Goal: Task Accomplishment & Management: Manage account settings

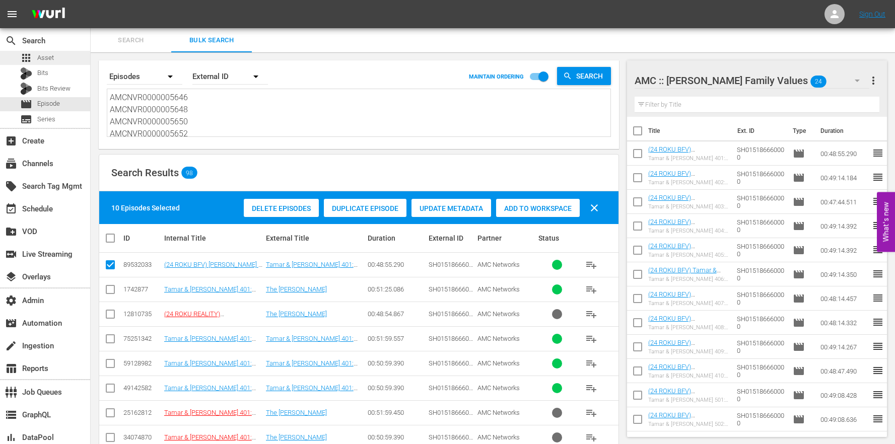
click at [45, 62] on span "Asset" at bounding box center [45, 58] width 17 height 10
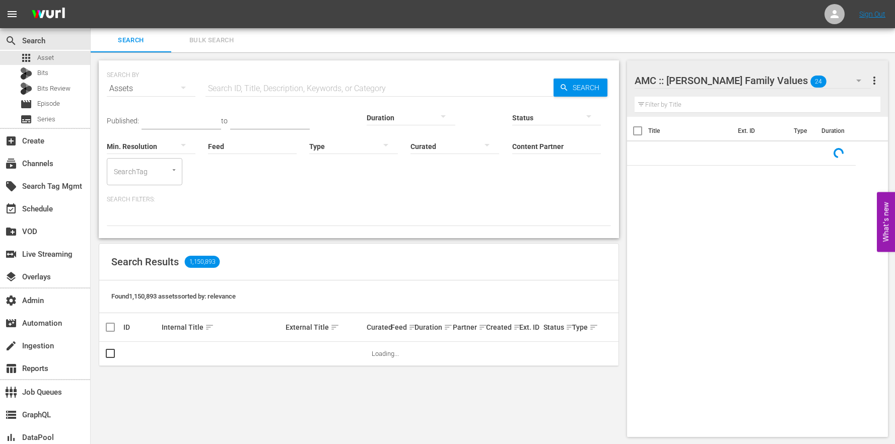
click at [512, 147] on input "Content Partner" at bounding box center [556, 147] width 89 height 36
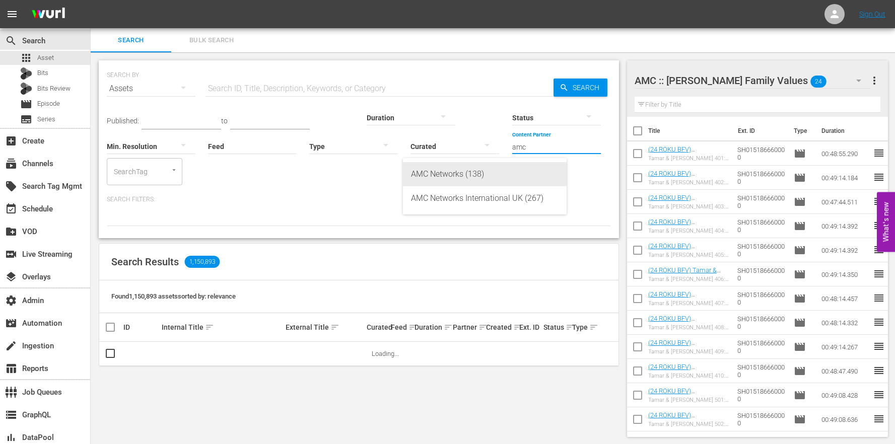
click at [437, 173] on div "AMC Networks (138)" at bounding box center [485, 174] width 148 height 24
type input "AMC Networks (138)"
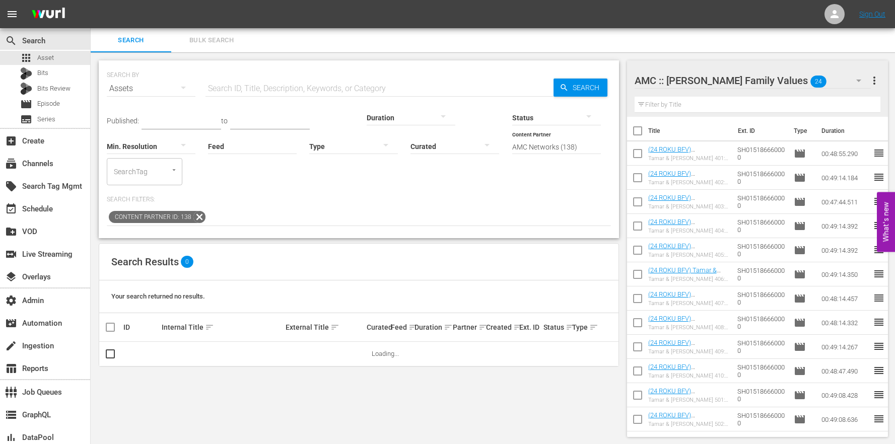
click at [309, 154] on hr at bounding box center [353, 154] width 89 height 1
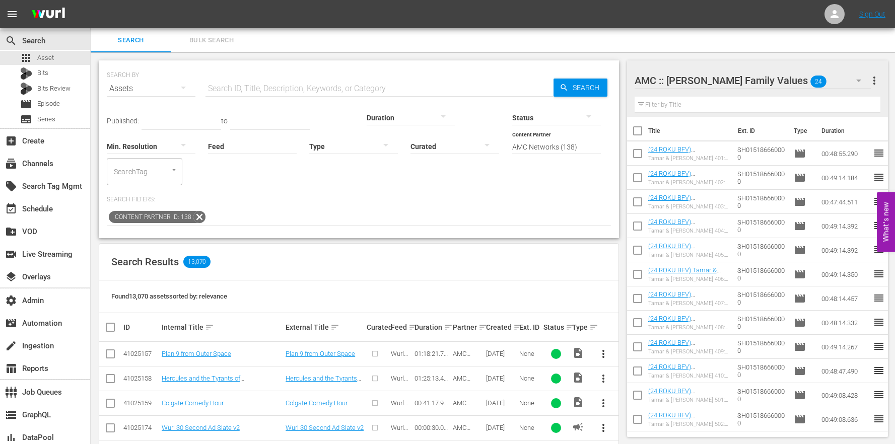
click at [309, 151] on div at bounding box center [353, 146] width 89 height 28
click at [266, 216] on div "Promo" at bounding box center [249, 209] width 89 height 16
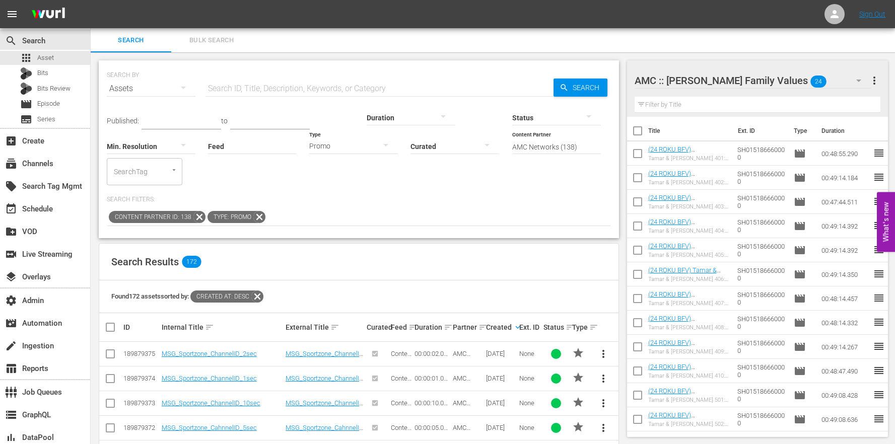
click at [257, 211] on icon at bounding box center [259, 217] width 12 height 12
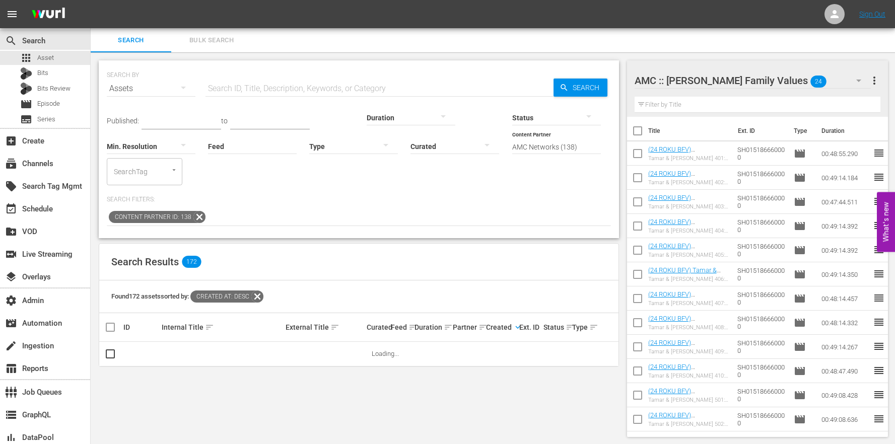
click at [309, 147] on div at bounding box center [353, 146] width 89 height 28
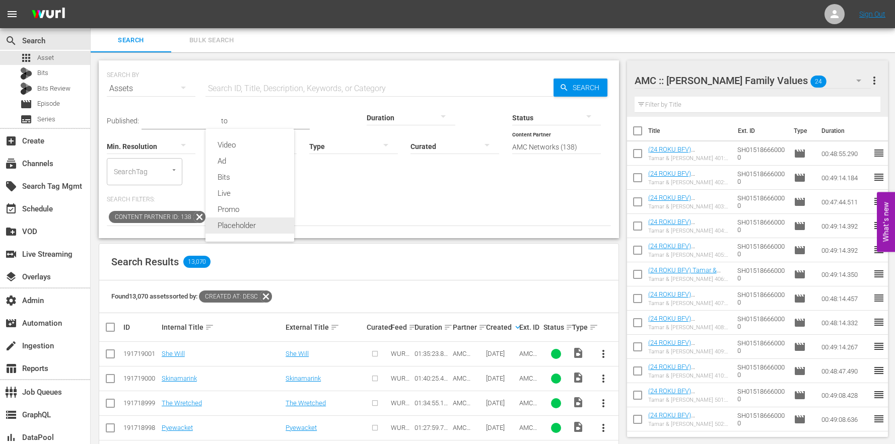
click at [244, 225] on div "Placeholder" at bounding box center [249, 226] width 89 height 16
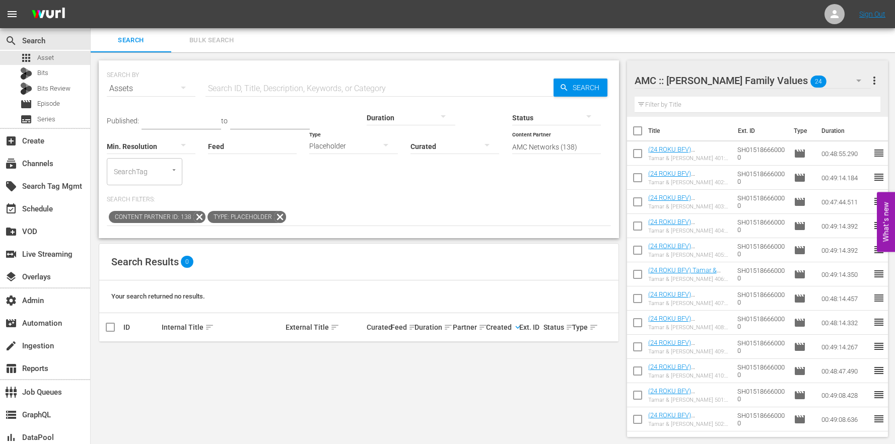
click at [279, 211] on icon at bounding box center [280, 217] width 12 height 12
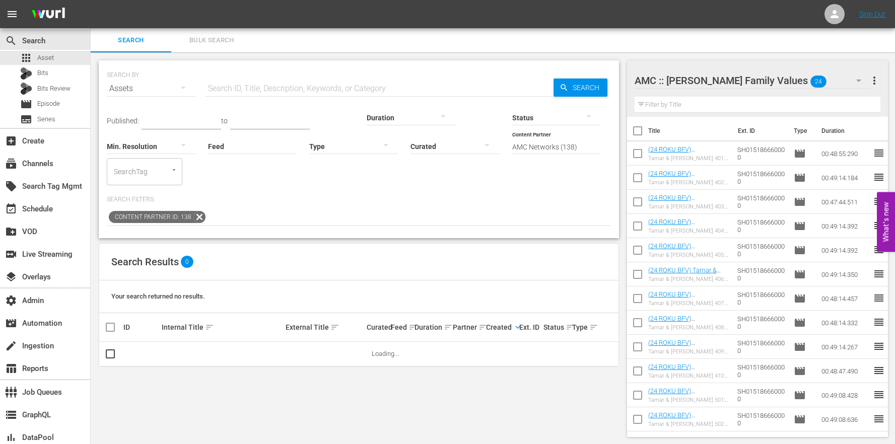
click at [309, 151] on div at bounding box center [353, 146] width 89 height 28
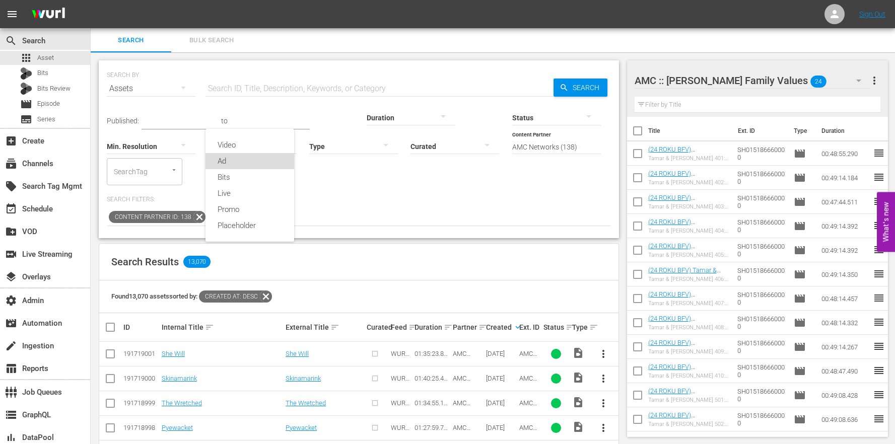
click at [235, 165] on div "Ad" at bounding box center [249, 161] width 89 height 16
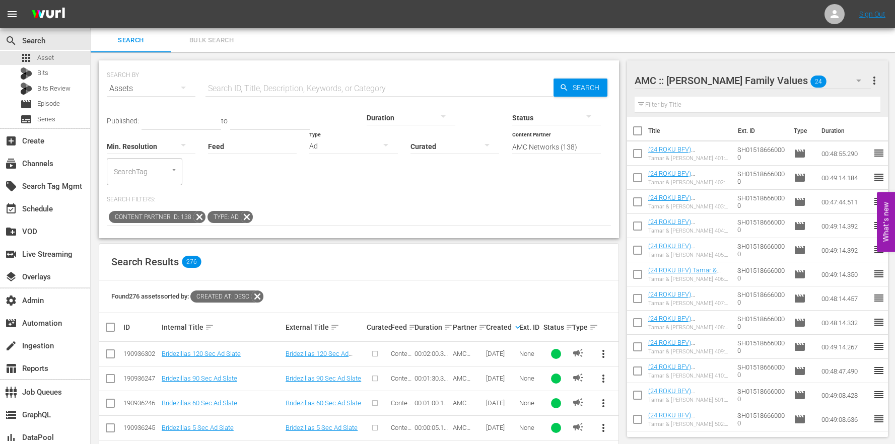
click at [453, 321] on div "Partner sort" at bounding box center [468, 327] width 30 height 12
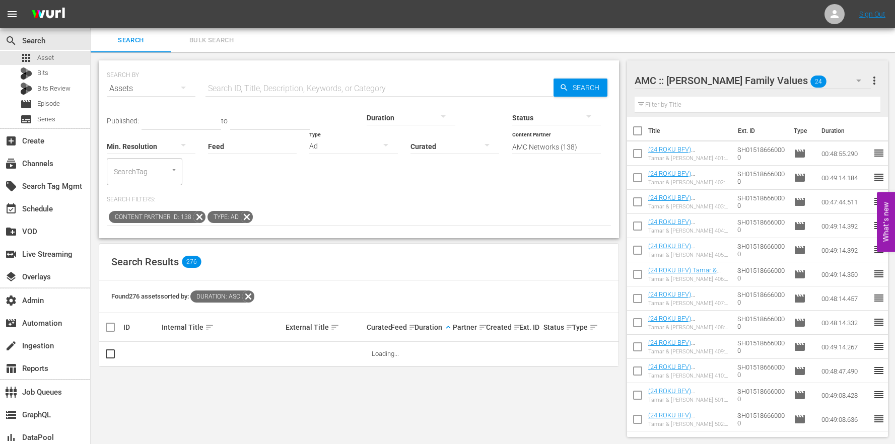
click at [445, 323] on span "keyboard_arrow_up" at bounding box center [448, 327] width 9 height 9
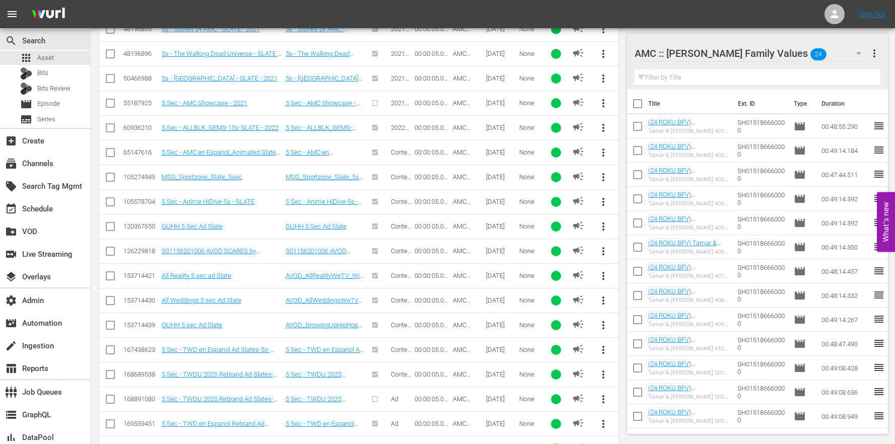
scroll to position [1180, 0]
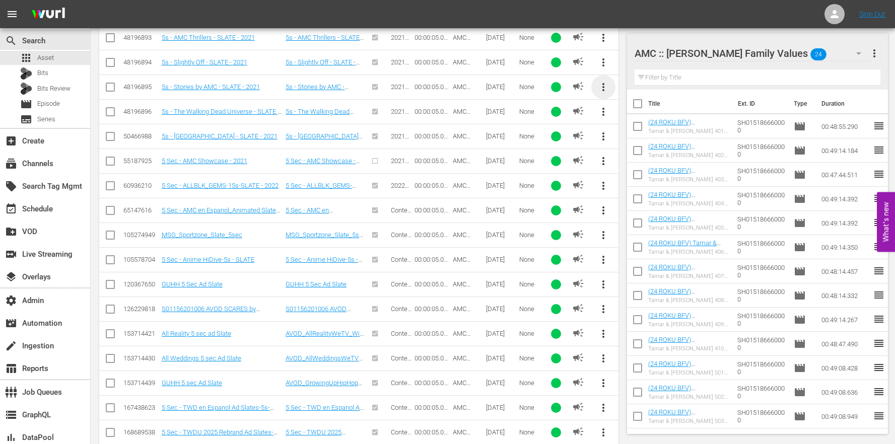
click at [604, 81] on span "more_vert" at bounding box center [603, 87] width 12 height 12
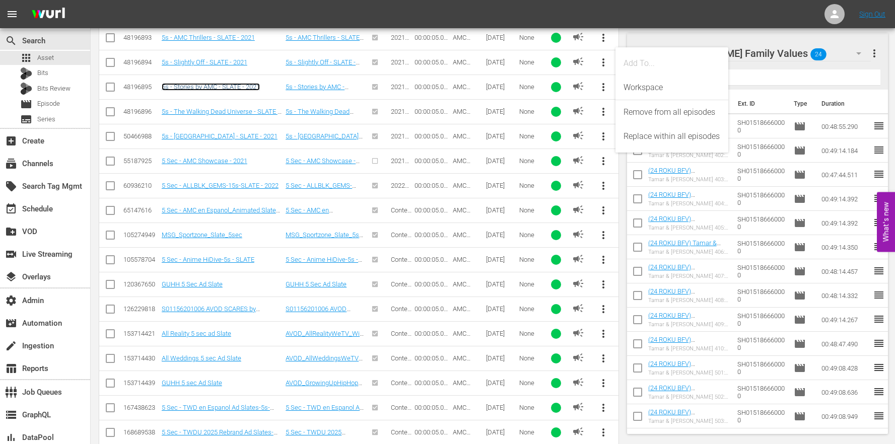
click at [207, 83] on link "5s - Stories by AMC - SLATE - 2021" at bounding box center [211, 87] width 98 height 8
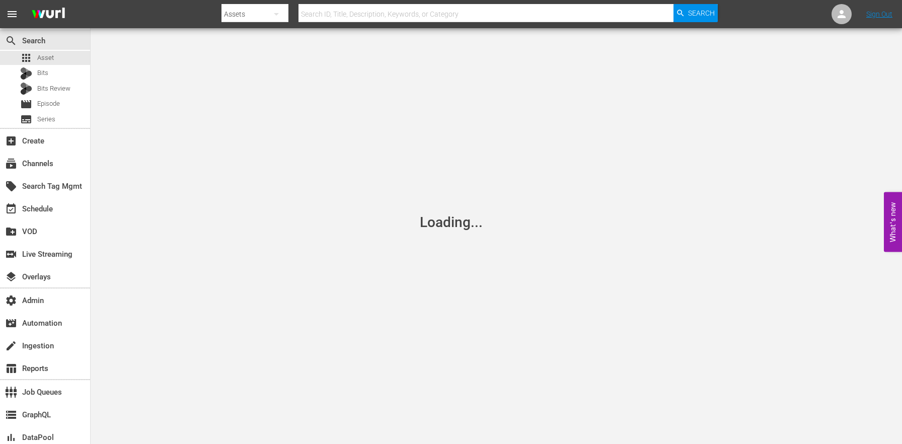
click at [405, 188] on div "Loading..." at bounding box center [451, 222] width 902 height 444
click at [86, 63] on div "apps Asset" at bounding box center [45, 58] width 90 height 14
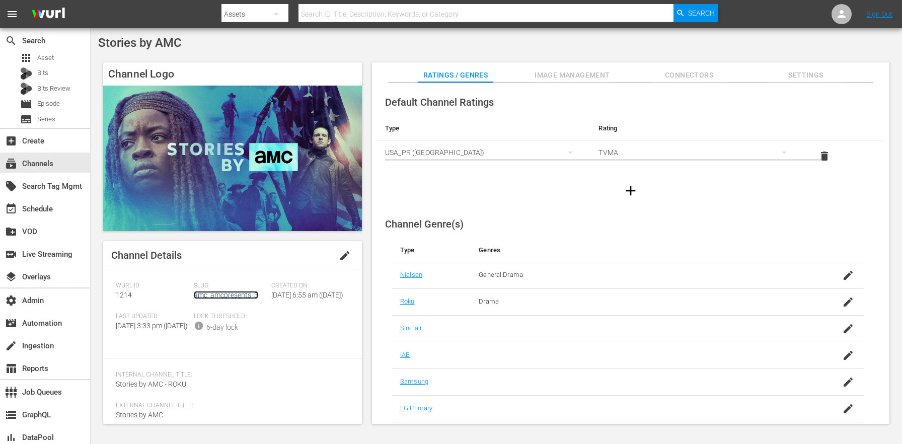
click at [214, 299] on link "amc_amcpresents_3" at bounding box center [226, 295] width 64 height 8
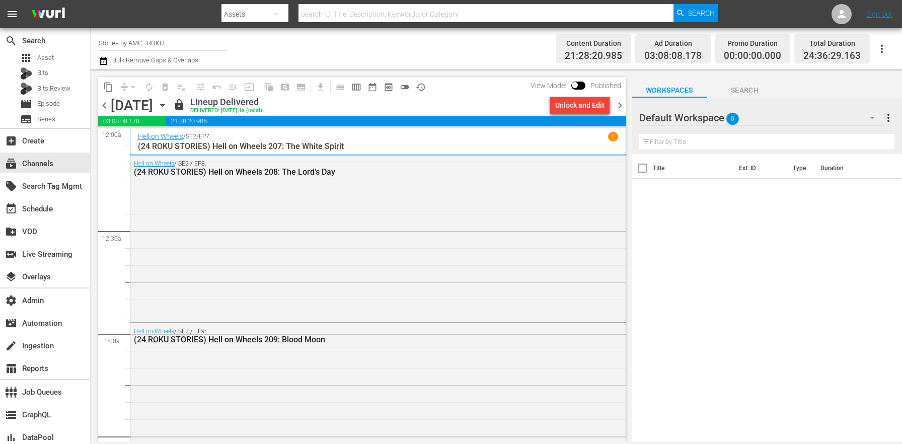
click at [168, 103] on icon "button" at bounding box center [162, 105] width 11 height 11
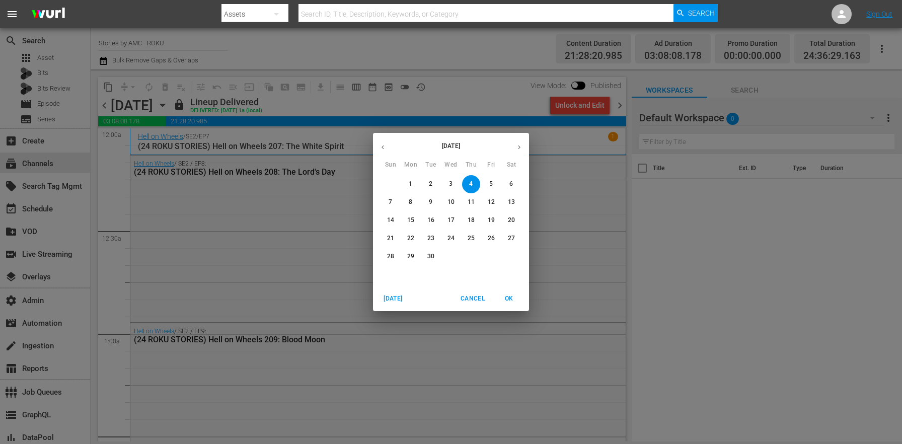
click at [383, 220] on span "14" at bounding box center [391, 220] width 18 height 9
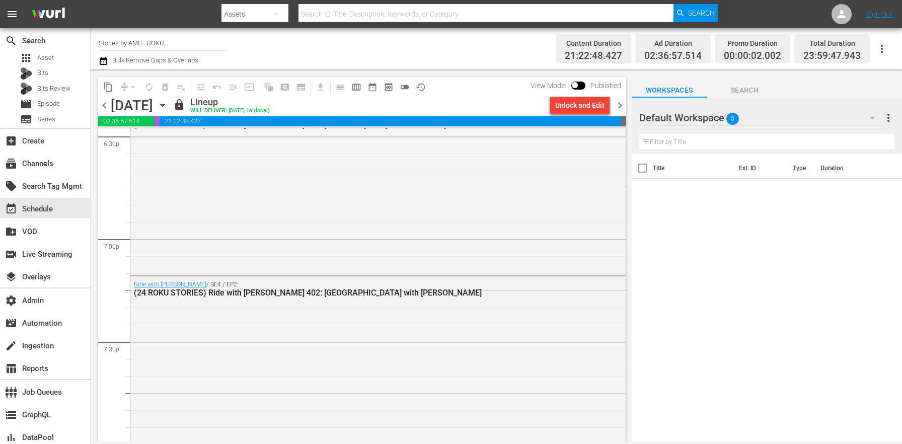
scroll to position [4640, 0]
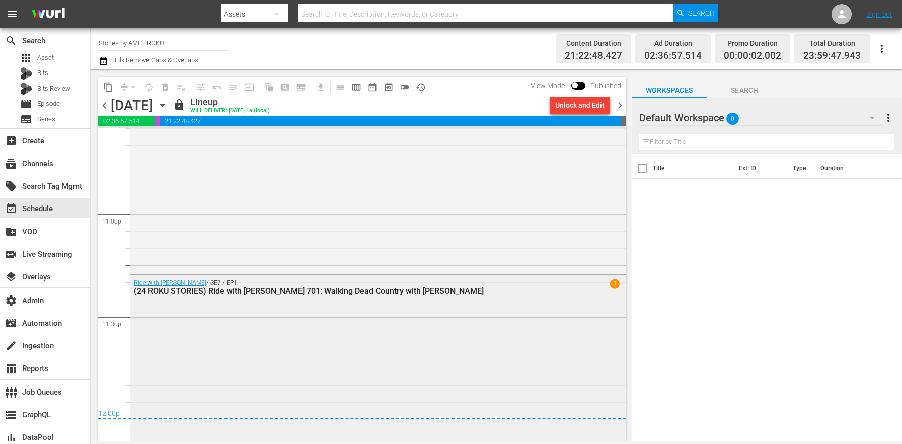
click at [355, 317] on div "Ride with Norman Reedus / SE7 / EP1: (24 ROKU STORIES) Ride with Norman Reedus …" at bounding box center [377, 357] width 495 height 165
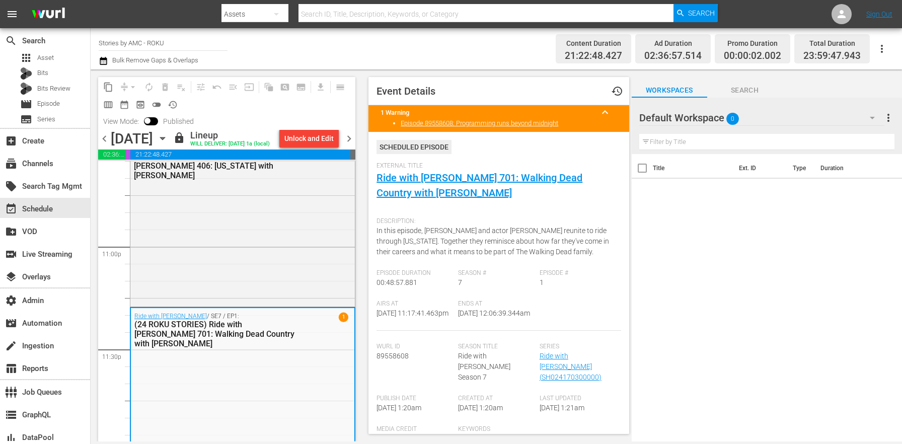
click at [168, 143] on icon "button" at bounding box center [162, 138] width 11 height 11
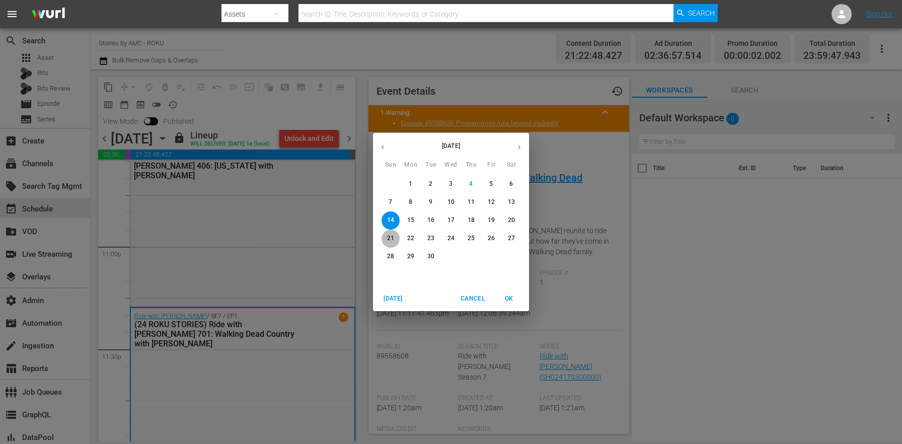
click at [389, 238] on p "21" at bounding box center [390, 238] width 7 height 9
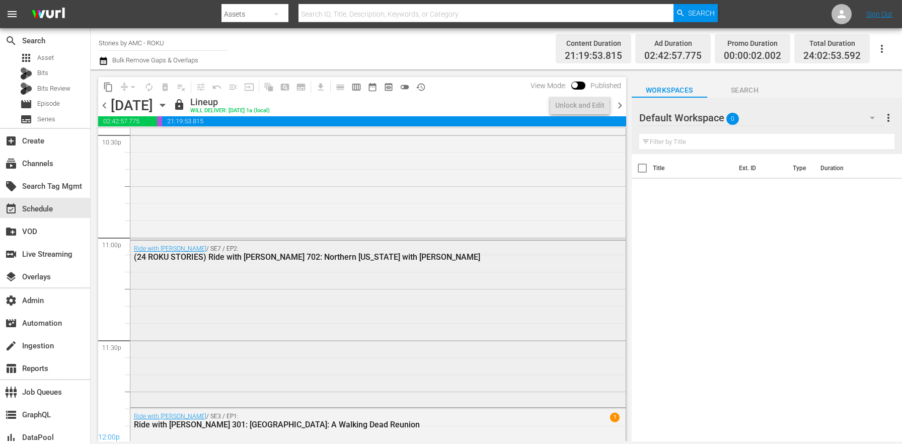
scroll to position [4674, 0]
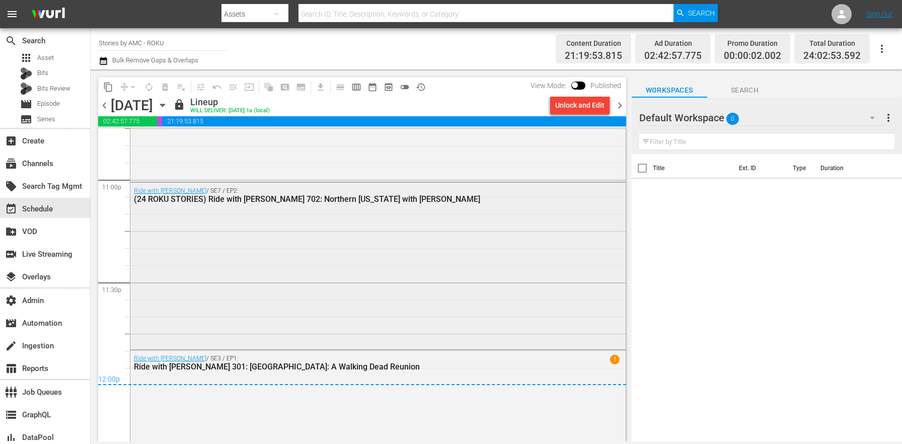
click at [218, 286] on div "Ride with Norman Reedus / SE7 / EP2: (24 ROKU STORIES) Ride with Norman Reedus …" at bounding box center [377, 265] width 495 height 165
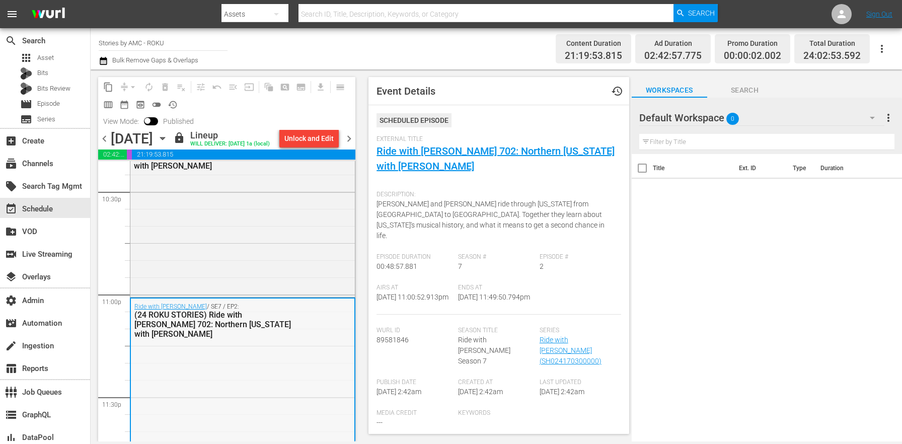
scroll to position [4586, 0]
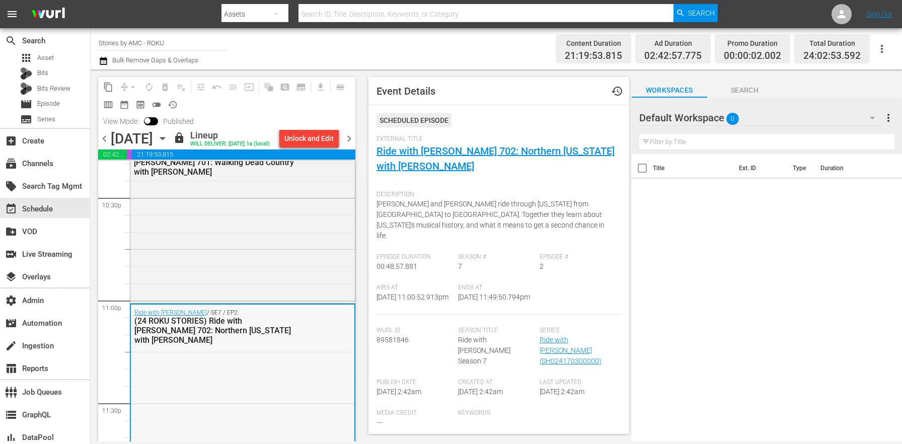
click at [207, 277] on div "Ride with Norman Reedus / SE7 / EP1: (24 ROKU STORIES) Ride with Norman Reedus …" at bounding box center [242, 218] width 225 height 165
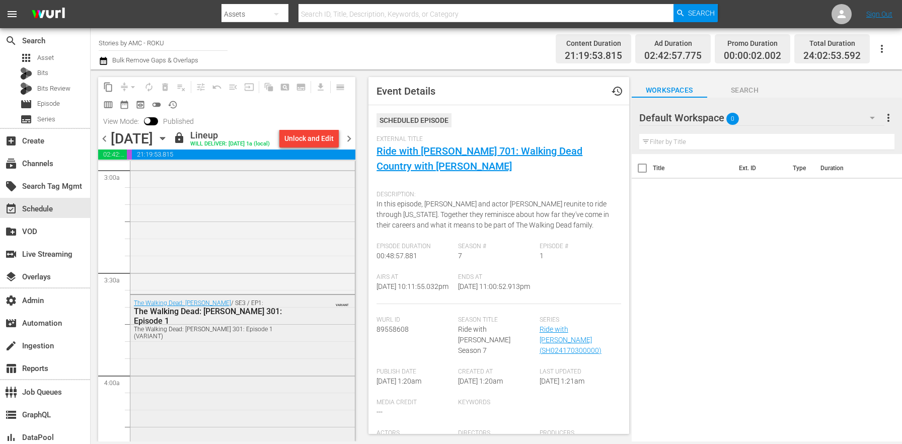
scroll to position [744, 0]
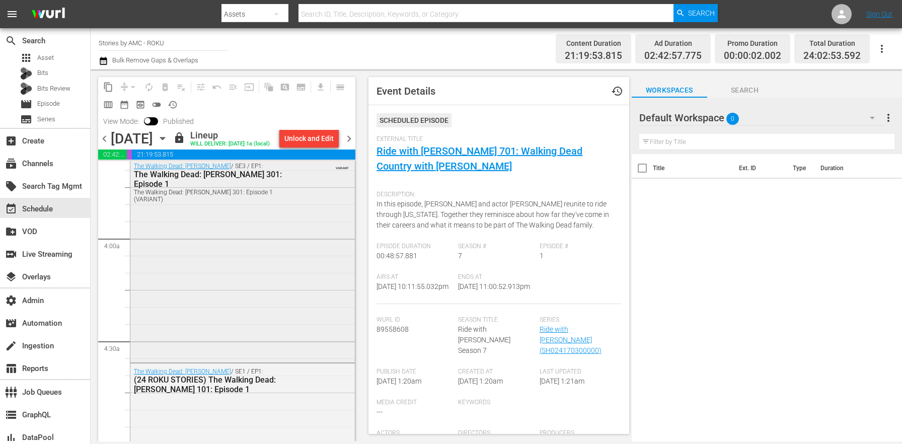
click at [199, 328] on div "The Walking Dead: Daryl Dixon / SE3 / EP1: The Walking Dead: Daryl Dixon 301: E…" at bounding box center [242, 259] width 225 height 203
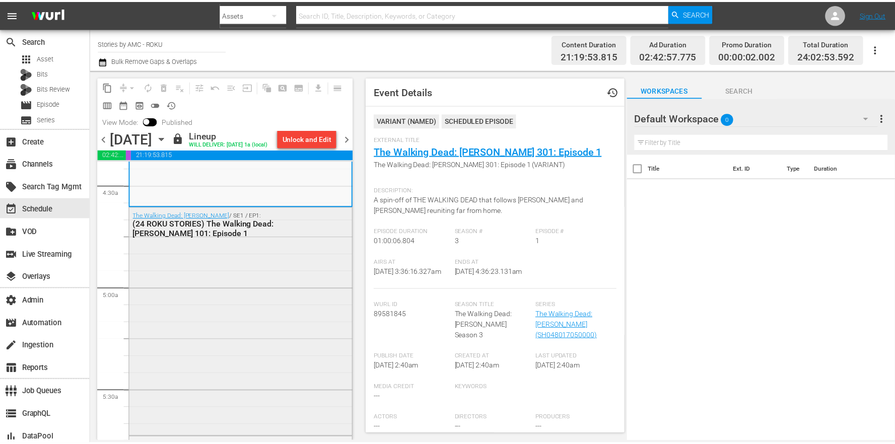
scroll to position [913, 0]
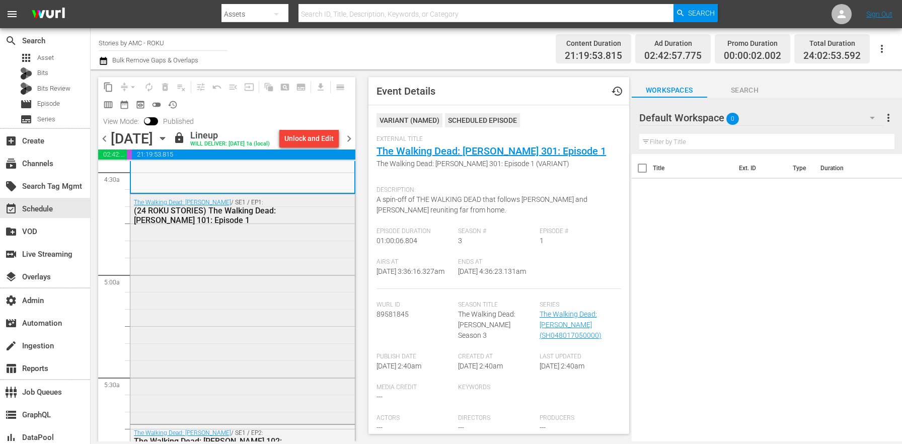
click at [206, 311] on div "The Walking Dead: Daryl Dixon / SE1 / EP1: (24 ROKU STORIES) The Walking Dead: …" at bounding box center [242, 307] width 225 height 227
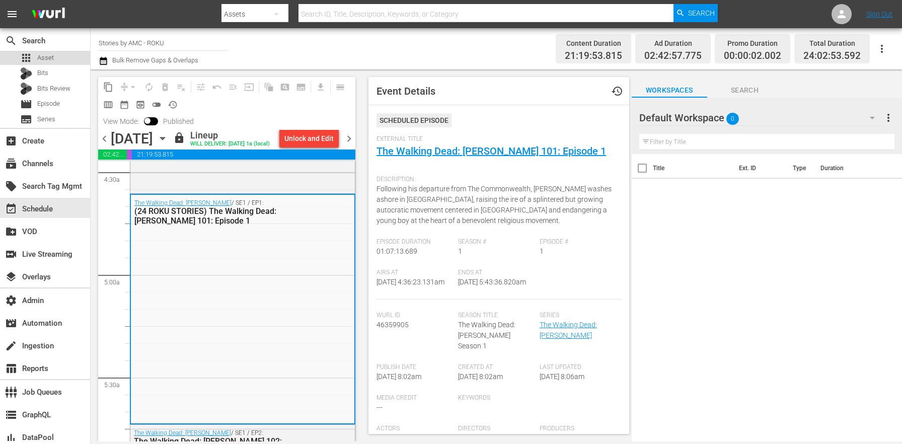
click at [64, 53] on div "apps Asset" at bounding box center [45, 58] width 90 height 14
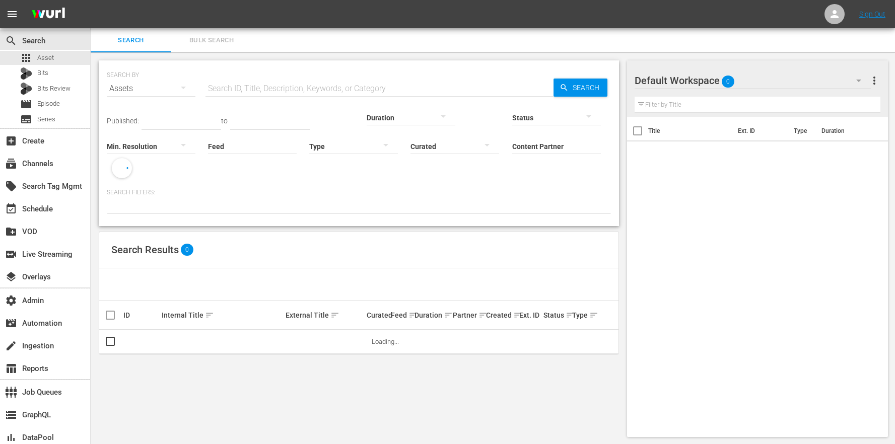
click at [512, 146] on input "Content Partner" at bounding box center [556, 147] width 89 height 36
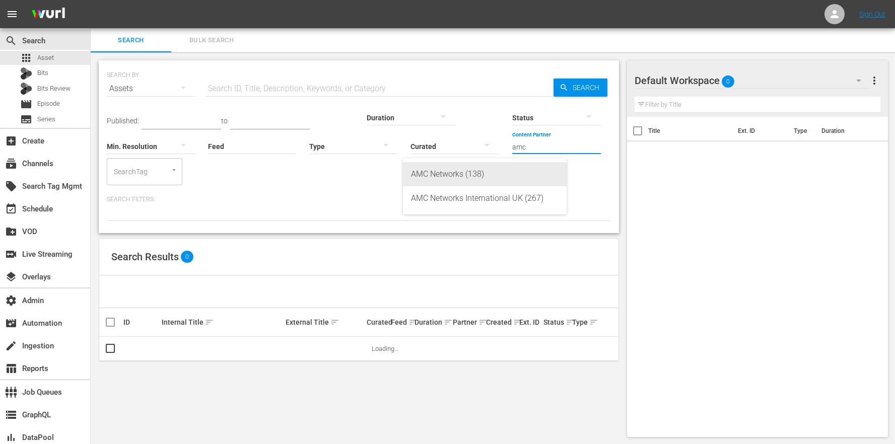
click at [482, 172] on div "AMC Networks (138)" at bounding box center [485, 174] width 148 height 24
type input "AMC Networks (138)"
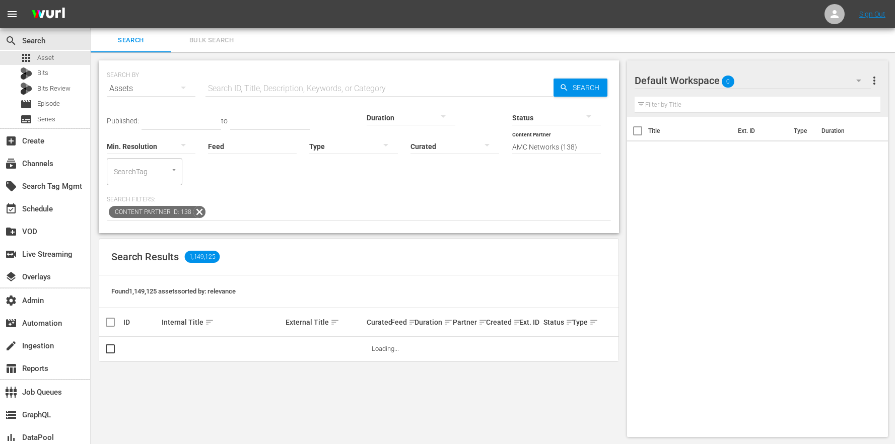
click at [309, 149] on div at bounding box center [353, 146] width 89 height 28
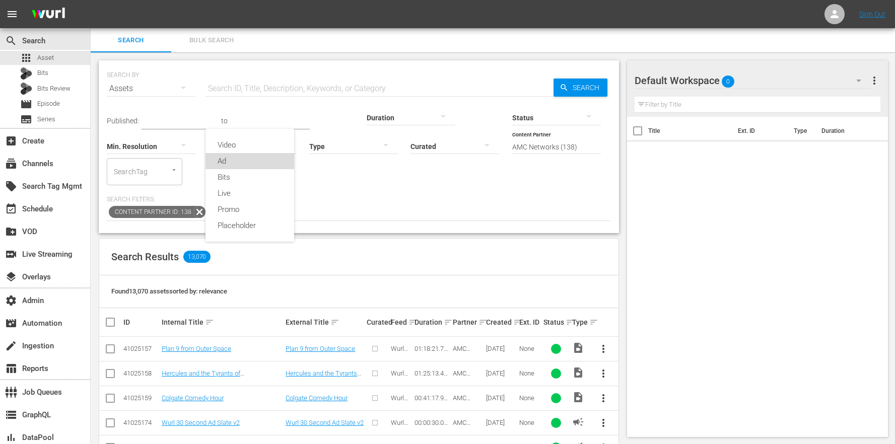
click at [246, 158] on div "Ad" at bounding box center [249, 161] width 89 height 16
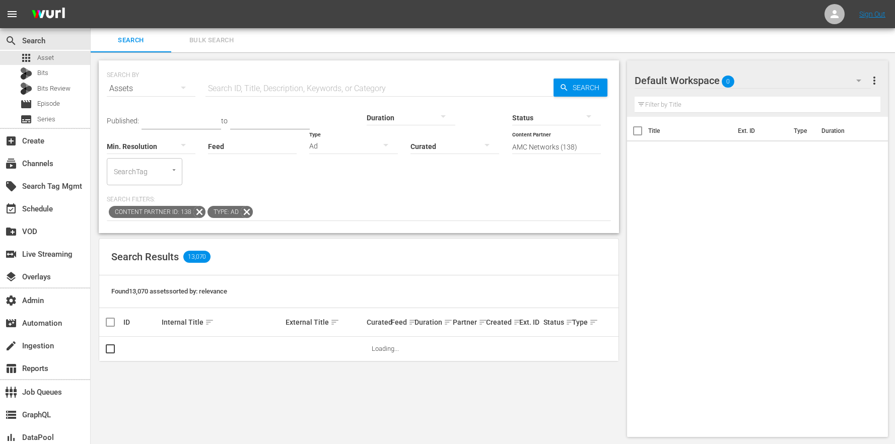
click at [250, 84] on div "Video Ad Bits Live Promo Placeholder" at bounding box center [447, 222] width 895 height 444
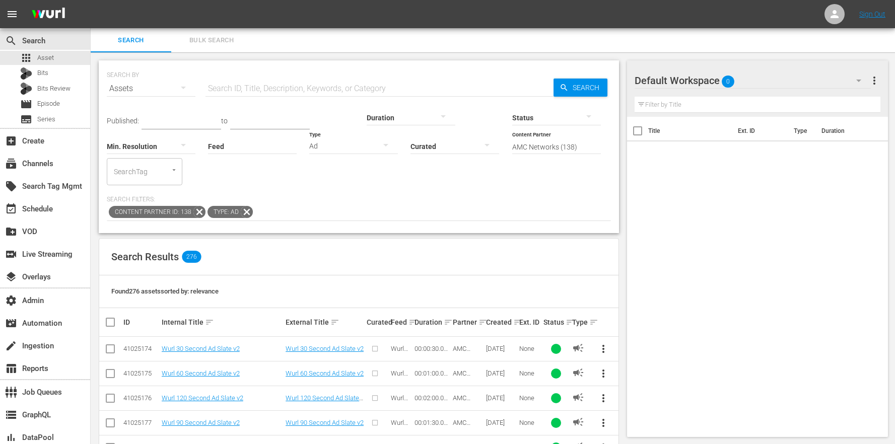
click at [250, 84] on input "text" at bounding box center [379, 89] width 348 height 24
type input "stories"
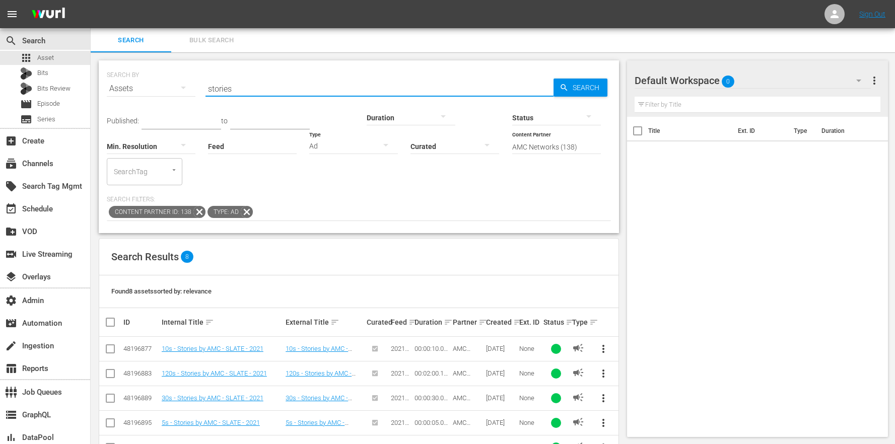
scroll to position [81, 0]
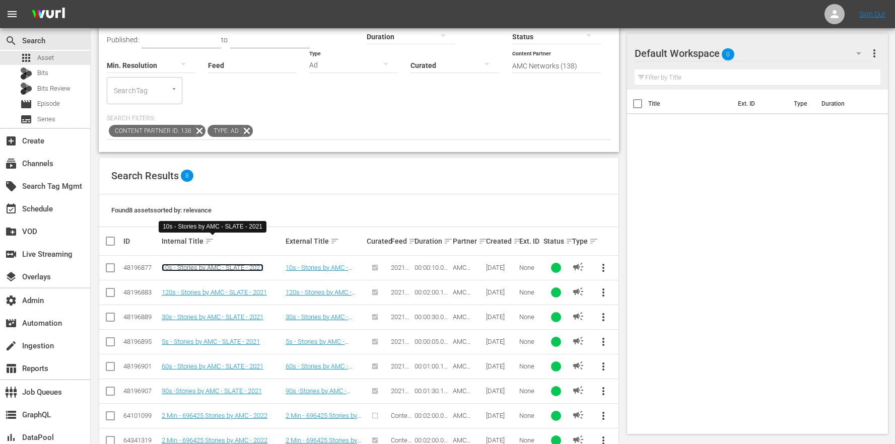
click at [235, 264] on link "10s - Stories by AMC - SLATE - 2021" at bounding box center [213, 268] width 102 height 8
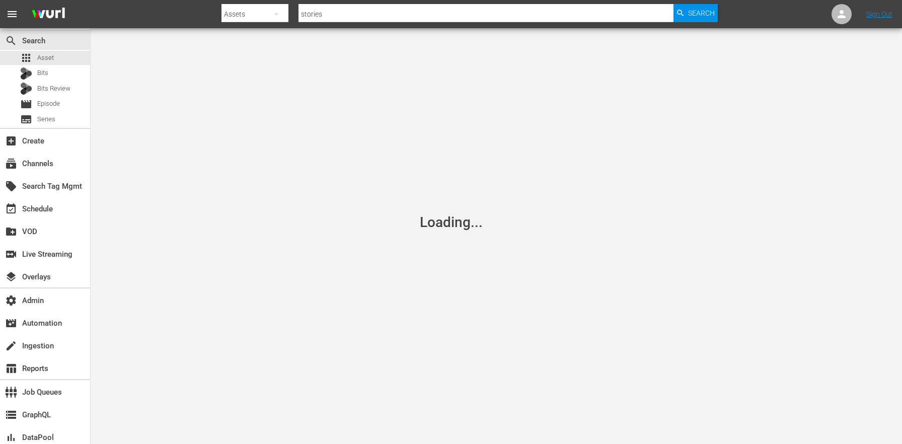
click at [377, 272] on div "Loading..." at bounding box center [451, 222] width 902 height 444
click at [469, 210] on div "Loading..." at bounding box center [451, 222] width 902 height 444
click at [270, 198] on div "Loading..." at bounding box center [451, 222] width 902 height 444
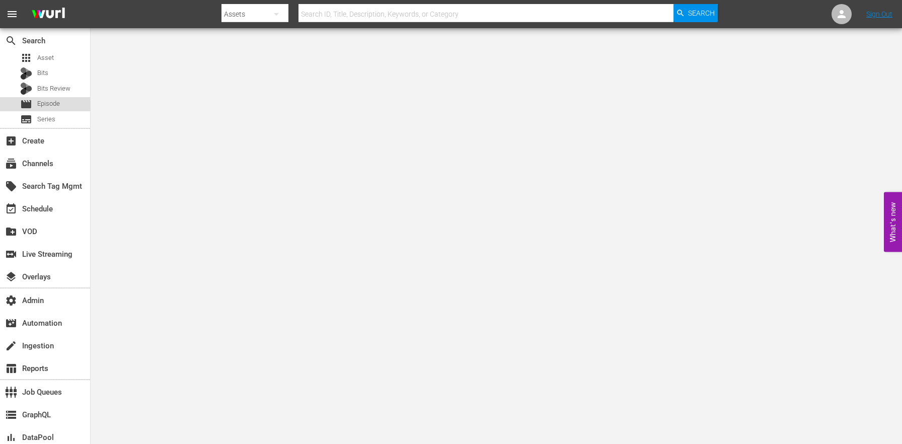
click at [45, 108] on span "Episode" at bounding box center [48, 104] width 23 height 10
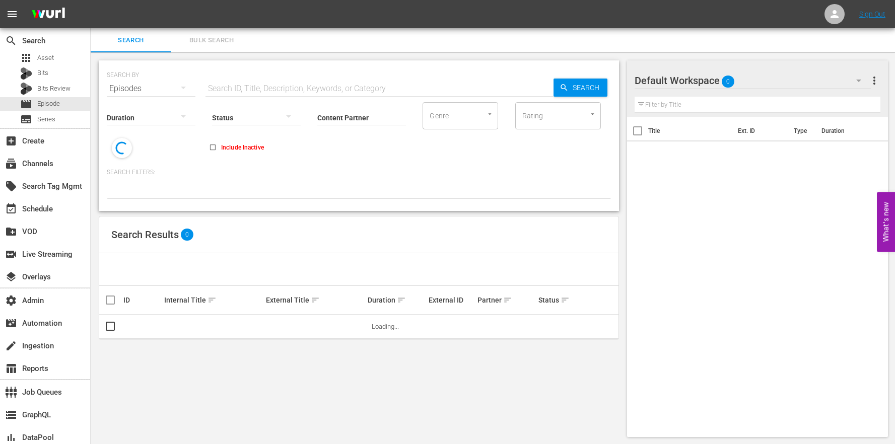
click at [800, 80] on div "Default Workspace 0" at bounding box center [752, 80] width 236 height 28
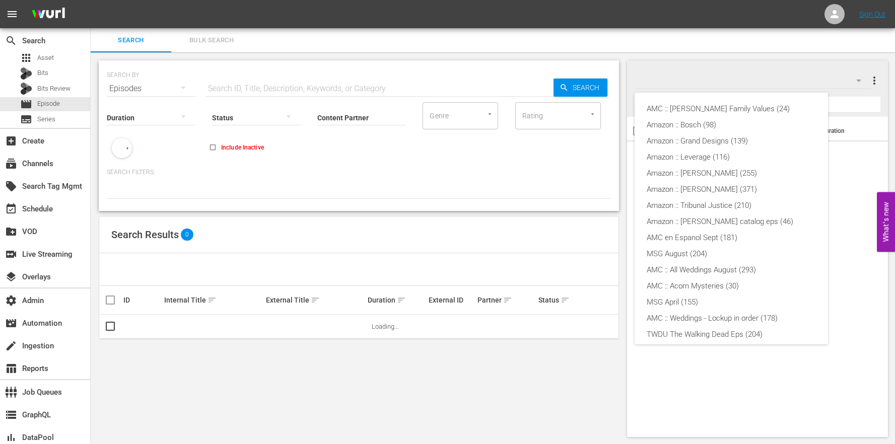
click at [713, 97] on div "AMC :: [PERSON_NAME] Family Values (24) Amazon :: Bosch (98) Amazon :: Grand De…" at bounding box center [730, 318] width 193 height 451
click at [712, 107] on div "AMC :: [PERSON_NAME] Family Values (24)" at bounding box center [731, 109] width 169 height 16
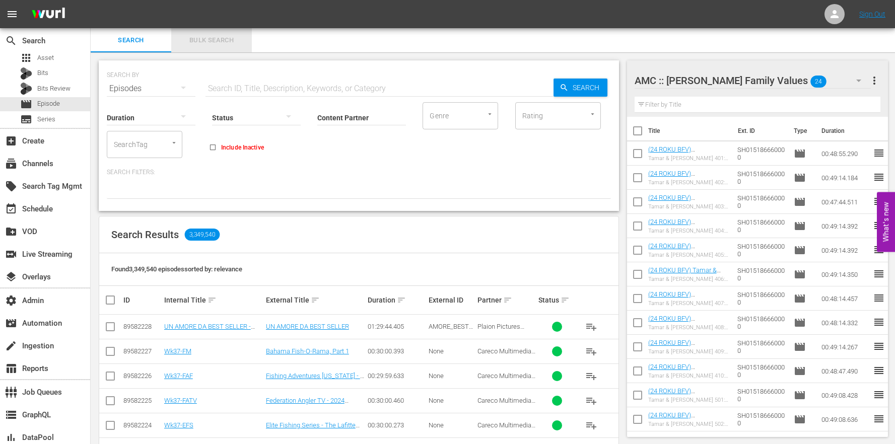
click at [219, 40] on span "Bulk Search" at bounding box center [211, 41] width 68 height 12
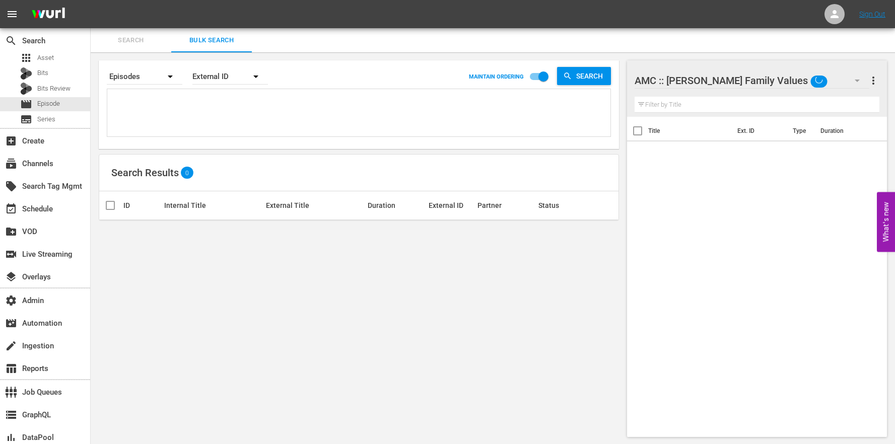
click at [247, 106] on textarea at bounding box center [360, 115] width 501 height 46
paste textarea "AMCNVR0000005630 AMCNVR0000005632 AMCNVR0000005634 AMCNVR0000005636 AMCNVR00000…"
type textarea "AMCNVR0000005630 AMCNVR0000005632 AMCNVR0000005634 AMCNVR0000005636 AMCNVR00000…"
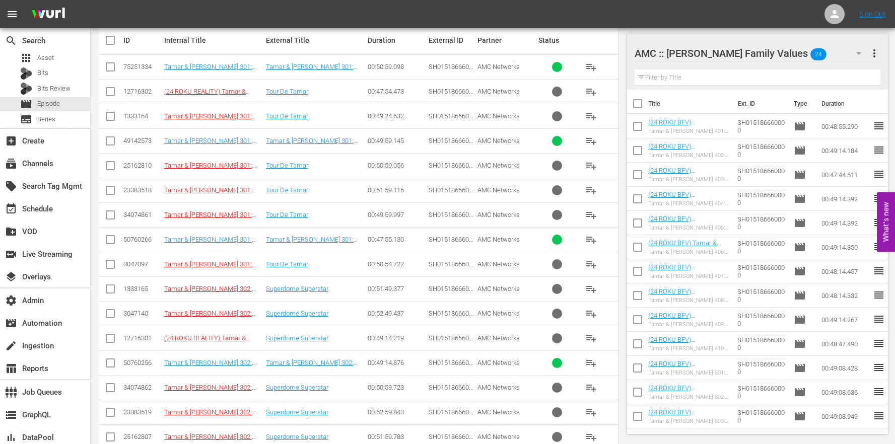
scroll to position [221, 0]
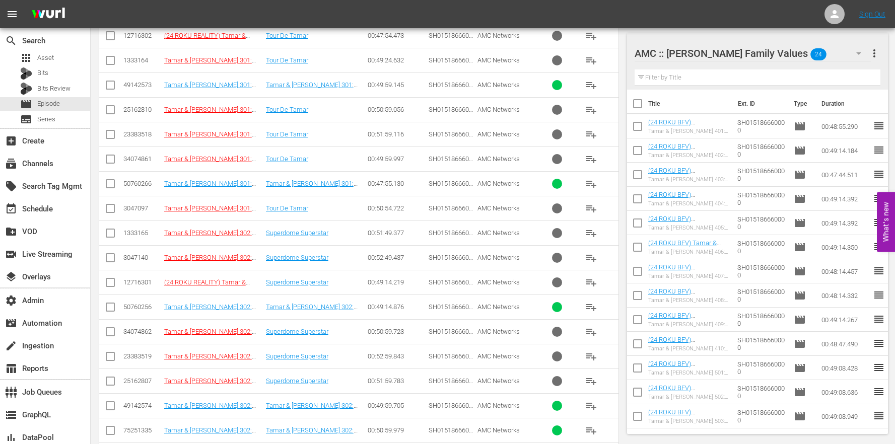
type textarea "AMCNVR0000005630 AMCNVR0000005632 AMCNVR0000005634 AMCNVR0000005636 AMCNVR00000…"
click at [111, 182] on input "checkbox" at bounding box center [110, 186] width 12 height 12
checkbox input "true"
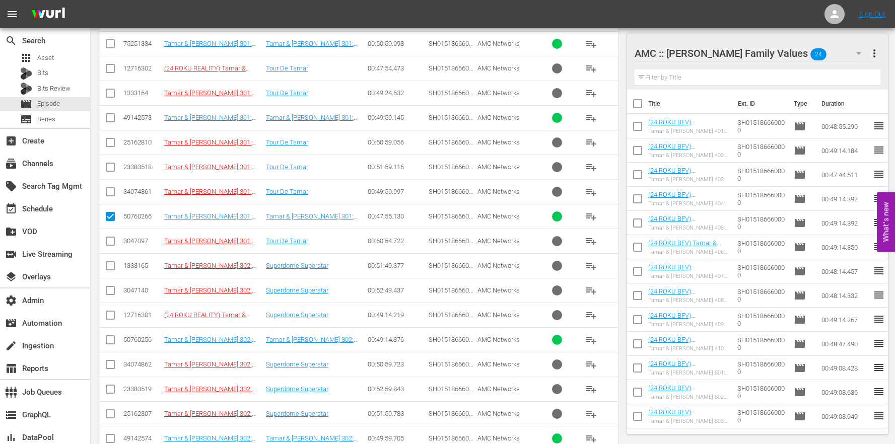
scroll to position [254, 0]
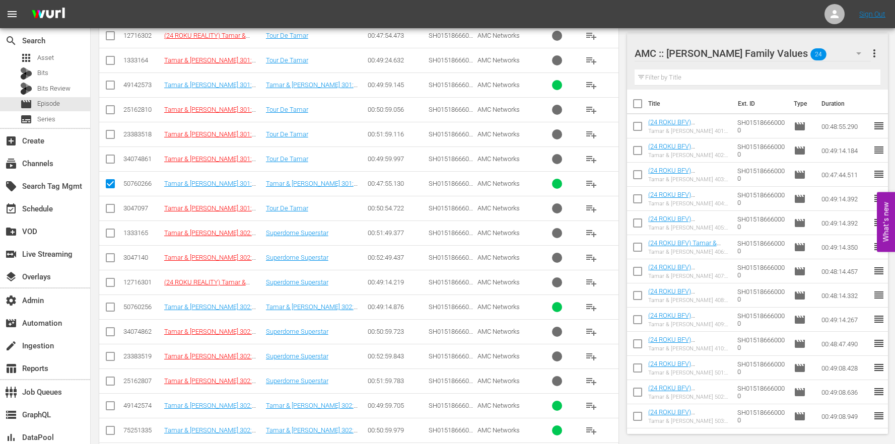
click at [113, 307] on input "checkbox" at bounding box center [110, 309] width 12 height 12
checkbox input "true"
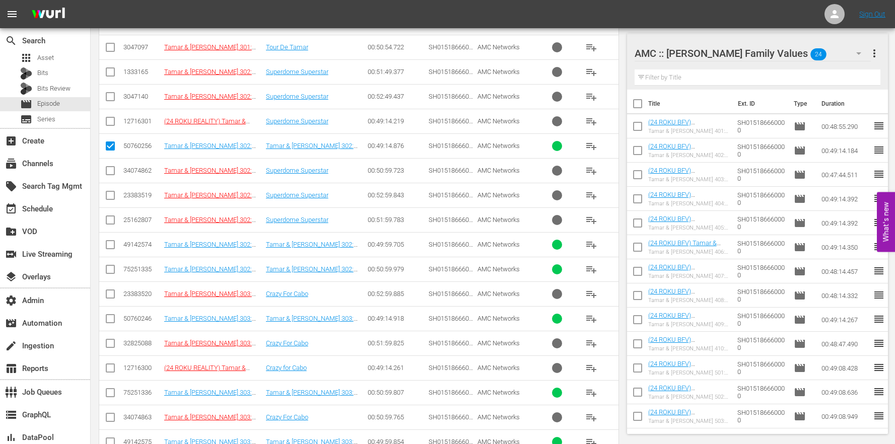
click at [101, 318] on td at bounding box center [110, 318] width 23 height 25
click at [104, 318] on td at bounding box center [110, 318] width 23 height 25
click at [106, 318] on input "checkbox" at bounding box center [110, 321] width 12 height 12
checkbox input "true"
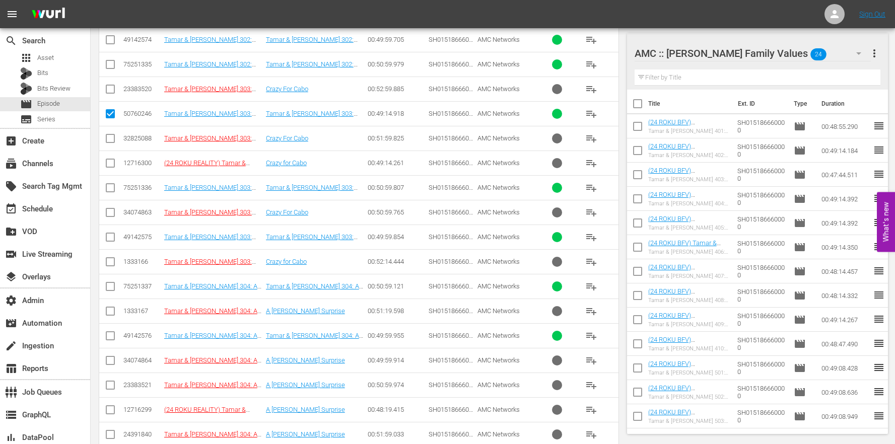
scroll to position [741, 0]
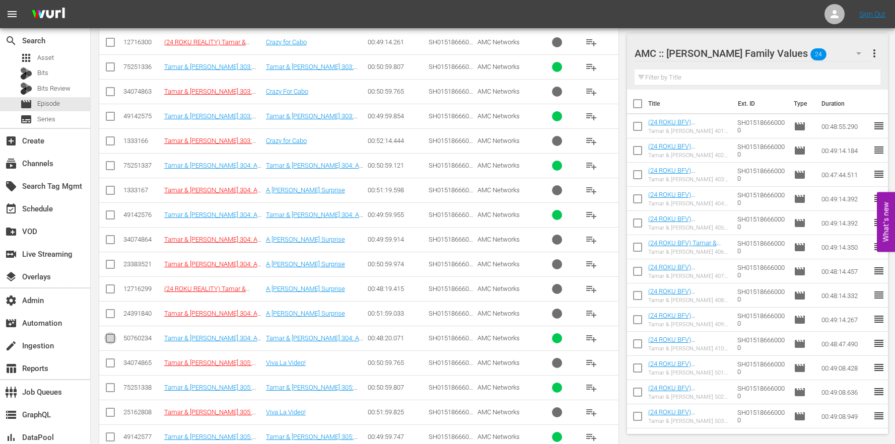
click at [110, 342] on input "checkbox" at bounding box center [110, 340] width 12 height 12
checkbox input "true"
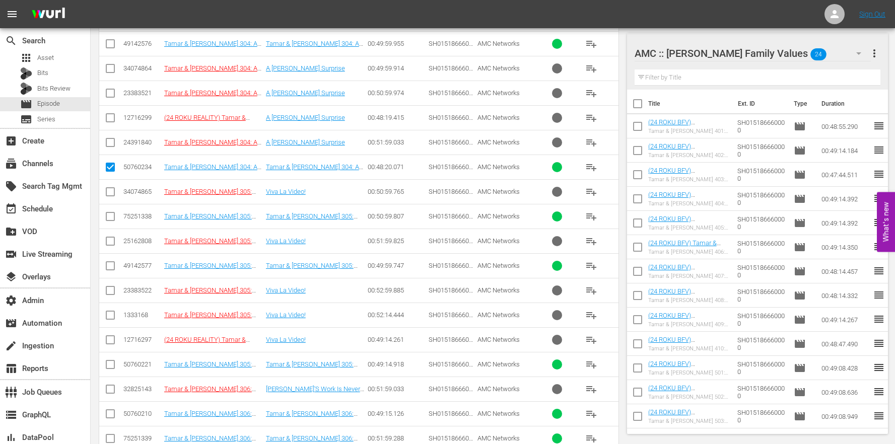
click at [102, 368] on td at bounding box center [110, 364] width 23 height 25
click at [104, 366] on input "checkbox" at bounding box center [110, 367] width 12 height 12
checkbox input "true"
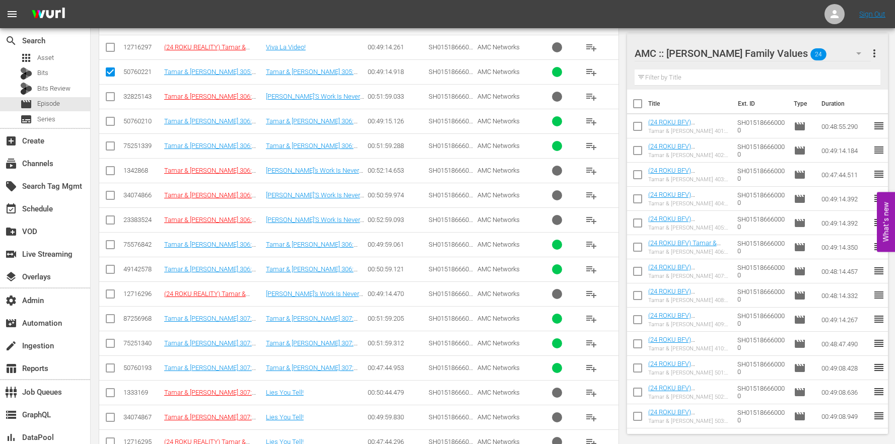
click at [120, 120] on td at bounding box center [110, 121] width 23 height 25
click at [112, 121] on input "checkbox" at bounding box center [110, 123] width 12 height 12
checkbox input "true"
click at [118, 370] on td at bounding box center [110, 368] width 23 height 25
click at [114, 369] on input "checkbox" at bounding box center [110, 370] width 12 height 12
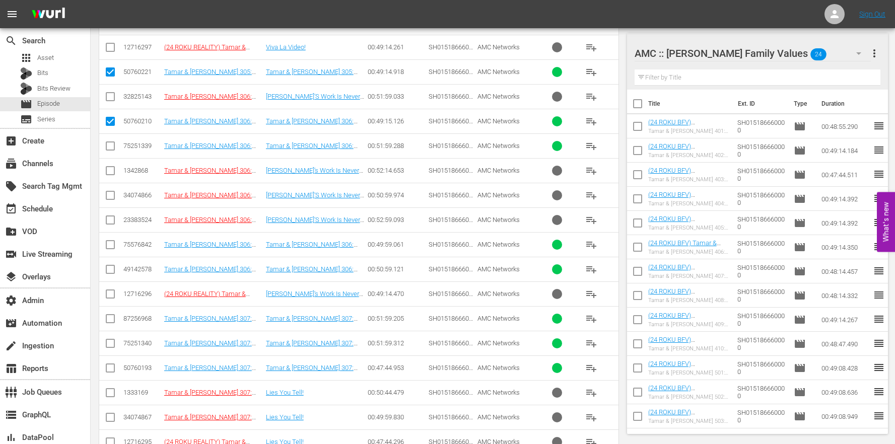
checkbox input "true"
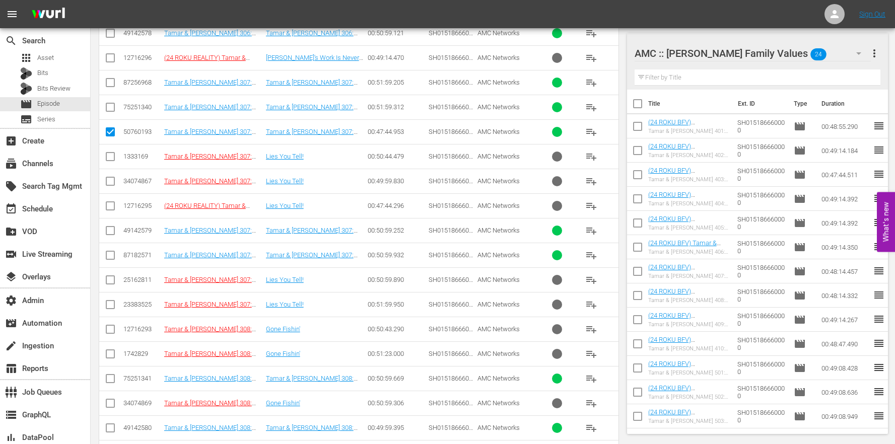
scroll to position [1559, 0]
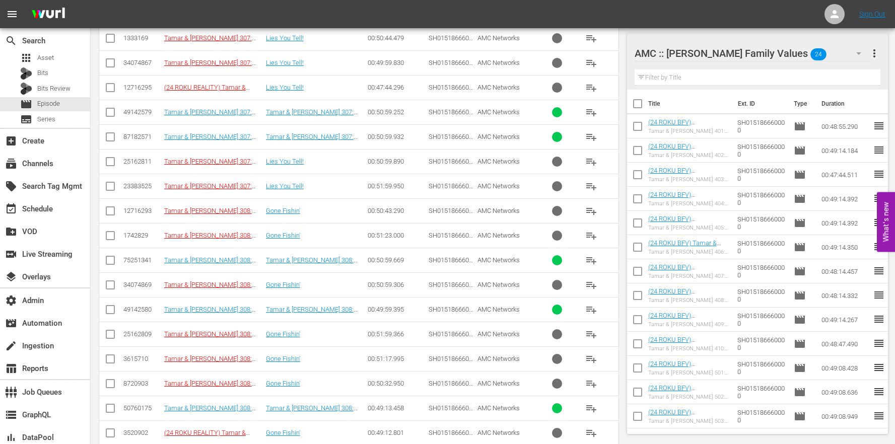
click at [113, 413] on input "checkbox" at bounding box center [110, 410] width 12 height 12
checkbox input "true"
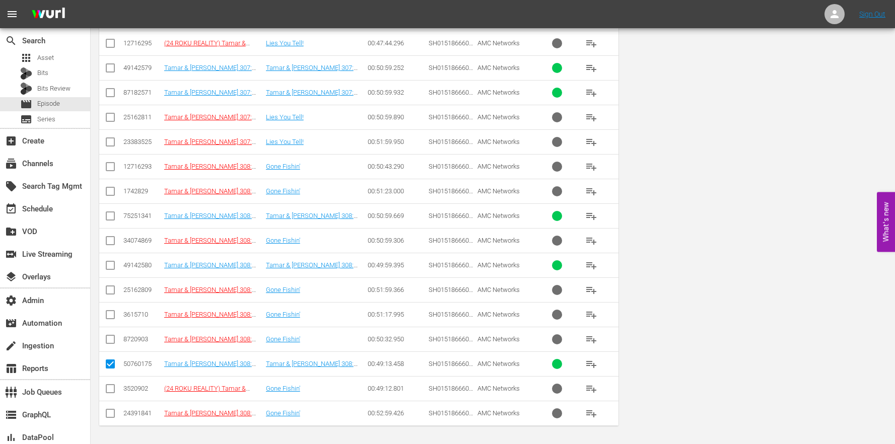
scroll to position [0, 0]
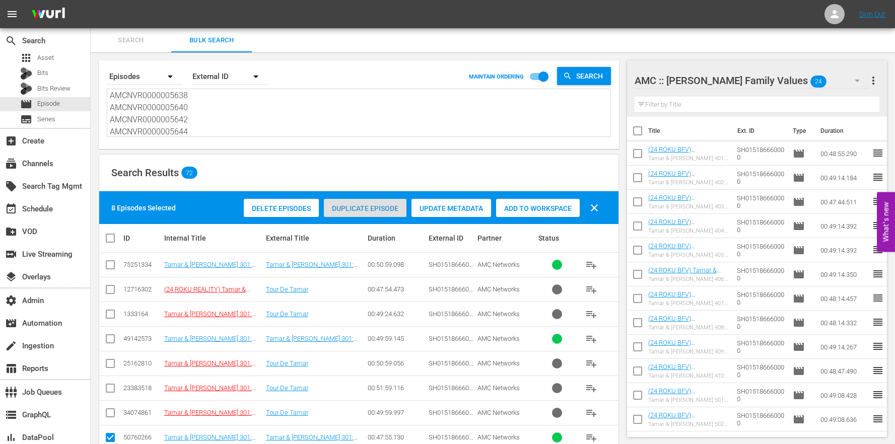
click at [348, 212] on div "Duplicate Episode" at bounding box center [365, 208] width 83 height 19
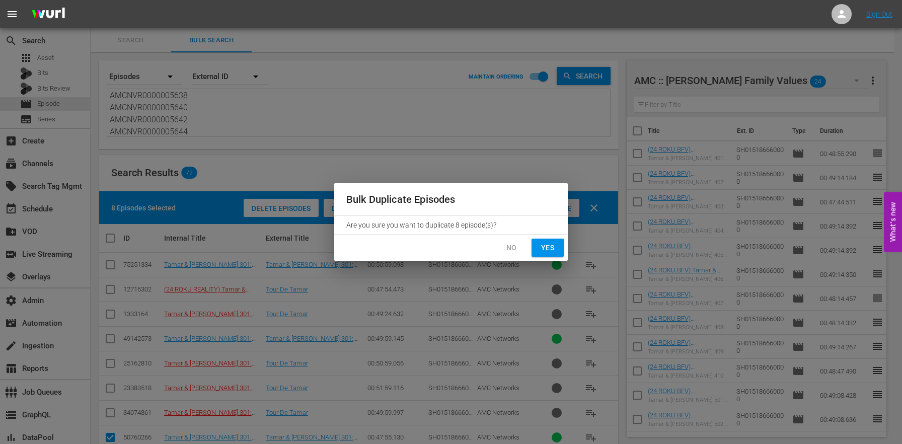
click at [545, 244] on span "Yes" at bounding box center [548, 248] width 16 height 13
checkbox input "false"
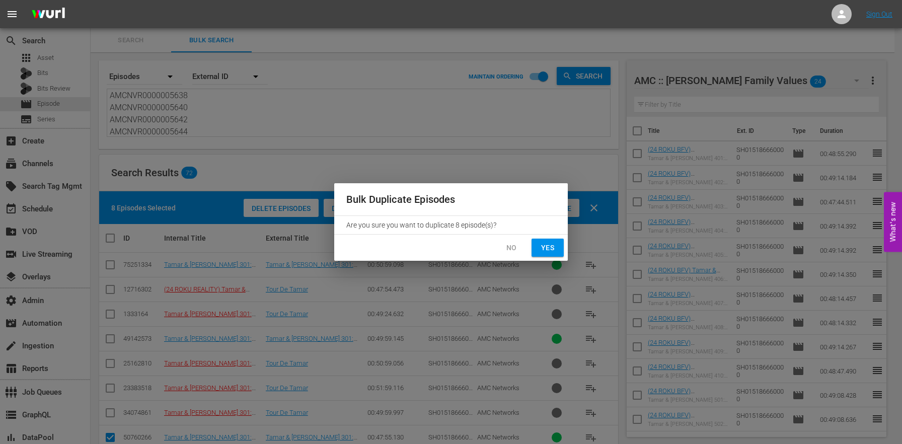
checkbox input "false"
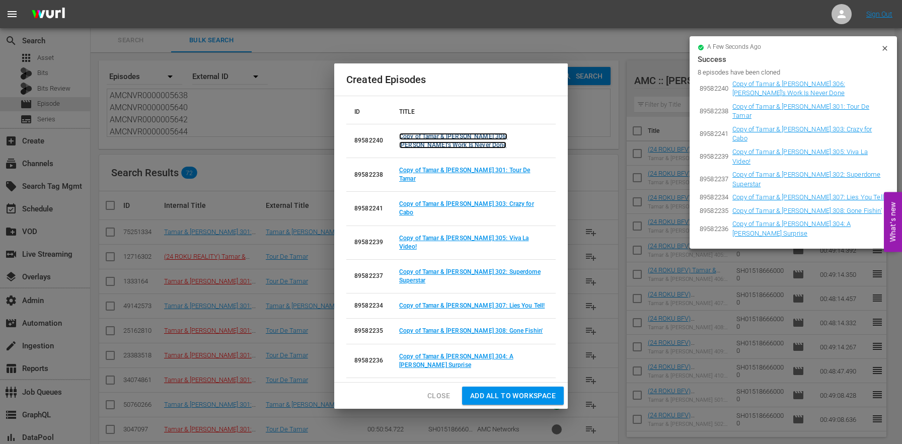
click at [466, 149] on link "Copy of Tamar & Vince 306: Tamar's Work Is Never Done" at bounding box center [453, 141] width 108 height 16
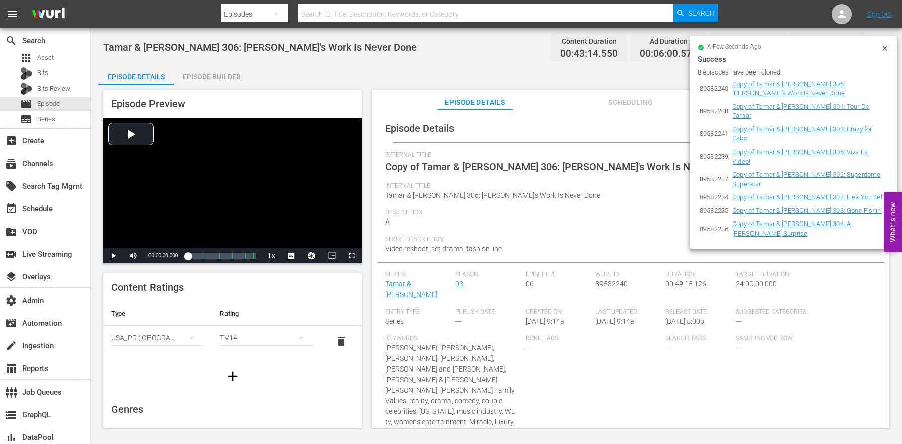
click at [887, 45] on icon at bounding box center [885, 48] width 8 height 8
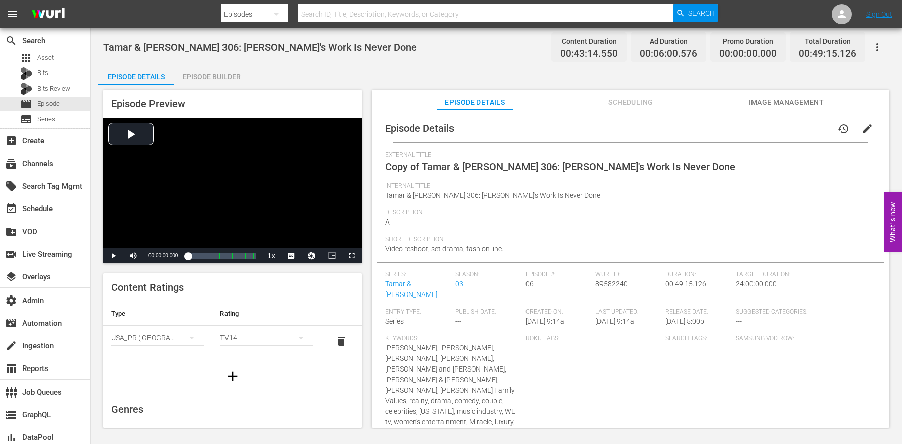
click at [864, 127] on span "edit" at bounding box center [868, 129] width 12 height 12
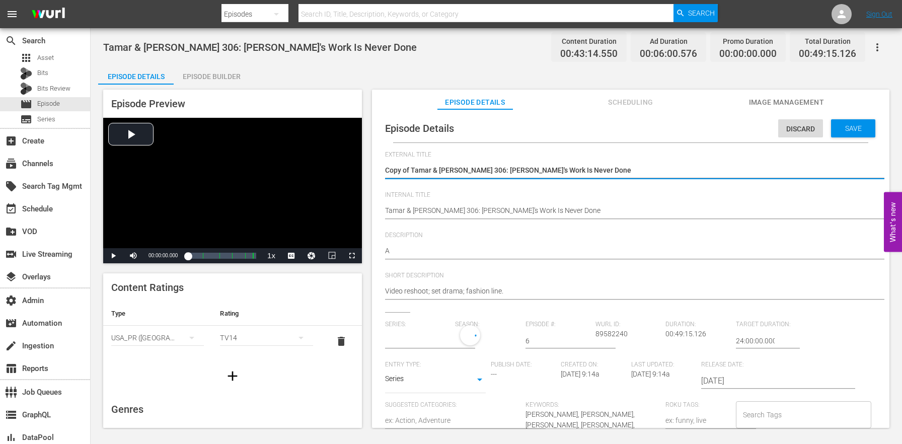
type input "Tamar & Vince"
drag, startPoint x: 412, startPoint y: 169, endPoint x: 286, endPoint y: 157, distance: 127.0
click at [287, 157] on div "Episode Preview Video Player is loading. Play Video Play Mute Current Time 00:0…" at bounding box center [496, 260] width 797 height 351
type textarea "Tamar & Vince 306: Tamar's Work Is Never Done"
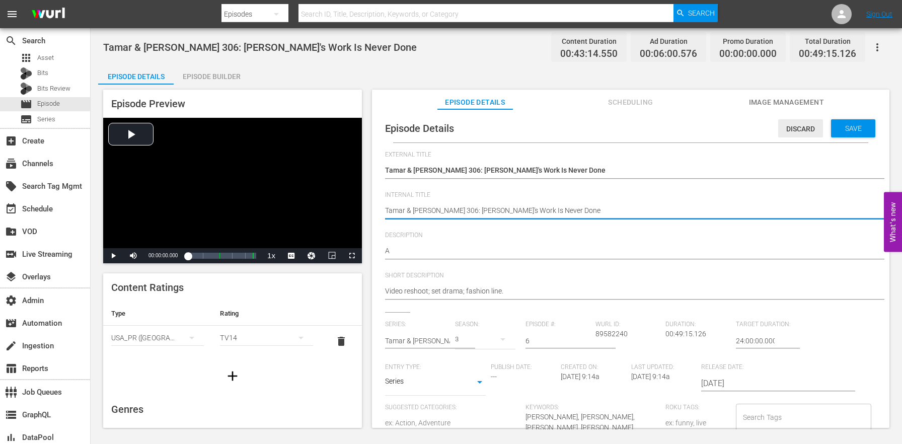
drag, startPoint x: 792, startPoint y: 129, endPoint x: 811, endPoint y: 112, distance: 25.3
click at [792, 129] on span "Discard" at bounding box center [800, 129] width 45 height 8
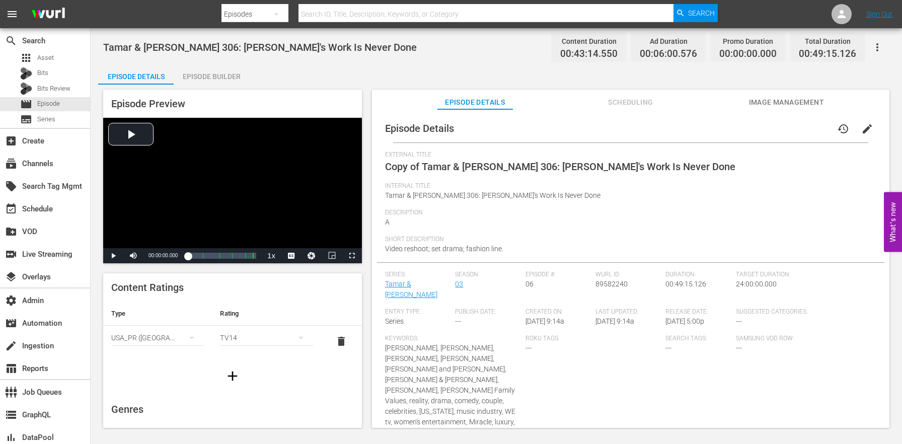
click at [881, 41] on icon "button" at bounding box center [878, 47] width 12 height 12
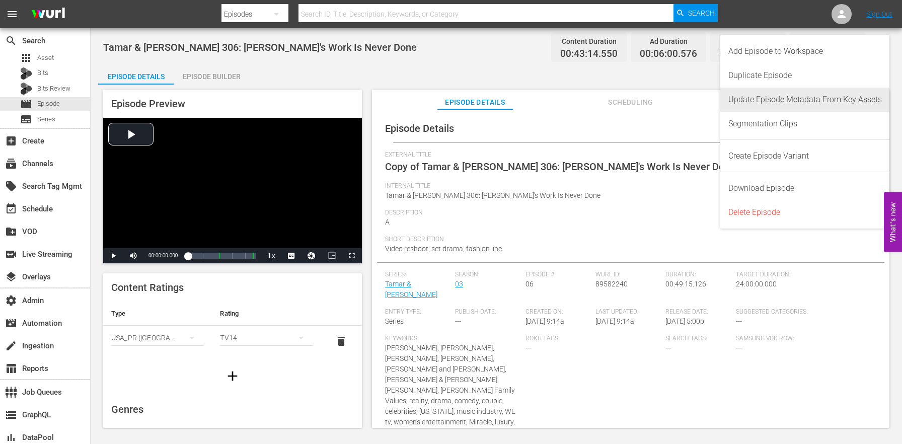
click at [784, 94] on div "Update Episode Metadata From Key Assets" at bounding box center [806, 100] width 154 height 24
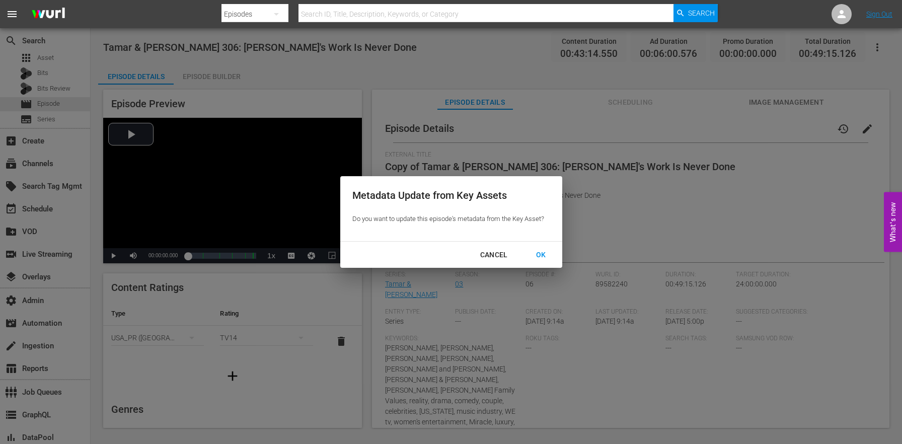
click at [537, 255] on div "OK" at bounding box center [541, 255] width 26 height 13
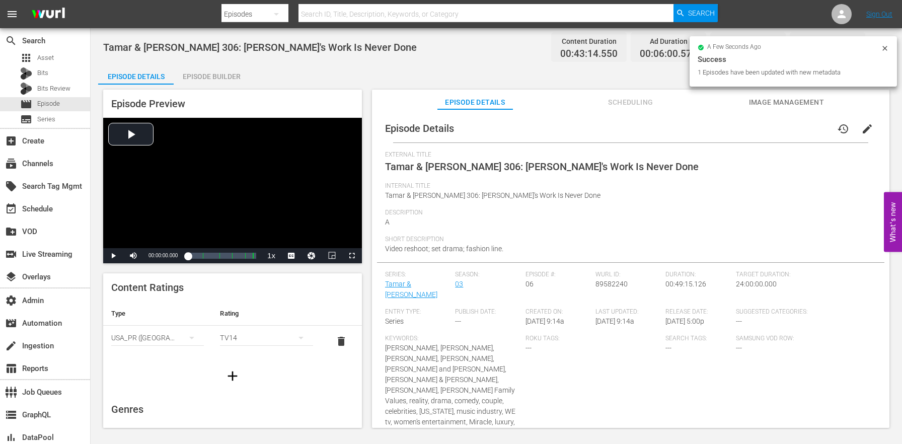
click at [864, 131] on span "edit" at bounding box center [868, 129] width 12 height 12
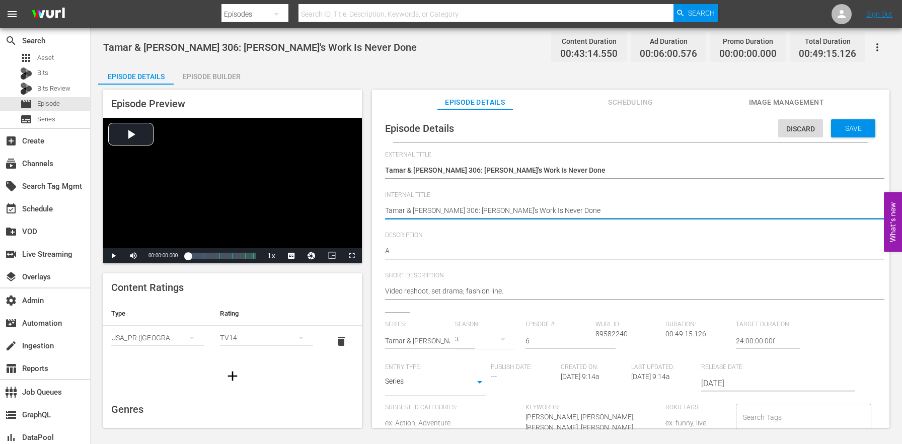
paste textarea "(24 ROKU BFV)"
type textarea "(24 ROKU BFV) Tamar & Vince 306: Tamar's Work Is Never Done"
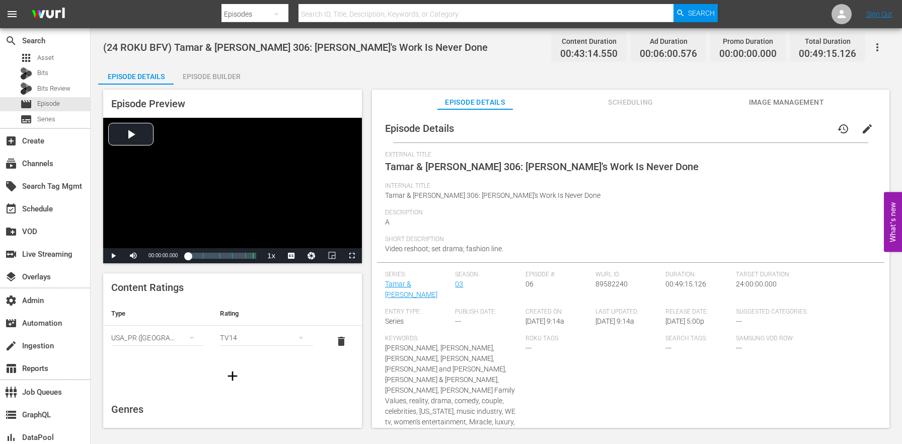
click at [863, 125] on span "edit" at bounding box center [868, 129] width 12 height 12
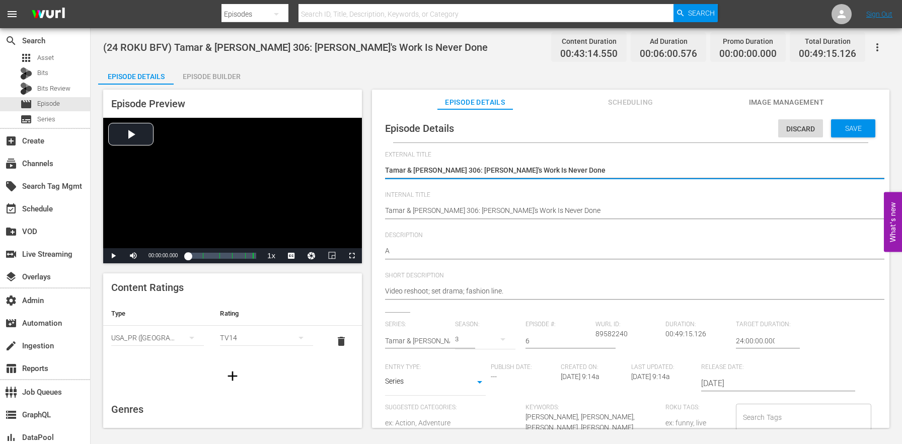
drag, startPoint x: 386, startPoint y: 207, endPoint x: 388, endPoint y: 198, distance: 9.8
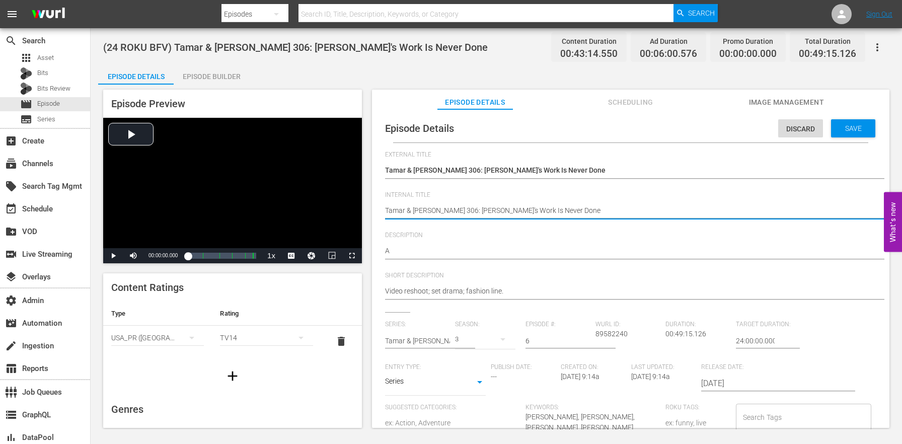
paste textarea "(24 ROKU BFV)"
type textarea "(24 ROKU BFV) Tamar & Vince 306: Tamar's Work Is Never Done"
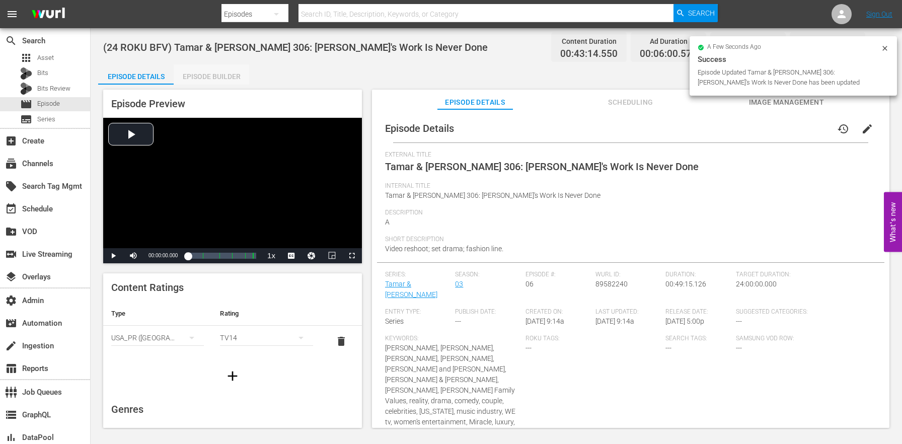
click at [197, 79] on div "Episode Builder" at bounding box center [212, 76] width 76 height 24
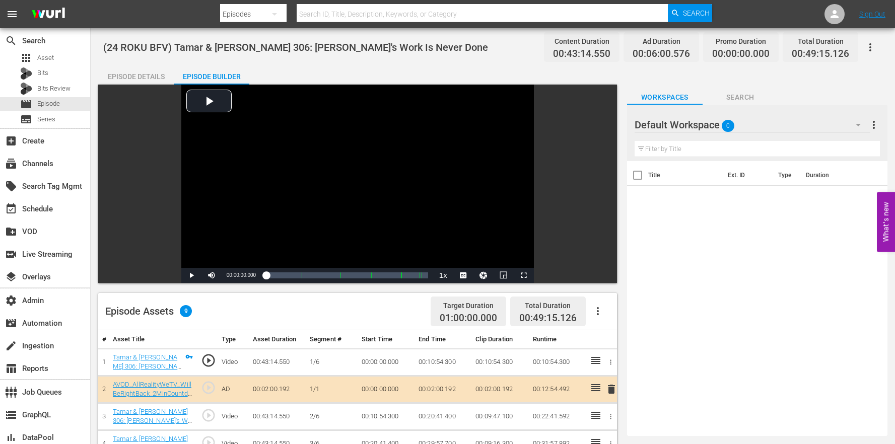
scroll to position [262, 0]
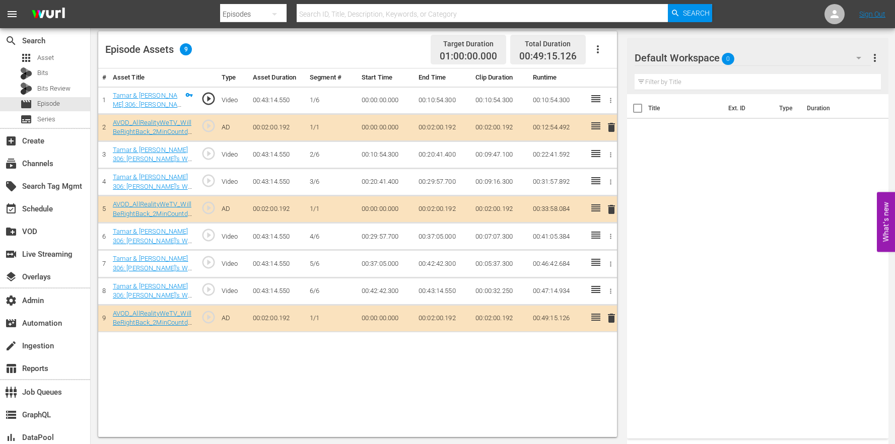
click at [599, 40] on button "button" at bounding box center [598, 49] width 24 height 24
click at [614, 102] on div "Clear Ads" at bounding box center [628, 102] width 68 height 24
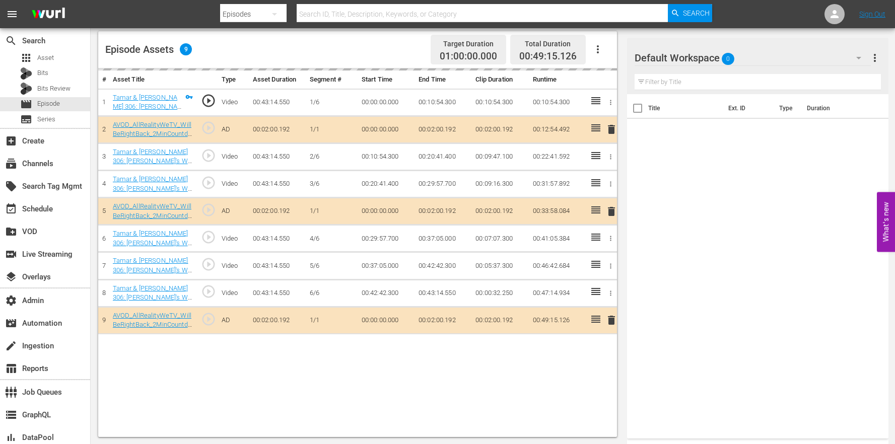
click at [778, 56] on div "Default Workspace 0" at bounding box center [752, 58] width 236 height 28
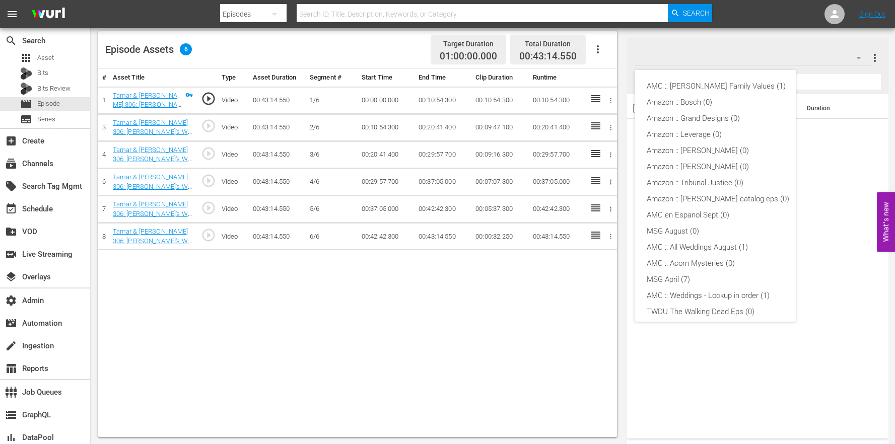
scroll to position [199, 0]
click at [702, 84] on div "AMC :: Braxton Family Values (1)" at bounding box center [718, 86] width 143 height 16
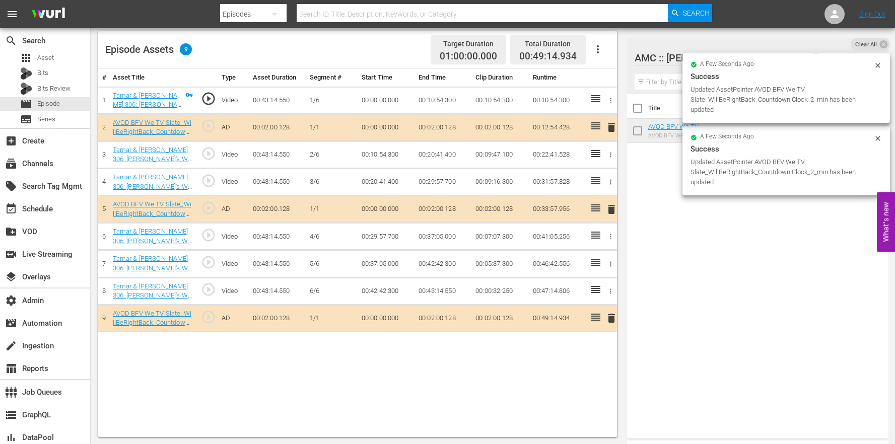
scroll to position [0, 0]
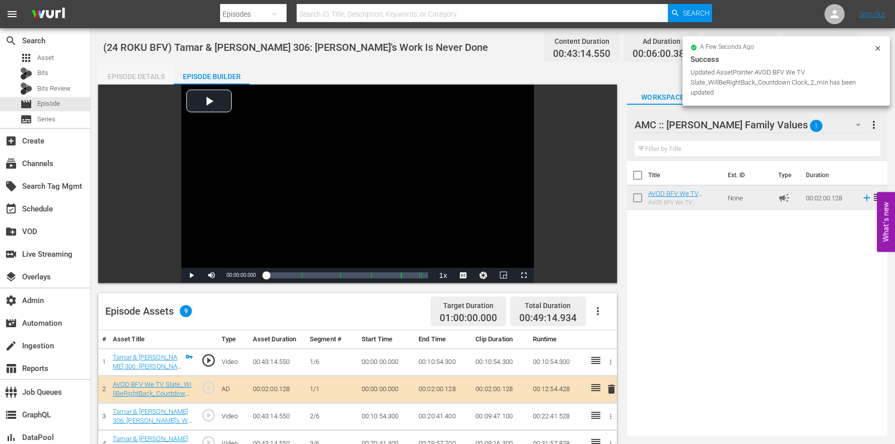
click at [162, 74] on div "Episode Details" at bounding box center [136, 76] width 76 height 24
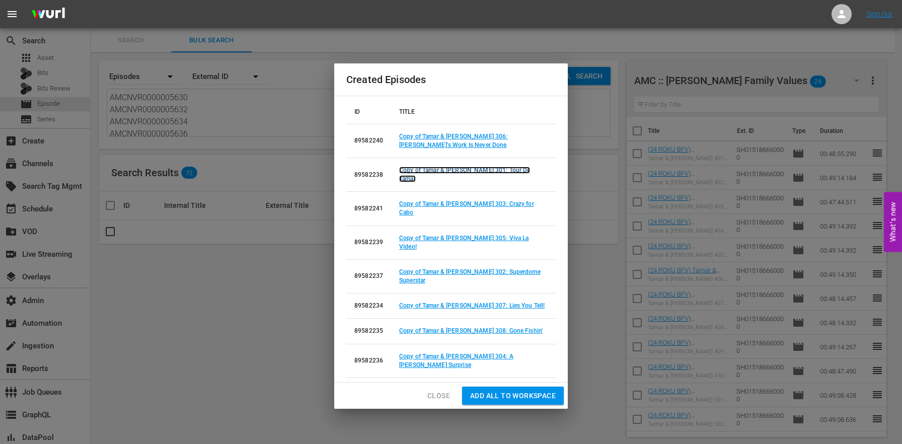
click at [447, 182] on link "Copy of Tamar & Vince 301: Tour De Tamar" at bounding box center [464, 175] width 131 height 16
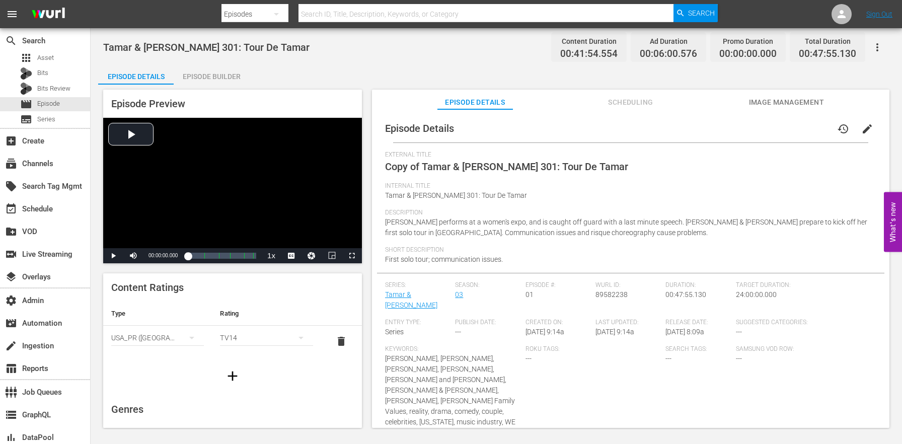
click at [865, 125] on span "edit" at bounding box center [868, 129] width 12 height 12
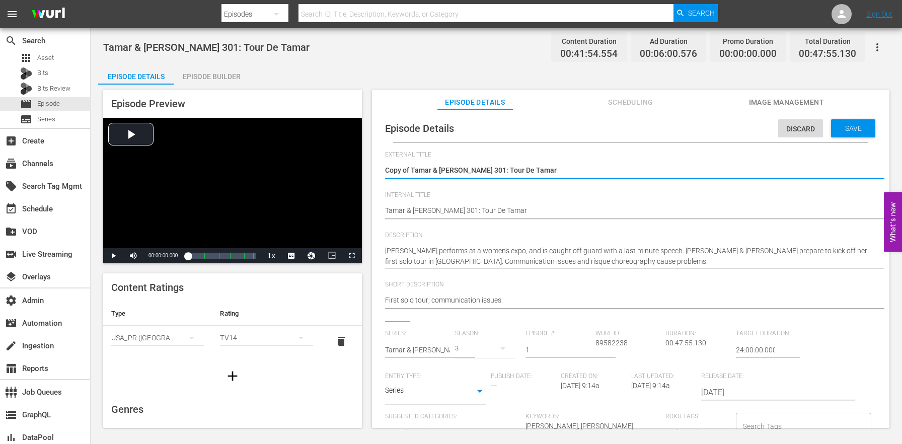
drag, startPoint x: 412, startPoint y: 169, endPoint x: 378, endPoint y: 159, distance: 35.7
click at [379, 159] on div "Episode Details Discard Save External Title Copy of Tamar & Vince 301: Tour De …" at bounding box center [631, 418] width 508 height 608
type textarea "Tamar & Vince 301: Tour De Tamar"
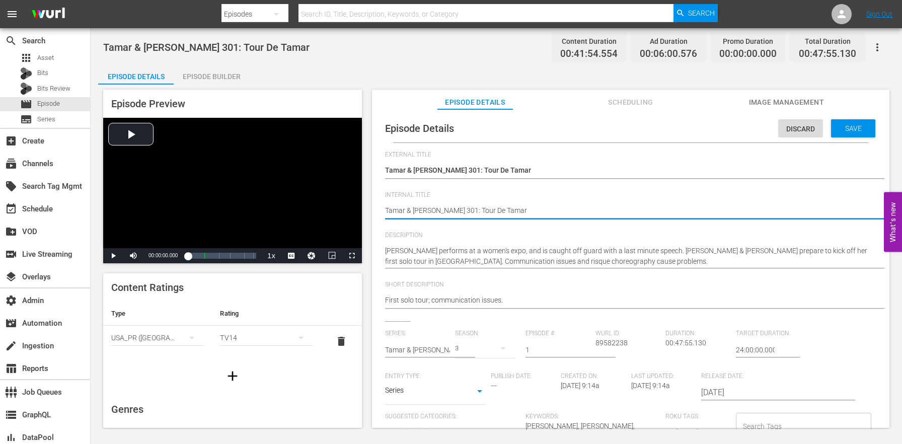
paste textarea "(24 ROKU BFV)"
type textarea "(24 ROKU BFV) Tamar & Vince 301: Tour De Tamar"
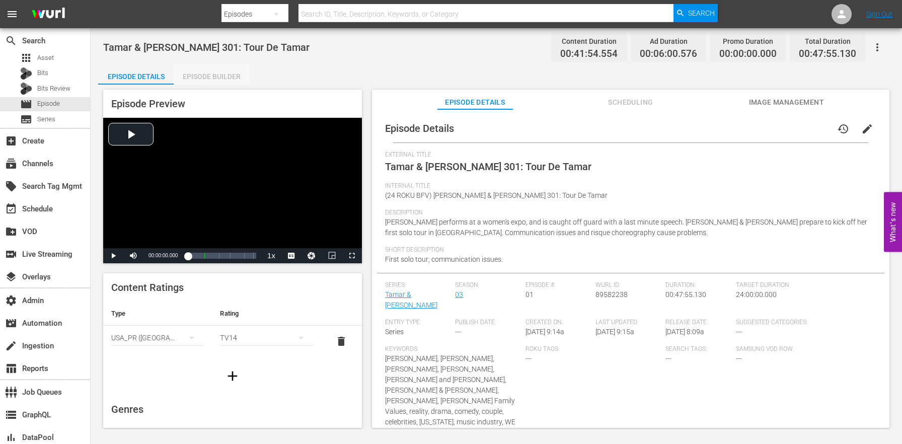
click at [231, 76] on div "Episode Builder" at bounding box center [212, 76] width 76 height 24
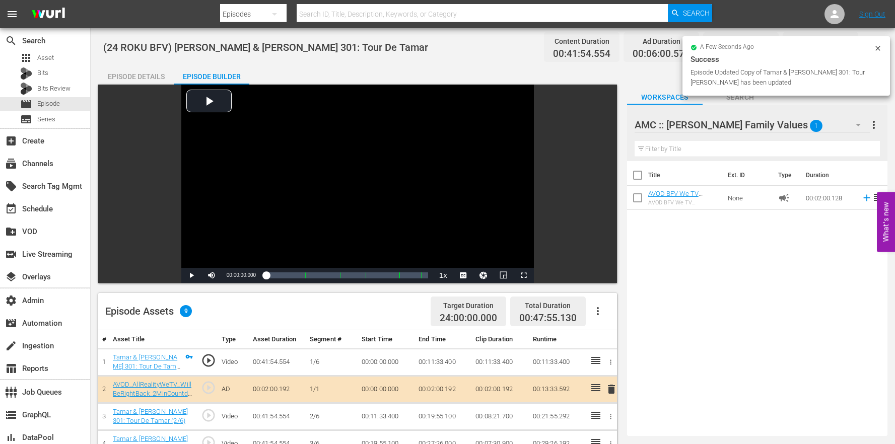
click at [601, 312] on icon "button" at bounding box center [598, 311] width 12 height 12
click at [629, 366] on div "Clear Ads" at bounding box center [628, 363] width 68 height 24
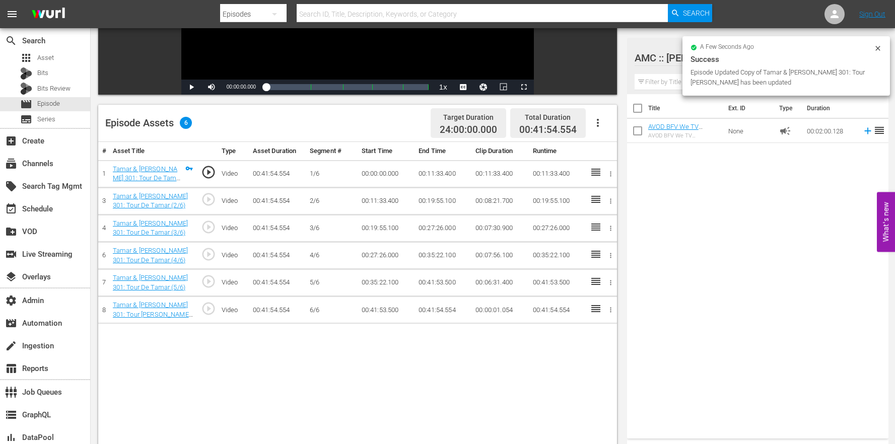
scroll to position [262, 0]
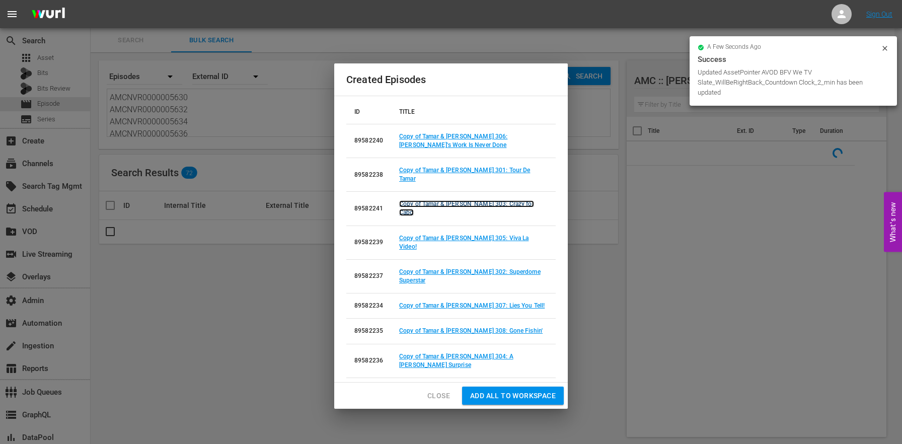
click at [465, 216] on link "Copy of Tamar & Vince 303: Crazy for Cabo" at bounding box center [466, 208] width 135 height 16
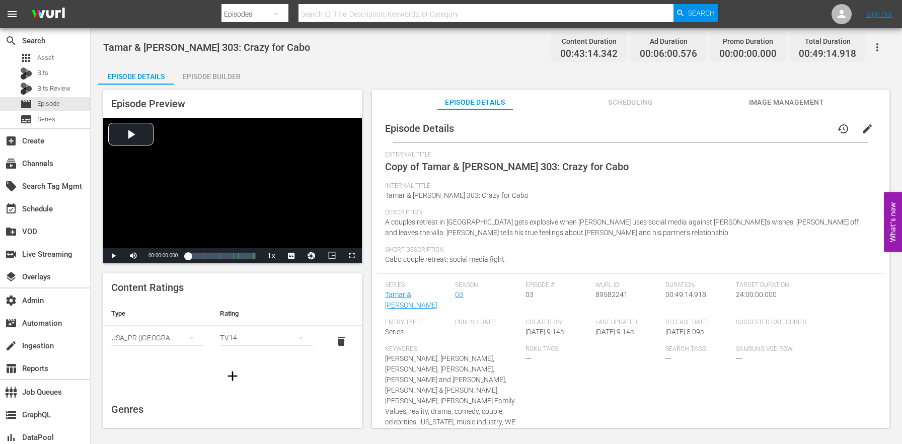
click at [862, 131] on span "edit" at bounding box center [868, 129] width 12 height 12
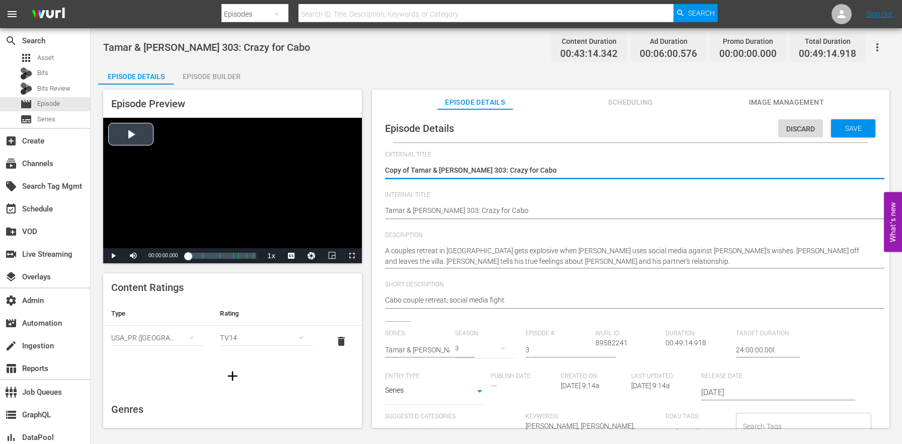
drag, startPoint x: 412, startPoint y: 166, endPoint x: 350, endPoint y: 159, distance: 62.4
click at [350, 159] on div "Episode Preview Video Player is loading. Play Video Play Mute Current Time 00:0…" at bounding box center [496, 260] width 797 height 351
type textarea "Tamar & Vince 303: Crazy for Cabo"
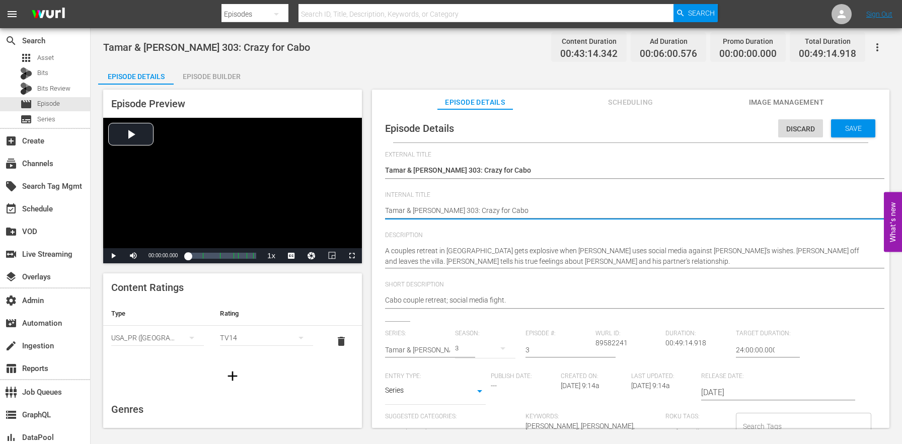
paste textarea "(24 ROKU BFV)"
type textarea "(24 ROKU BFV) Tamar & Vince 303: Crazy for Cabo"
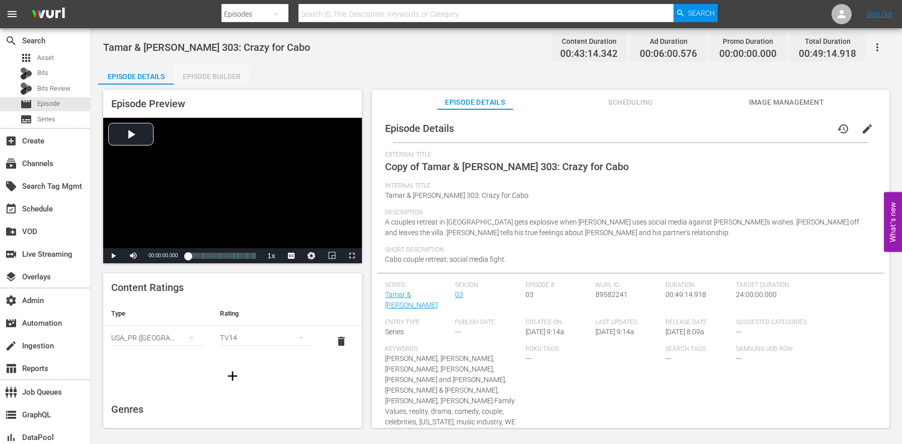
click at [237, 69] on div "Episode Builder" at bounding box center [212, 76] width 76 height 24
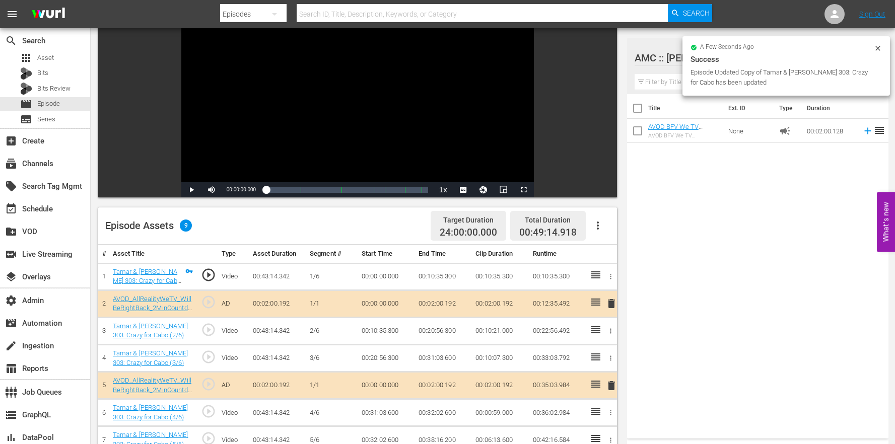
scroll to position [197, 0]
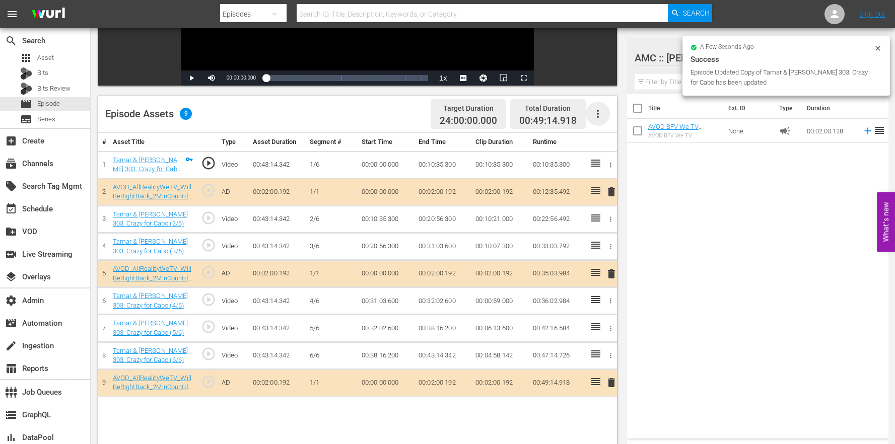
click at [595, 110] on icon "button" at bounding box center [598, 114] width 12 height 12
click at [611, 161] on div "Clear Ads" at bounding box center [628, 166] width 68 height 24
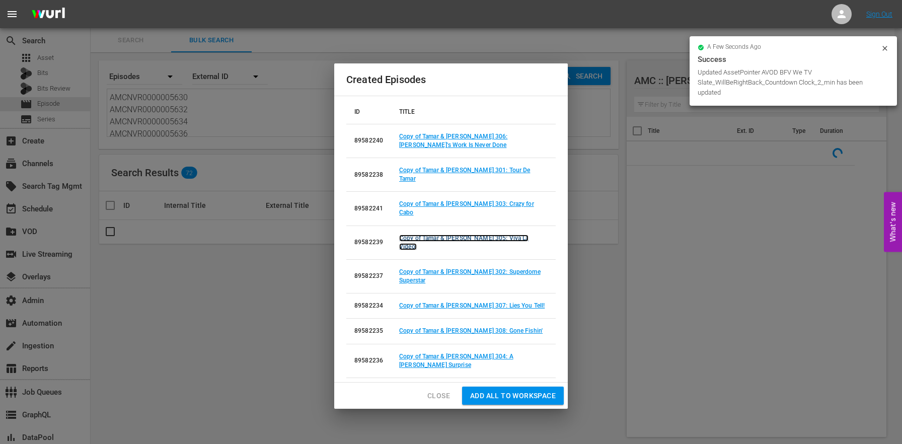
click at [502, 241] on link "Copy of Tamar & Vince 305: Viva La Video!" at bounding box center [463, 243] width 129 height 16
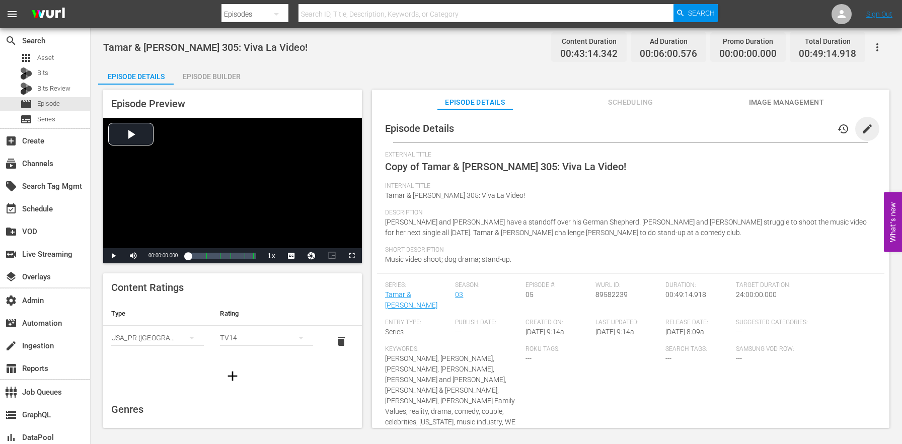
click at [865, 127] on span "edit" at bounding box center [868, 129] width 12 height 12
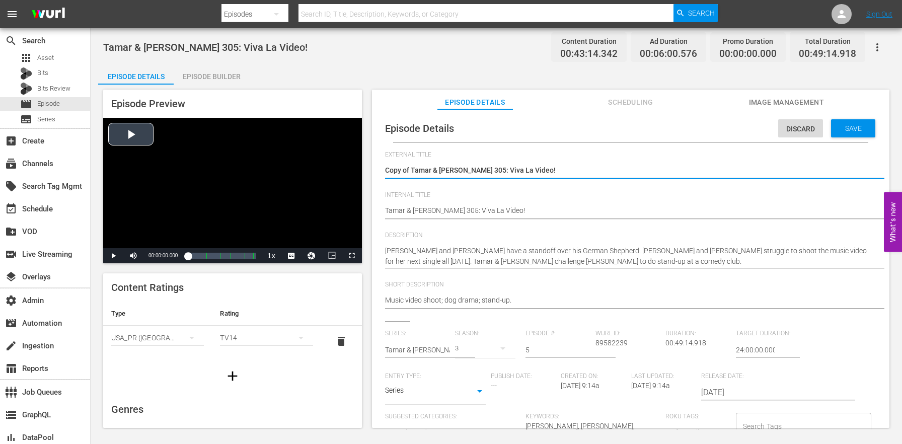
drag, startPoint x: 412, startPoint y: 169, endPoint x: 348, endPoint y: 158, distance: 64.9
click at [348, 158] on div "Episode Preview Video Player is loading. Play Video Play Mute Current Time 00:0…" at bounding box center [496, 260] width 797 height 351
type textarea "Tamar & Vince 305: Viva La Video!"
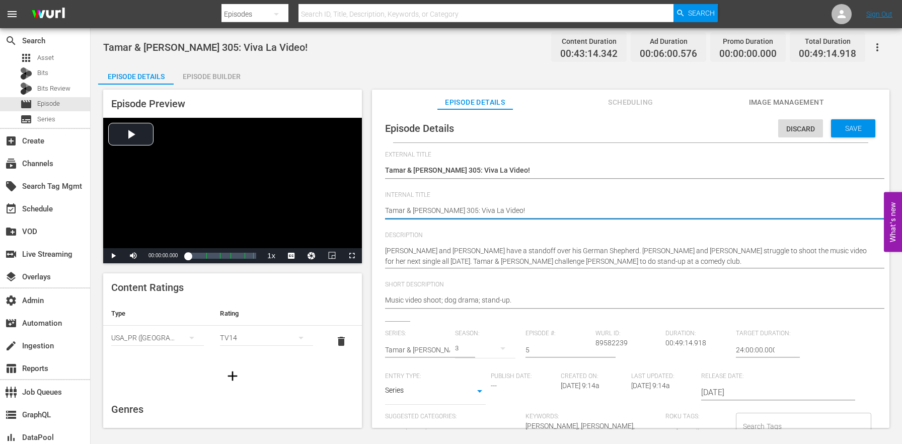
paste textarea "(24 ROKU BFV)"
type textarea "(24 ROKU BFV) Tamar & Vince 305: Viva La Video!"
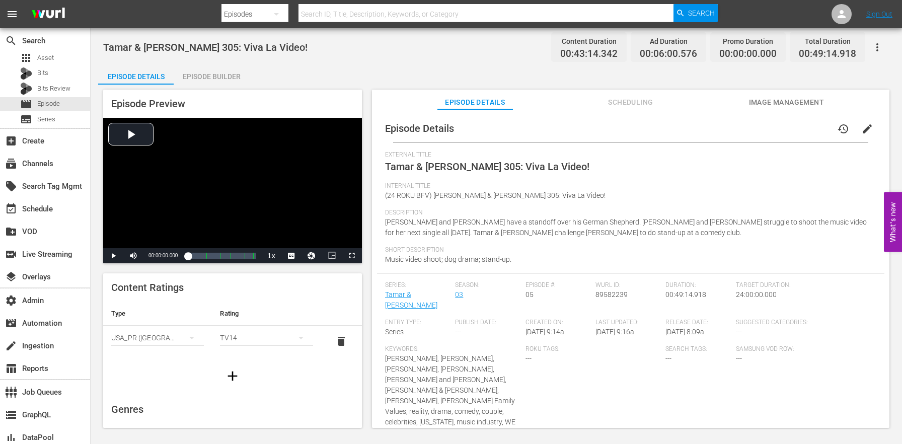
click at [208, 72] on div "Episode Builder" at bounding box center [212, 76] width 76 height 24
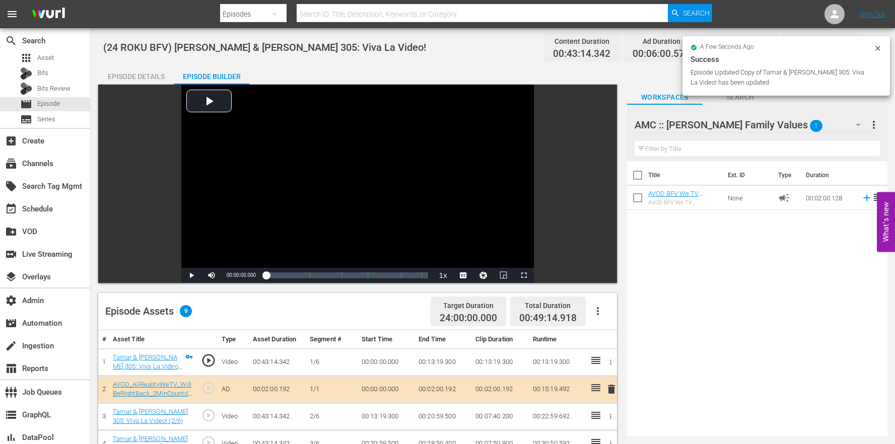
click at [603, 316] on icon "button" at bounding box center [598, 311] width 12 height 12
click at [633, 368] on div "Clear Ads" at bounding box center [628, 363] width 68 height 24
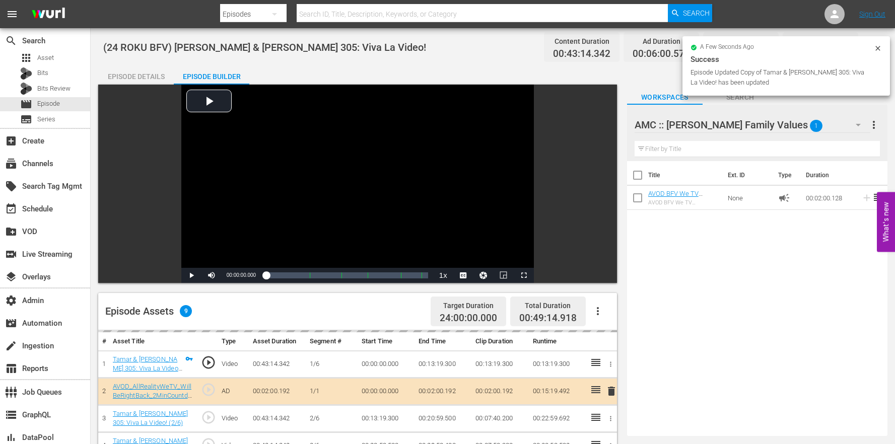
scroll to position [181, 0]
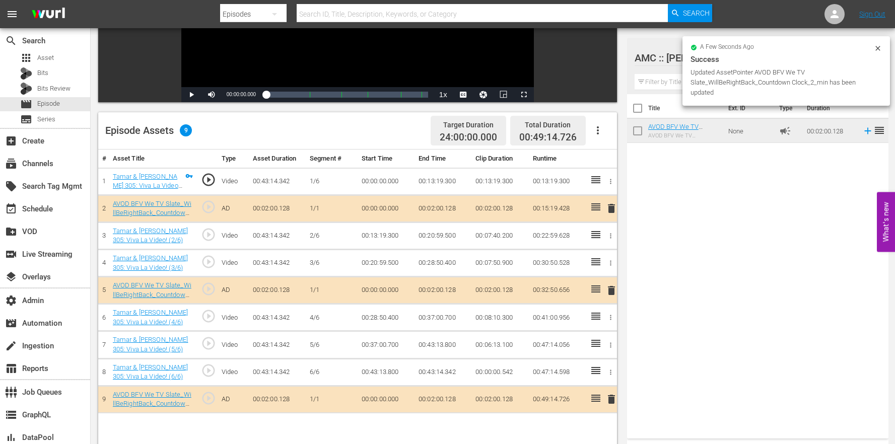
click at [440, 347] on td "00:43:13.800" at bounding box center [442, 344] width 57 height 27
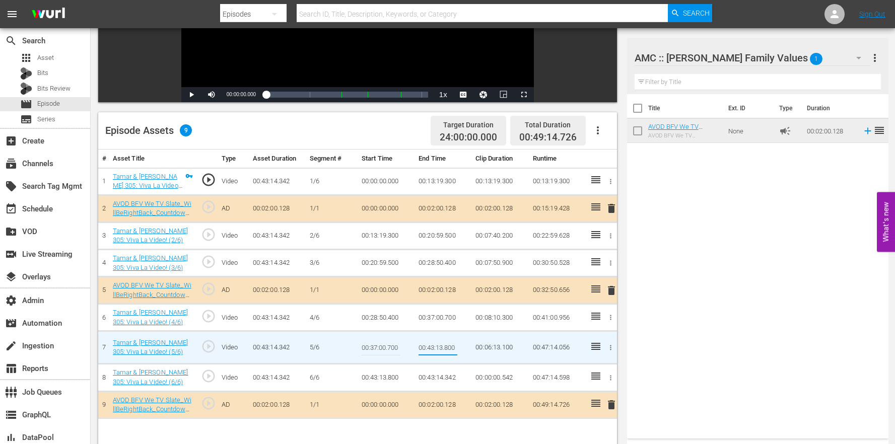
drag, startPoint x: 440, startPoint y: 347, endPoint x: 476, endPoint y: 347, distance: 36.3
click at [476, 347] on tr "7 Tamar & Vince 305: Viva La Video! (5/6) play_circle_outline Video 00:43:14.34…" at bounding box center [357, 347] width 519 height 33
type input "00:43:14.342"
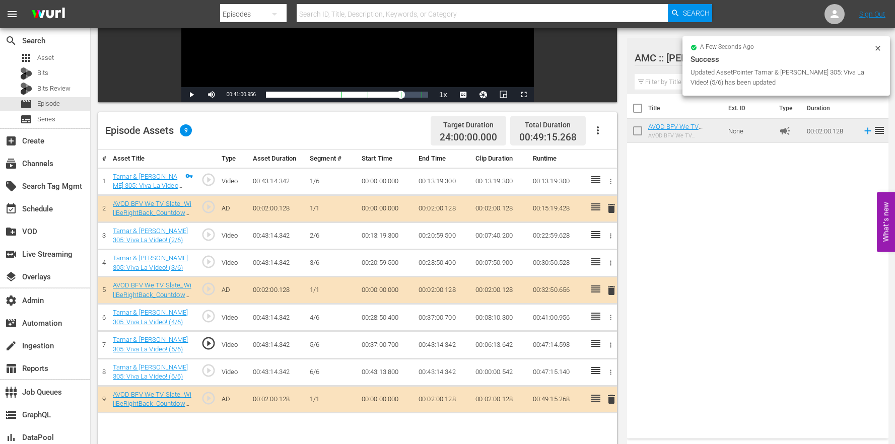
click at [608, 374] on icon "button" at bounding box center [611, 373] width 8 height 8
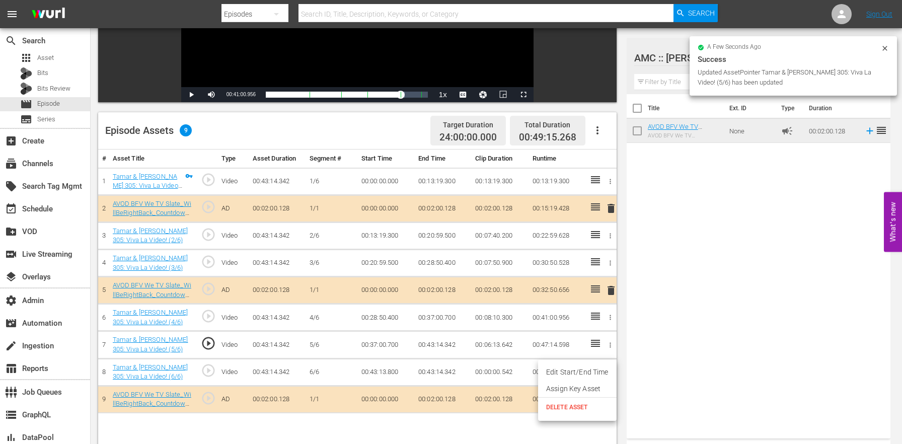
click at [584, 406] on span "DELETE ASSET" at bounding box center [577, 407] width 62 height 9
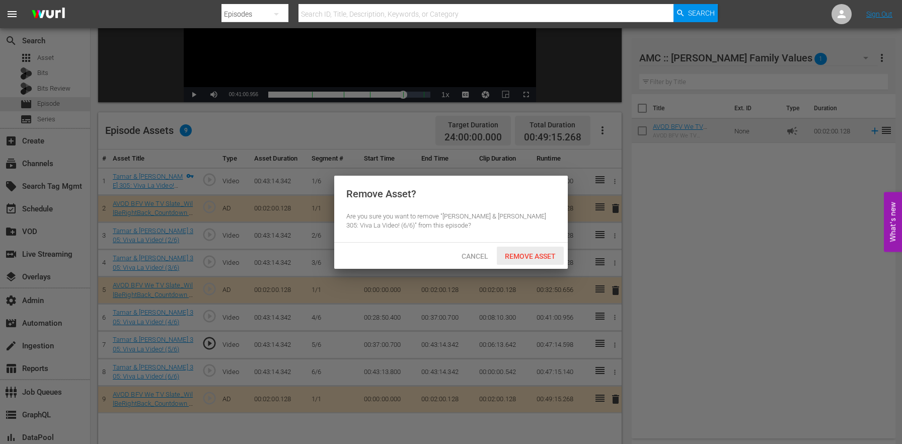
click at [532, 256] on span "Remove Asset" at bounding box center [530, 256] width 67 height 8
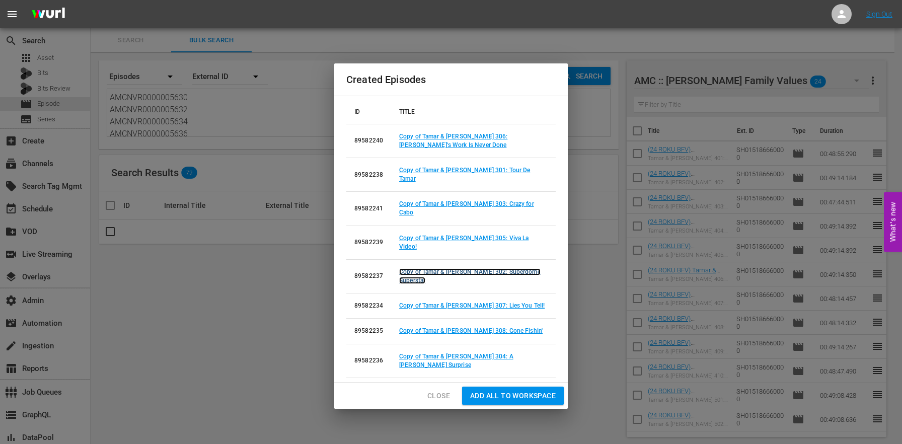
click at [495, 268] on link "Copy of Tamar & Vince 302: Superdome Superstar" at bounding box center [469, 276] width 141 height 16
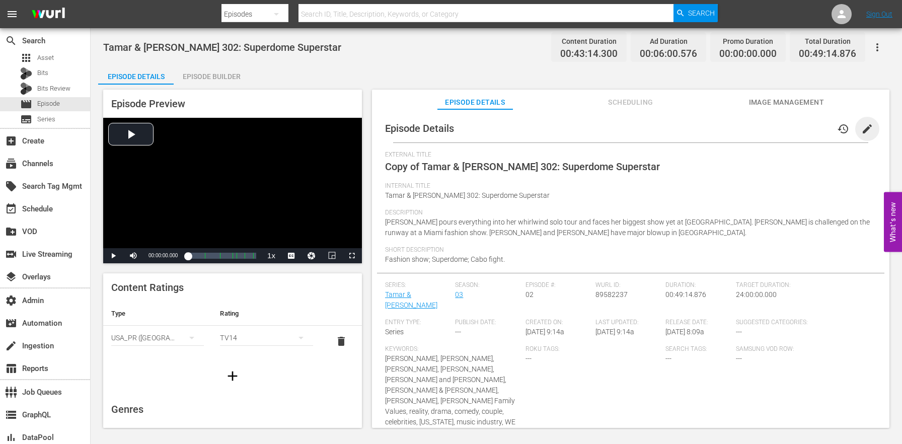
click at [862, 127] on span "edit" at bounding box center [868, 129] width 12 height 12
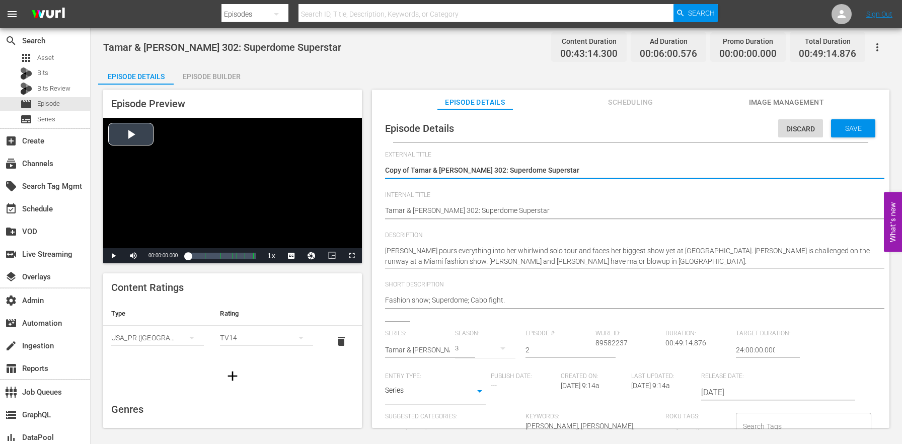
drag, startPoint x: 412, startPoint y: 170, endPoint x: 313, endPoint y: 160, distance: 99.8
click at [313, 160] on div "Episode Preview Video Player is loading. Play Video Play Mute Current Time 00:0…" at bounding box center [496, 260] width 797 height 351
type textarea "Tamar & Vince 302: Superdome Superstar"
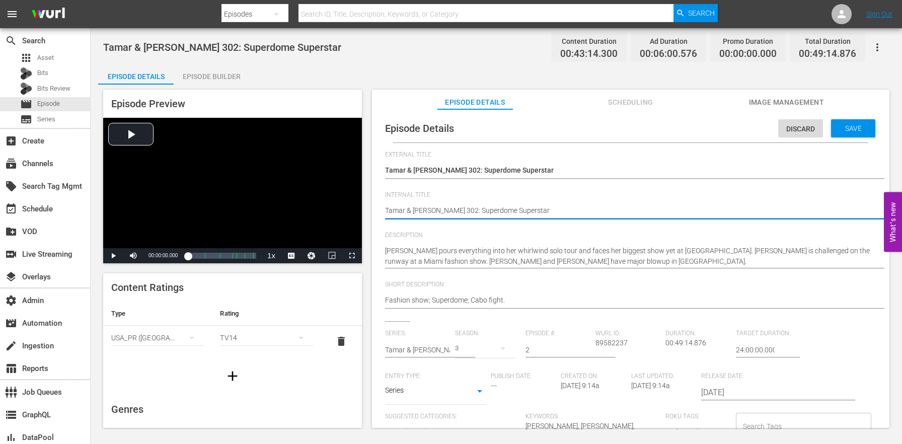
paste textarea "(24 ROKU BFV)"
type textarea "(24 ROKU BFV) Tamar & Vince 302: Superdome Superstar"
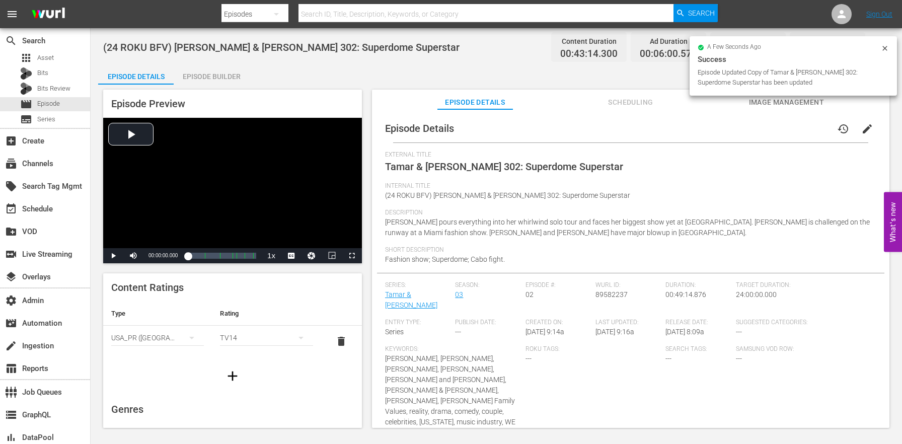
click at [213, 74] on div "Episode Builder" at bounding box center [212, 76] width 76 height 24
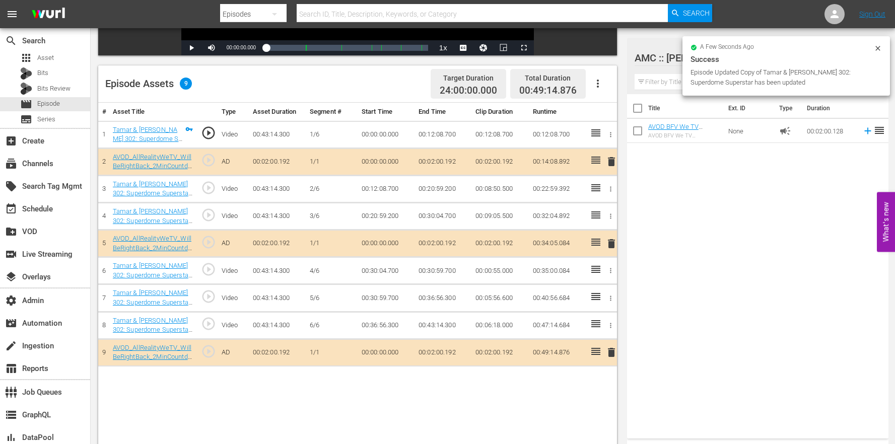
scroll to position [262, 0]
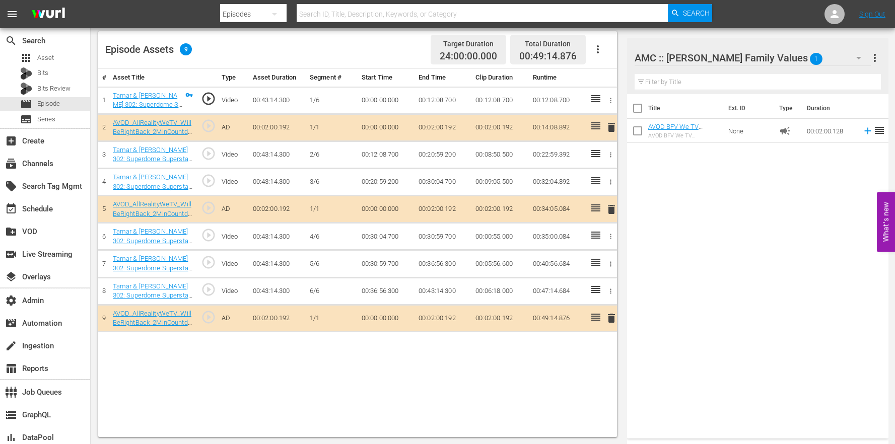
click at [594, 50] on icon "button" at bounding box center [598, 49] width 12 height 12
click at [623, 105] on div "Clear Ads" at bounding box center [628, 102] width 68 height 24
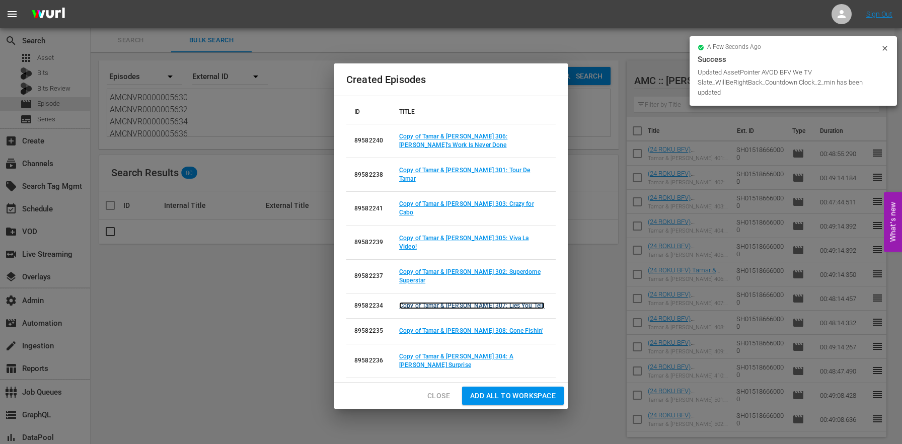
click at [500, 302] on link "Copy of Tamar & Vince 307: Lies You Tell!" at bounding box center [472, 305] width 146 height 7
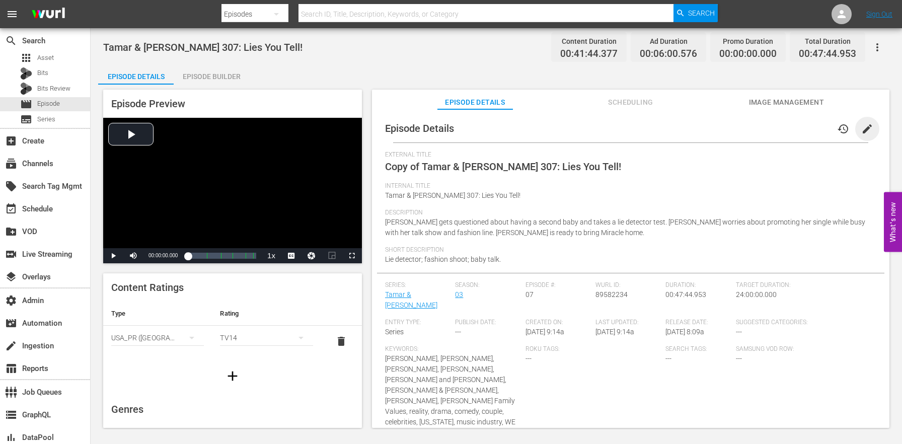
click at [863, 131] on span "edit" at bounding box center [868, 129] width 12 height 12
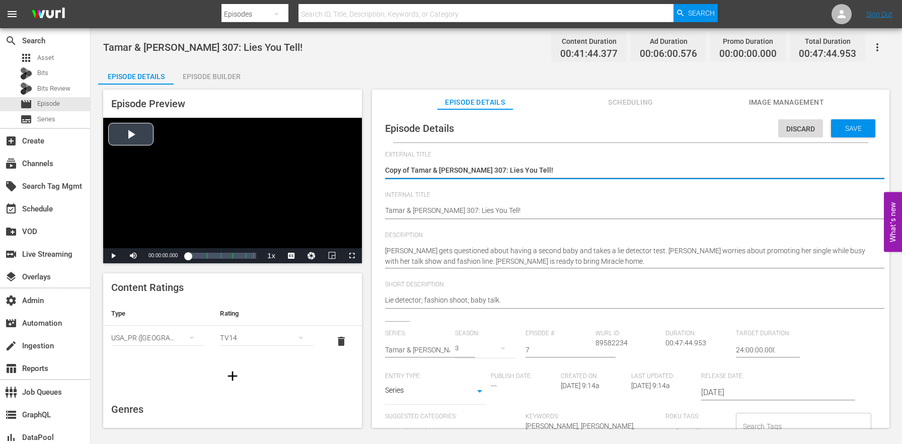
drag, startPoint x: 410, startPoint y: 169, endPoint x: 314, endPoint y: 152, distance: 97.6
click at [315, 152] on div "Episode Preview Video Player is loading. Play Video Play Mute Current Time 00:0…" at bounding box center [496, 260] width 797 height 351
type textarea "Tamar & Vince 307: Lies You Tell!"
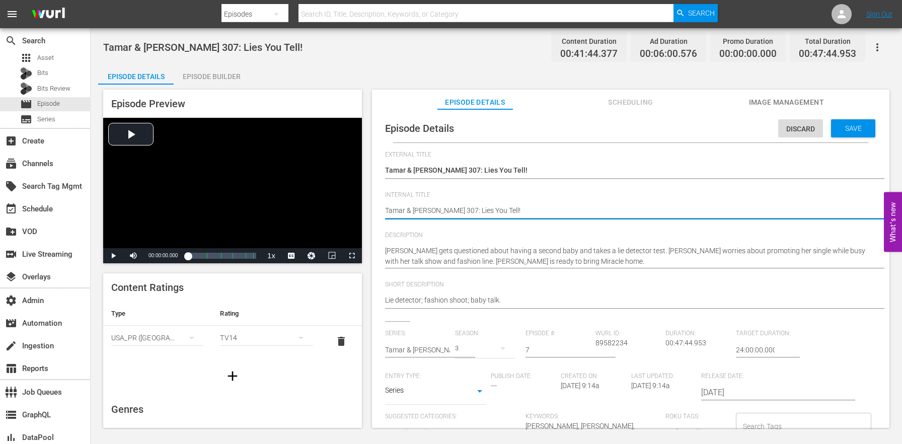
paste textarea "(24 ROKU BFV)"
type textarea "(24 ROKU BFV) Tamar & Vince 307: Lies You Tell!"
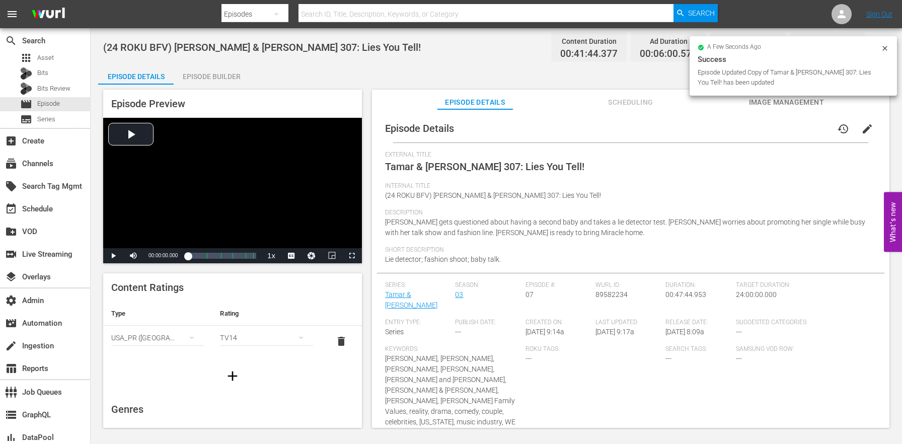
click at [213, 71] on div "Episode Builder" at bounding box center [212, 76] width 76 height 24
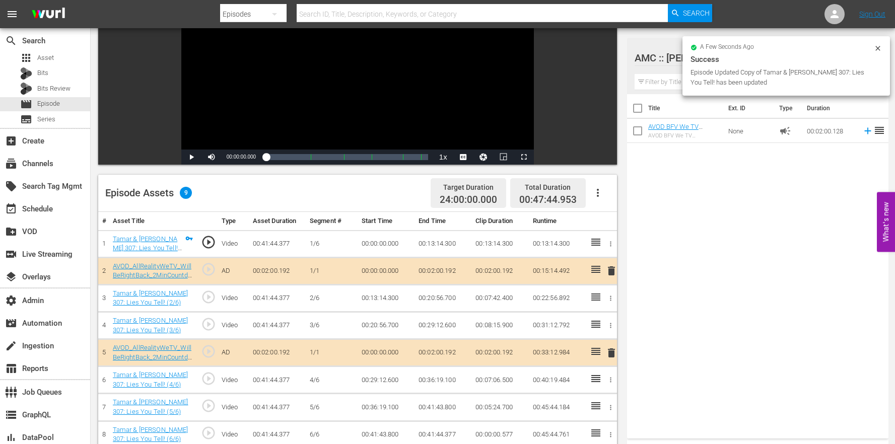
scroll to position [174, 0]
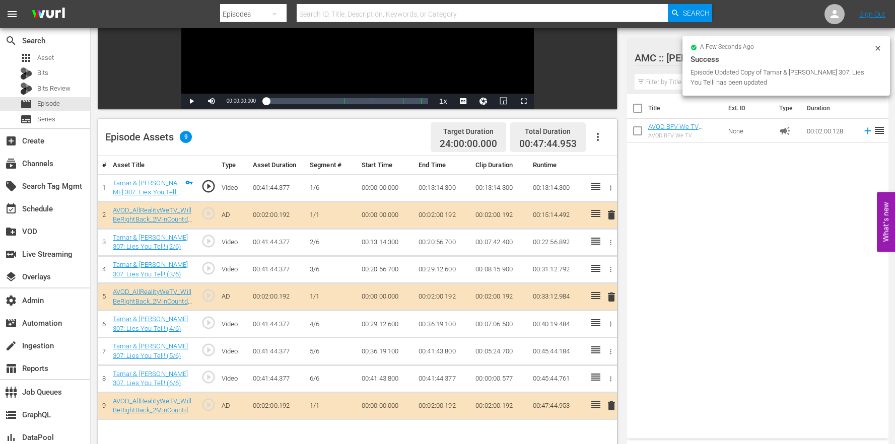
click at [606, 131] on button "button" at bounding box center [598, 137] width 24 height 24
click at [630, 191] on div "Clear Ads" at bounding box center [628, 189] width 68 height 24
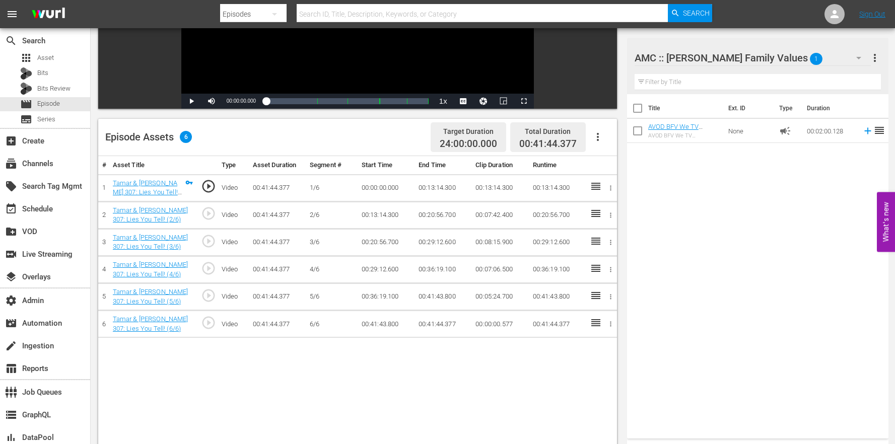
click at [610, 324] on icon "button" at bounding box center [611, 324] width 2 height 5
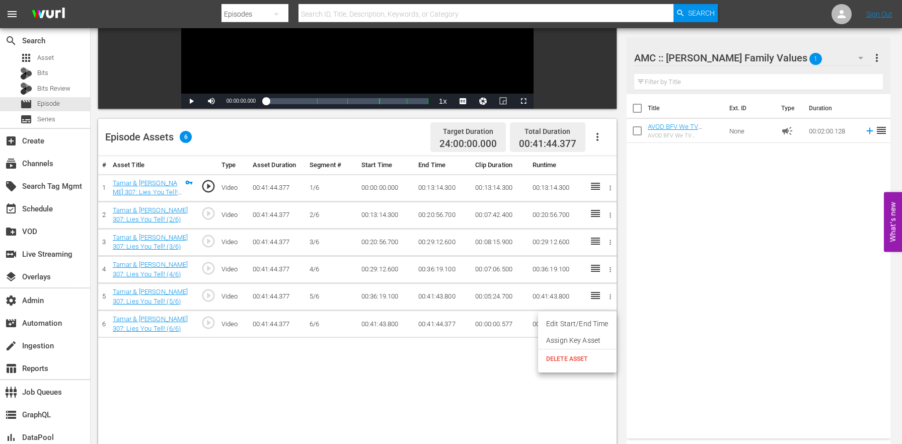
click at [448, 350] on div at bounding box center [451, 222] width 902 height 444
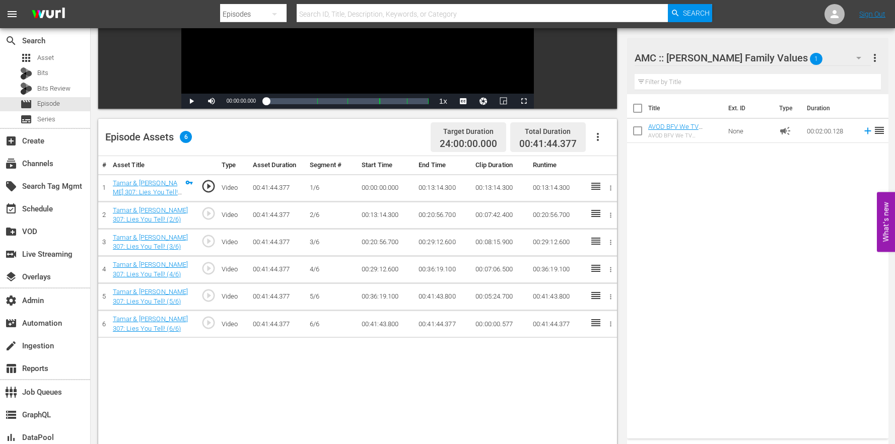
click at [445, 297] on td "00:41:43.800" at bounding box center [442, 297] width 57 height 27
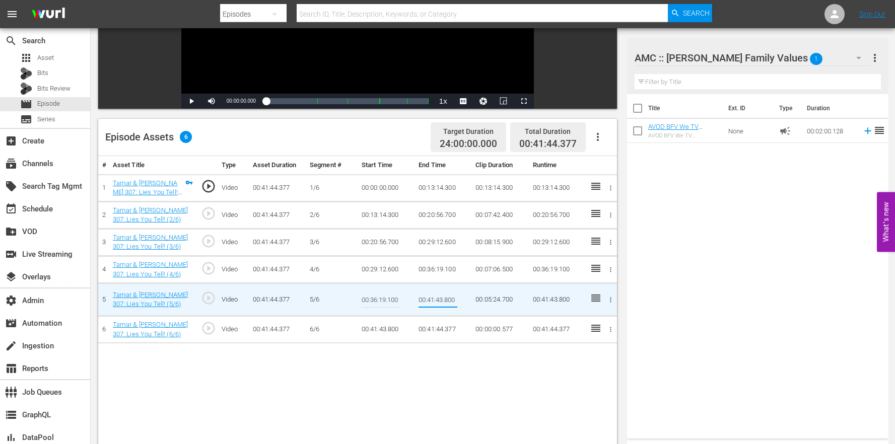
drag, startPoint x: 440, startPoint y: 299, endPoint x: 481, endPoint y: 299, distance: 41.3
click at [481, 299] on tr "5 Tamar & Vince 307: Lies You Tell! (5/6) play_circle_outline Video 00:41:44.37…" at bounding box center [357, 300] width 519 height 33
type input "00:41:44.37"
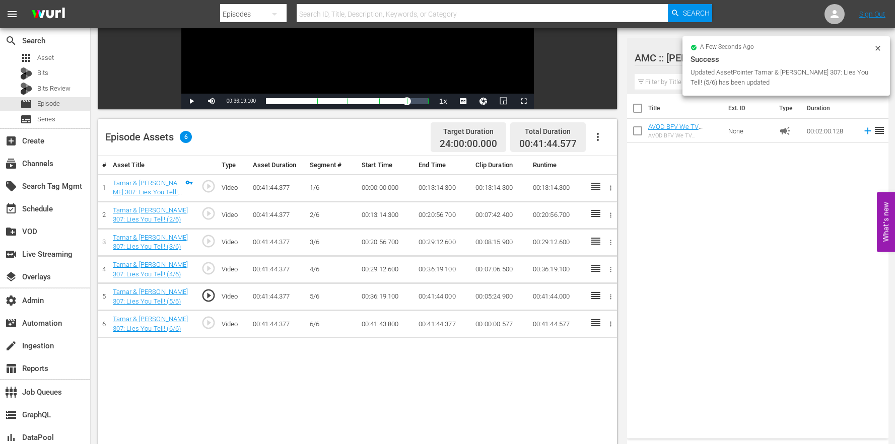
click at [452, 297] on td "00:41:44.000" at bounding box center [442, 297] width 57 height 27
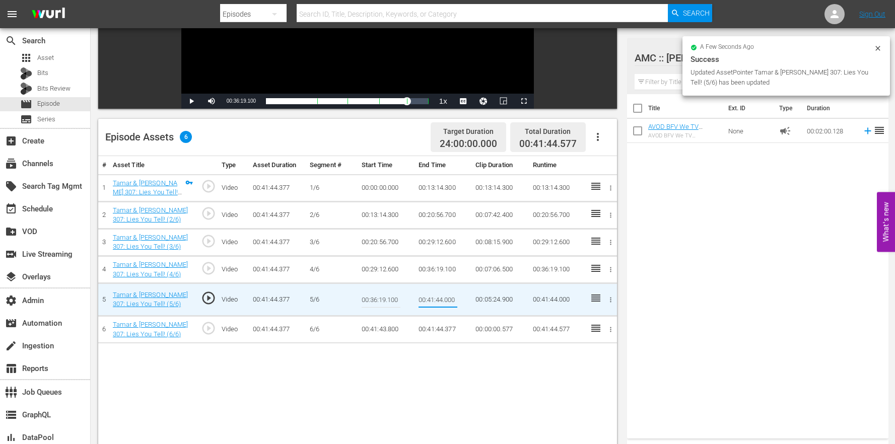
click at [447, 298] on input "00:41:44.000" at bounding box center [437, 300] width 39 height 24
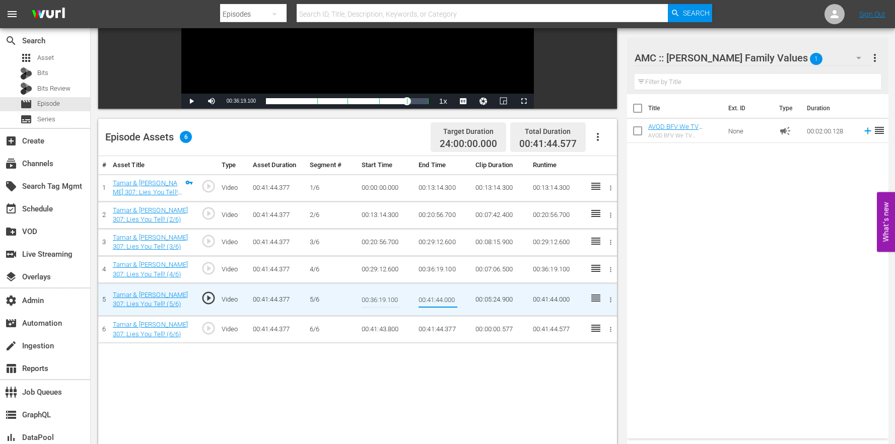
drag, startPoint x: 446, startPoint y: 300, endPoint x: 475, endPoint y: 302, distance: 29.7
click at [475, 302] on tr "5 Tamar & Vince 307: Lies You Tell! (5/6) play_circle_outline Video 00:41:44.37…" at bounding box center [357, 300] width 519 height 33
type input "00:41:44.377"
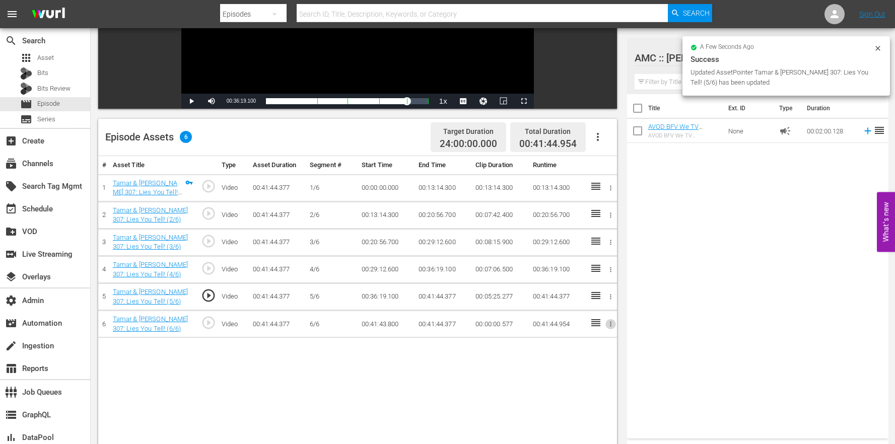
click at [607, 322] on icon "button" at bounding box center [611, 324] width 8 height 8
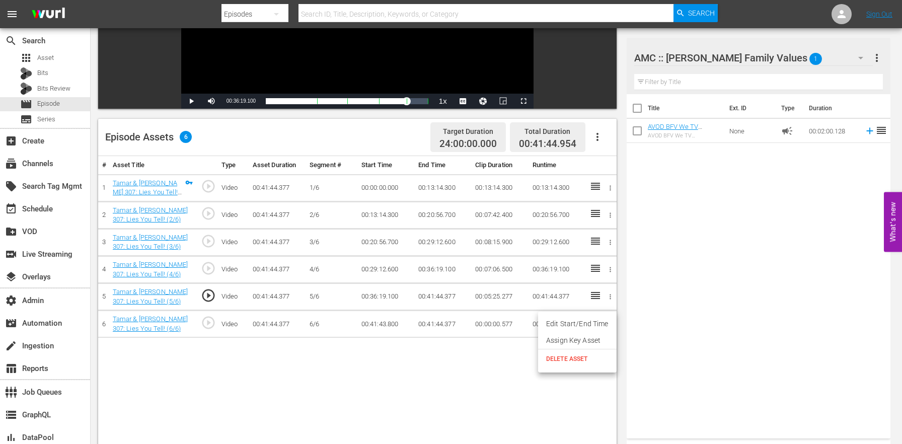
click at [594, 359] on span "DELETE ASSET" at bounding box center [577, 359] width 62 height 9
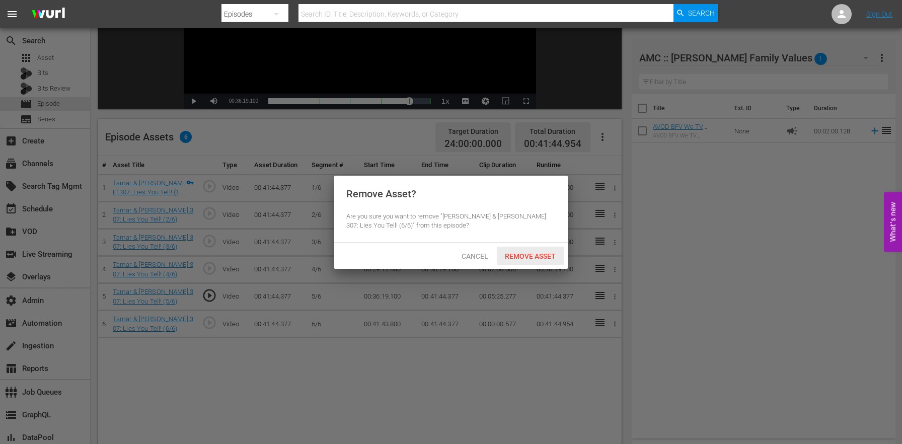
click at [544, 259] on span "Remove Asset" at bounding box center [530, 256] width 67 height 8
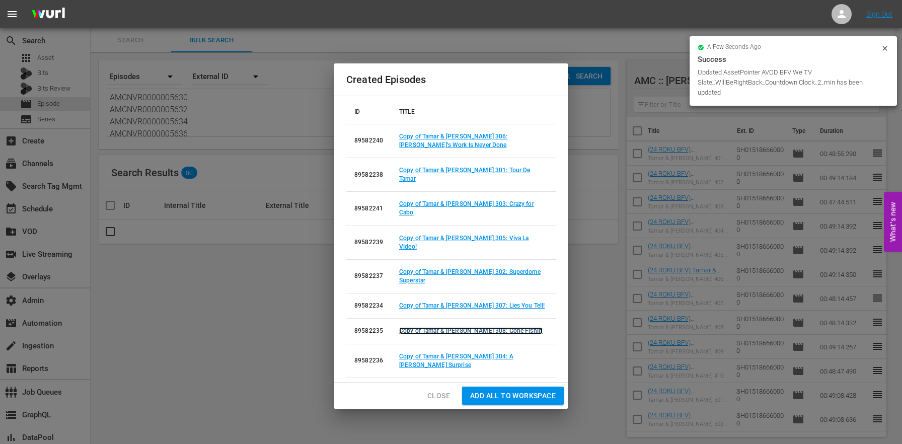
click at [490, 327] on link "Copy of Tamar & Vince 308: Gone Fishin'" at bounding box center [471, 330] width 144 height 7
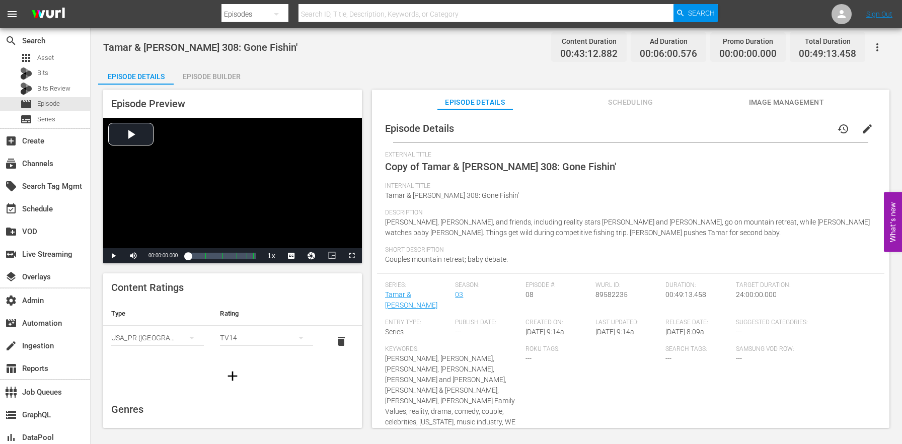
click at [871, 127] on button "edit" at bounding box center [868, 129] width 24 height 24
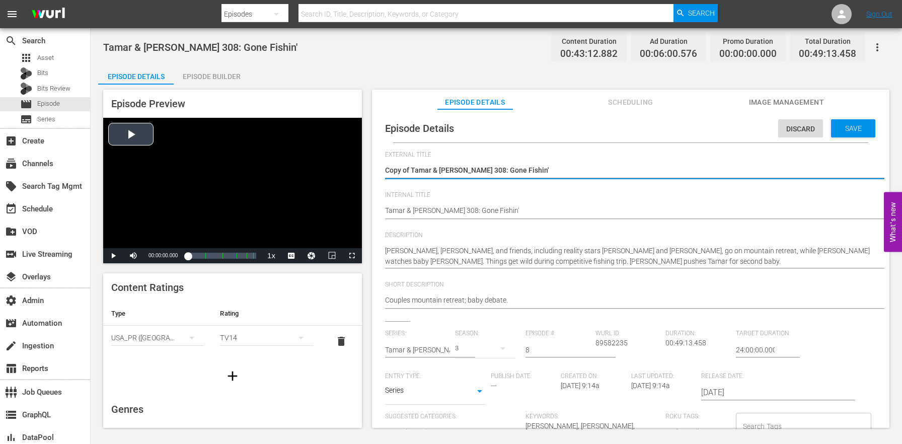
drag, startPoint x: 412, startPoint y: 167, endPoint x: 346, endPoint y: 163, distance: 66.6
click at [347, 164] on div "Episode Preview Video Player is loading. Play Video Play Mute Current Time 00:0…" at bounding box center [496, 260] width 797 height 351
type textarea "Tamar & Vince 308: Gone Fishin'"
click at [385, 209] on div "Episode Details Discard Save External Title Copy of Tamar & Vince 308: Gone Fis…" at bounding box center [631, 418] width 508 height 608
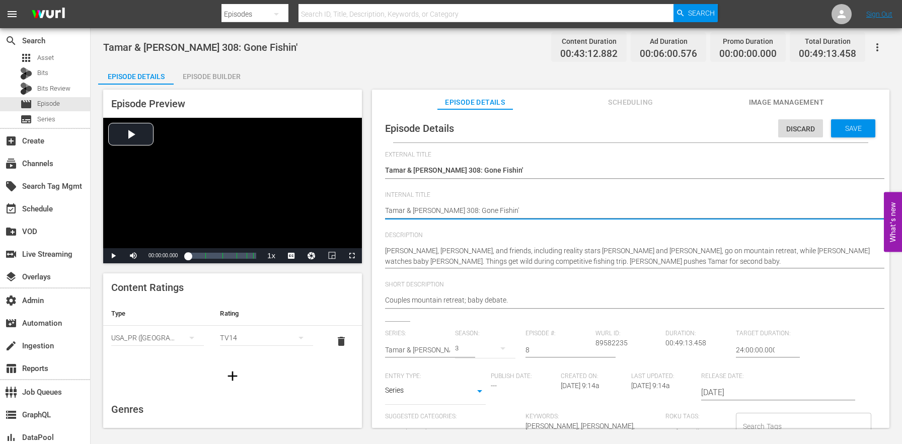
paste textarea "(24 ROKU BFV)"
type textarea "(24 ROKU BFV) Tamar & Vince 308: Gone Fishin'"
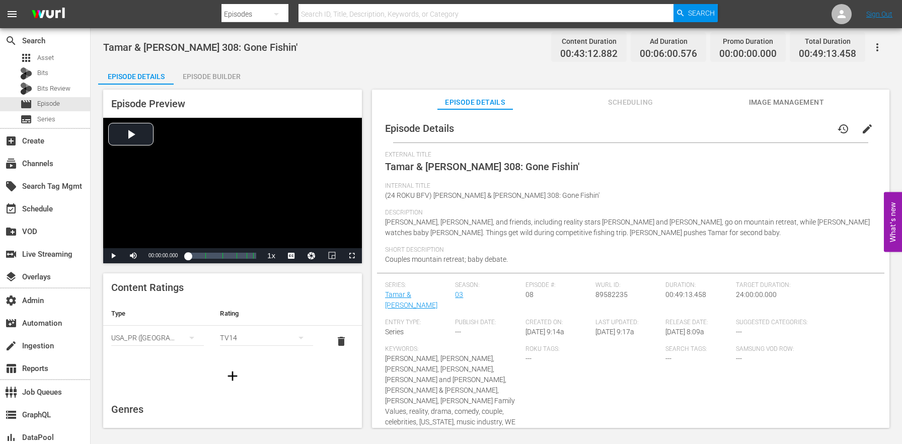
click at [219, 68] on div "Episode Builder" at bounding box center [212, 76] width 76 height 24
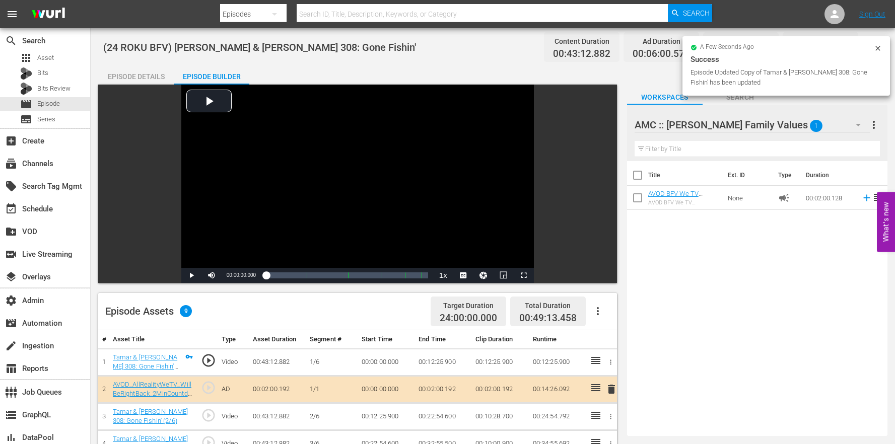
click at [594, 318] on button "button" at bounding box center [598, 311] width 24 height 24
click at [619, 362] on div "Clear Ads" at bounding box center [628, 363] width 68 height 24
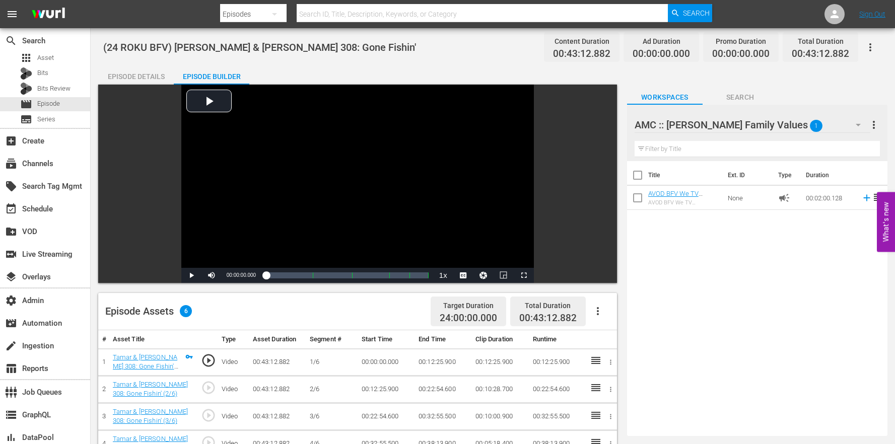
click at [121, 65] on div "Episode Details" at bounding box center [136, 76] width 76 height 24
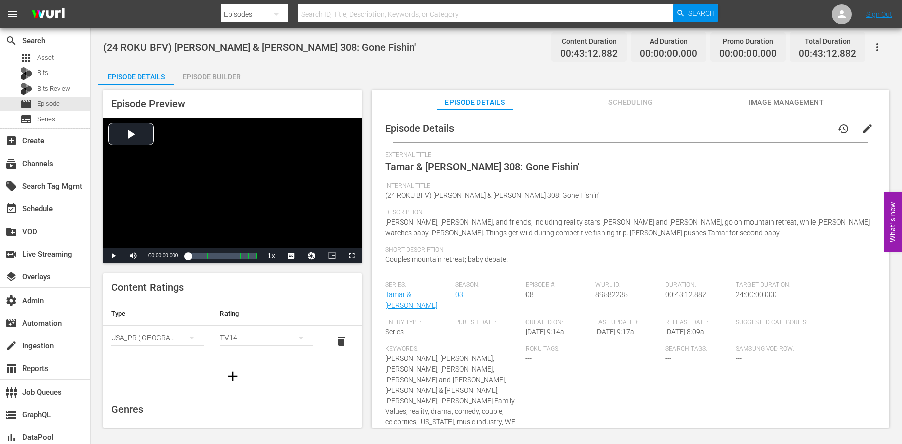
click at [863, 48] on div "Total Duration 00:43:12.882" at bounding box center [828, 47] width 76 height 30
click at [867, 47] on button "button" at bounding box center [878, 47] width 24 height 24
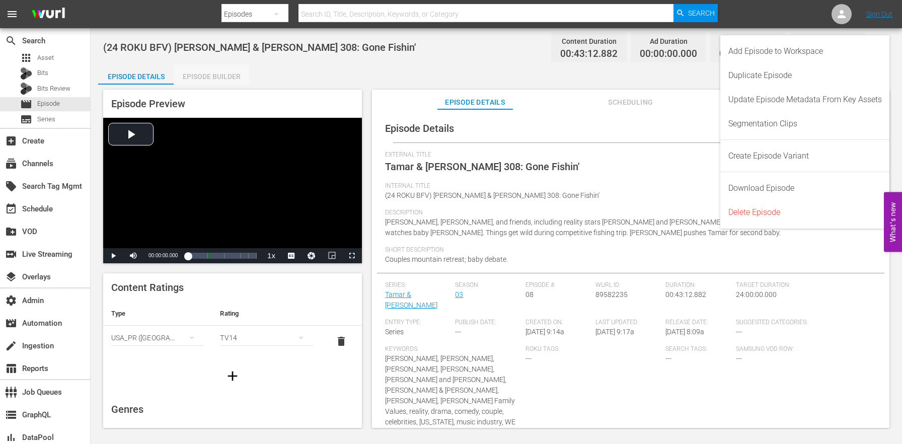
click at [221, 72] on div "Episode Builder" at bounding box center [212, 76] width 76 height 24
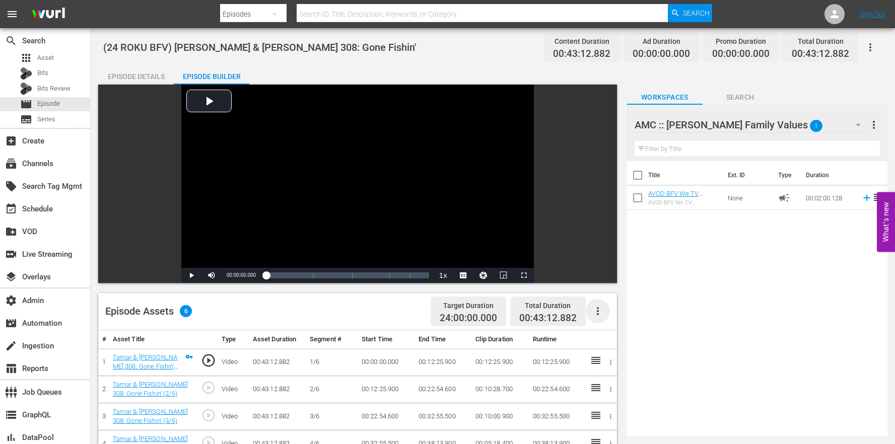
click at [594, 309] on icon "button" at bounding box center [598, 311] width 12 height 12
click at [602, 316] on div "Edit Cue Points" at bounding box center [628, 315] width 68 height 24
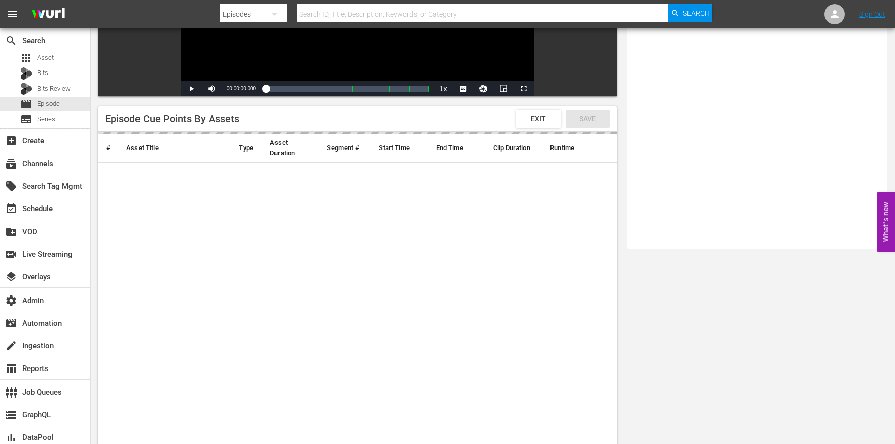
scroll to position [299, 0]
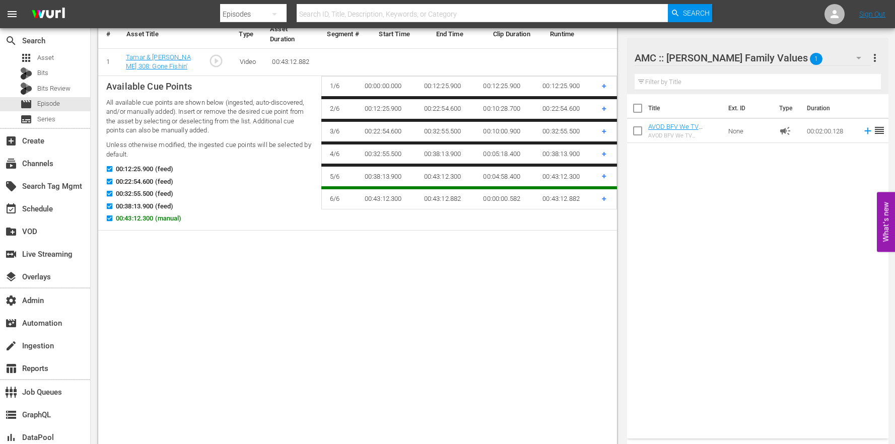
click at [135, 222] on span "00:43:12.300 (manual)" at bounding box center [149, 219] width 66 height 10
click at [113, 222] on input "00:43:12.300 (manual)" at bounding box center [107, 221] width 13 height 8
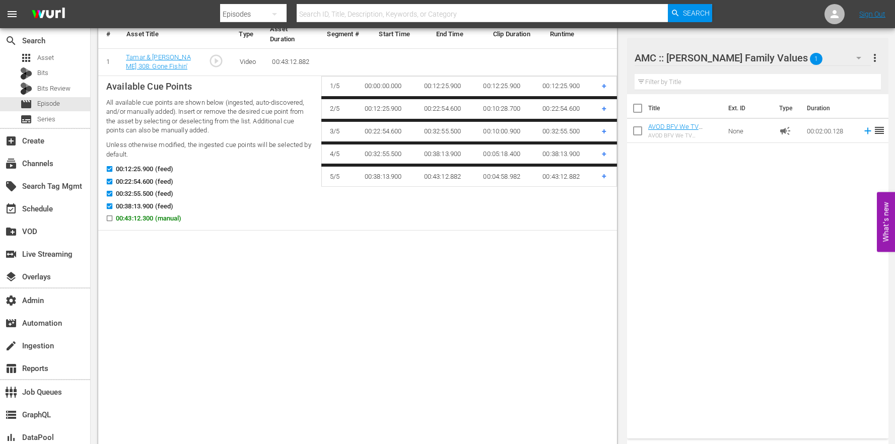
click at [135, 221] on span "00:43:12.300 (manual)" at bounding box center [149, 219] width 66 height 10
click at [113, 221] on input "00:43:12.300 (manual)" at bounding box center [107, 221] width 13 height 8
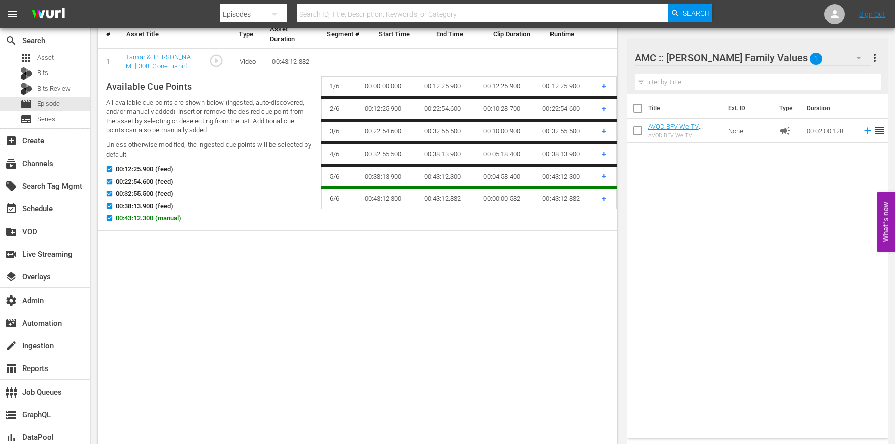
click at [134, 221] on span "00:43:12.300 (manual)" at bounding box center [149, 219] width 66 height 10
click at [113, 221] on input "00:43:12.300 (manual)" at bounding box center [107, 221] width 13 height 8
checkbox input "false"
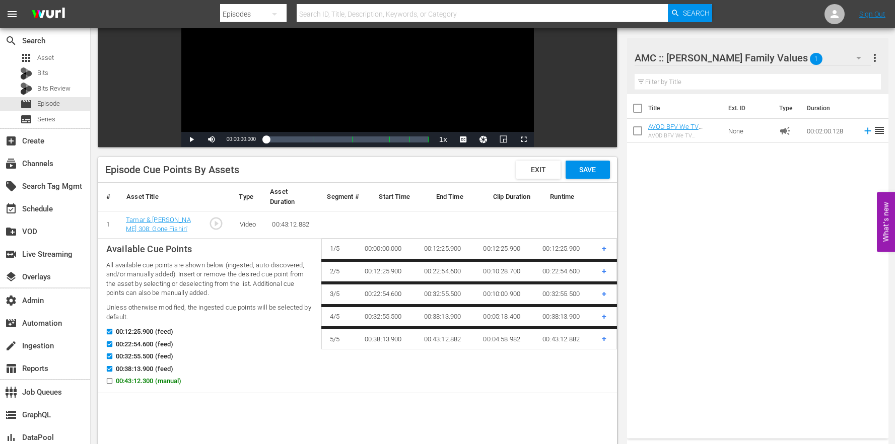
scroll to position [129, 0]
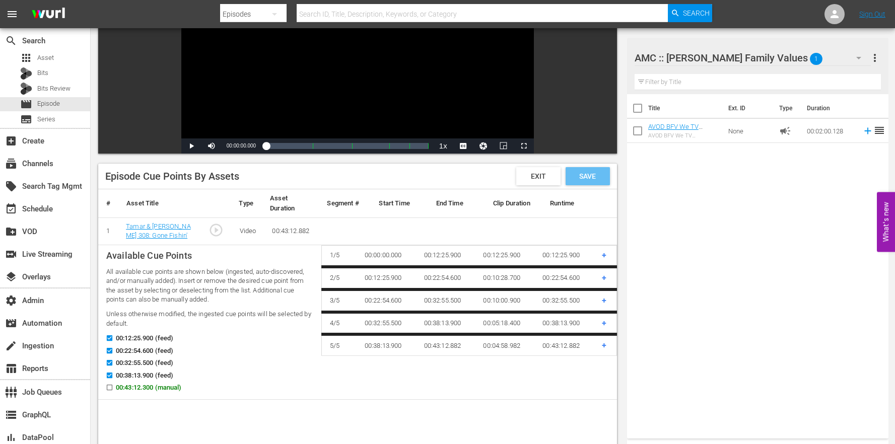
click at [589, 174] on span "Save" at bounding box center [587, 176] width 33 height 8
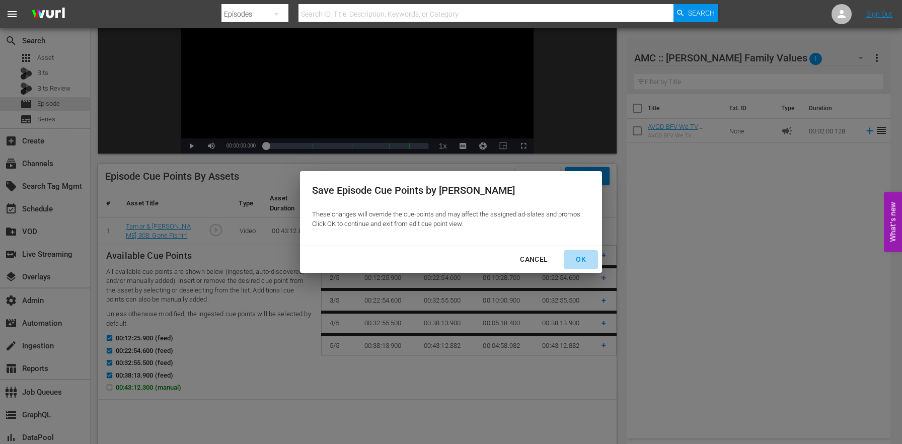
click at [581, 256] on div "OK" at bounding box center [581, 259] width 26 height 13
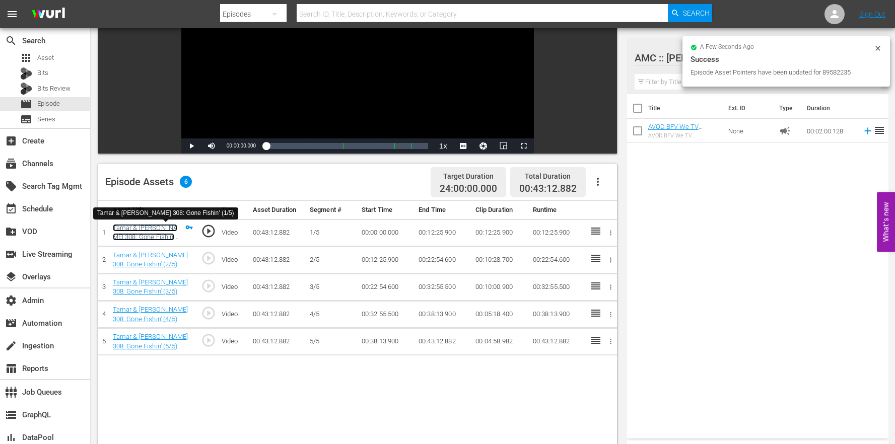
click at [158, 231] on link "Tamar & Vince 308: Gone Fishin' (1/5)" at bounding box center [145, 237] width 65 height 26
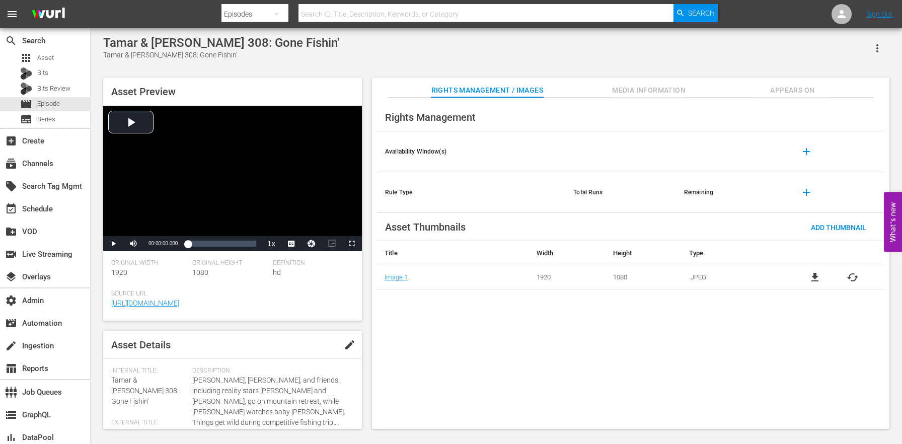
click at [772, 91] on span "Appears On" at bounding box center [793, 90] width 76 height 13
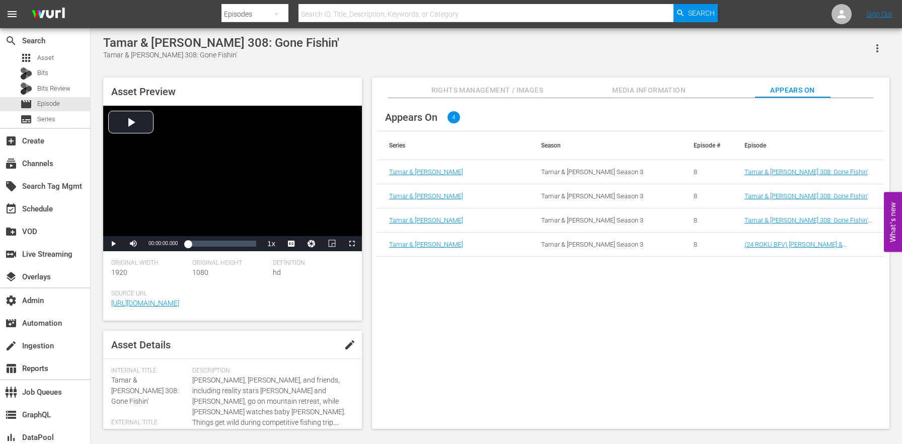
click at [639, 96] on span "Media Information" at bounding box center [649, 90] width 76 height 13
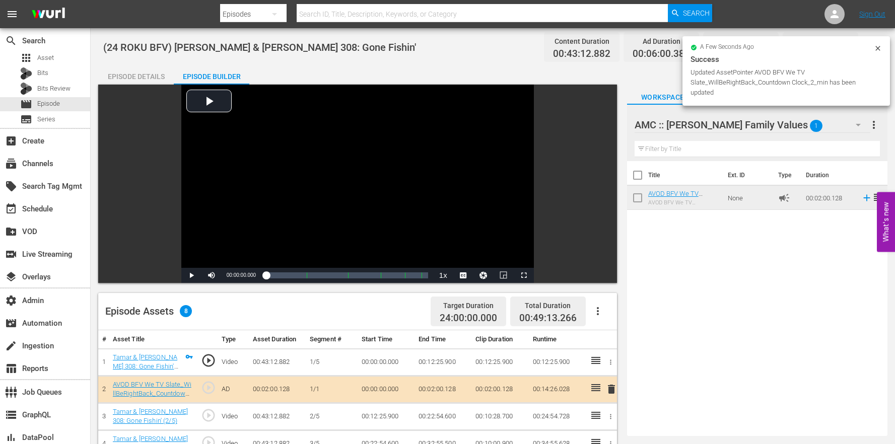
click at [147, 64] on div "Episode Details" at bounding box center [136, 76] width 76 height 24
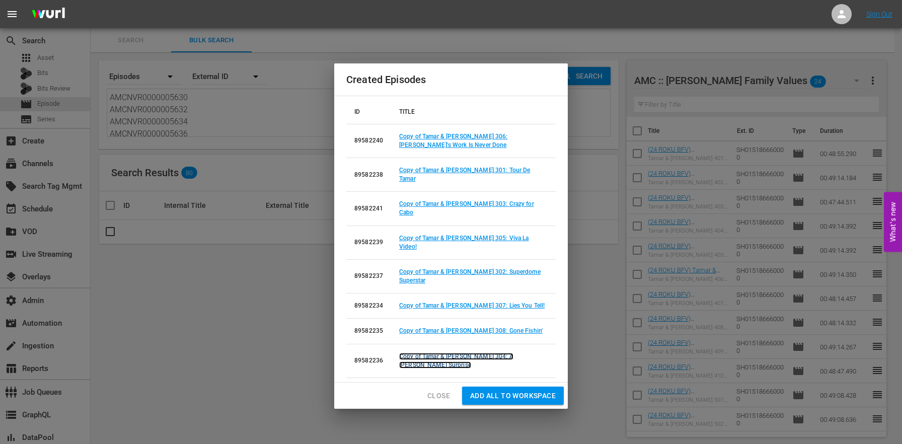
click at [503, 353] on link "Copy of Tamar & Vince 304: A Ruff Surprise" at bounding box center [456, 361] width 114 height 16
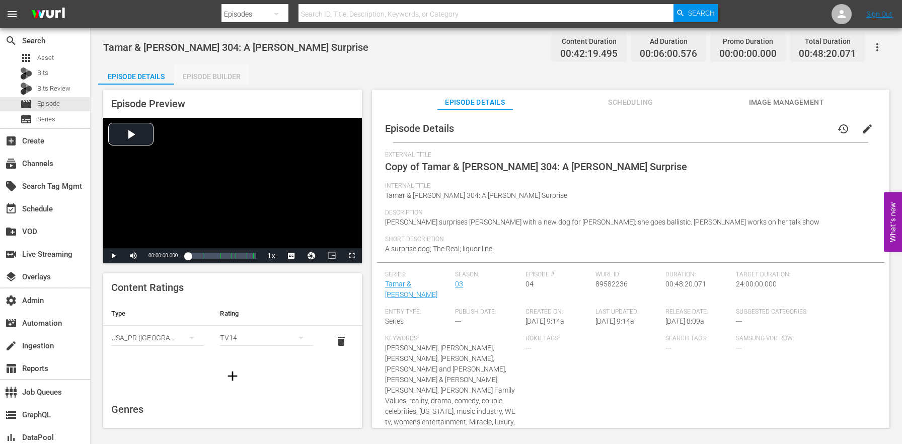
click at [235, 73] on div "Episode Builder" at bounding box center [212, 76] width 76 height 24
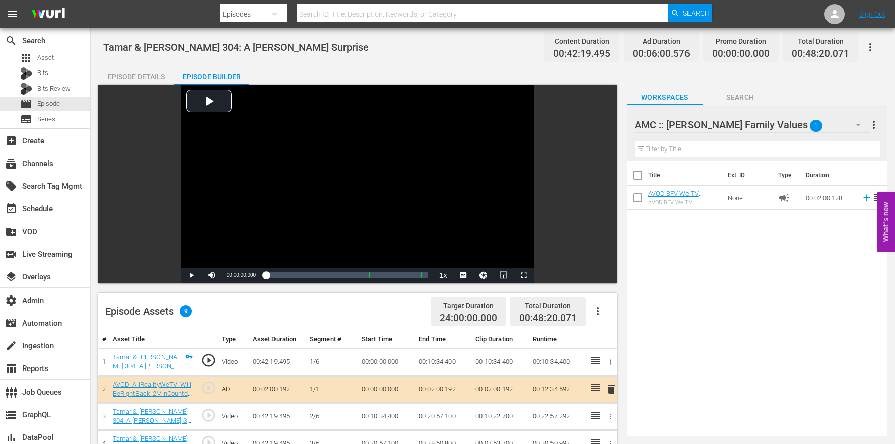
click at [120, 61] on div "Tamar & Vince 304: A Ruff Surprise Content Duration 00:42:19.495 Ad Duration 00…" at bounding box center [493, 367] width 804 height 678
click at [165, 77] on div "Episode Details" at bounding box center [136, 76] width 76 height 24
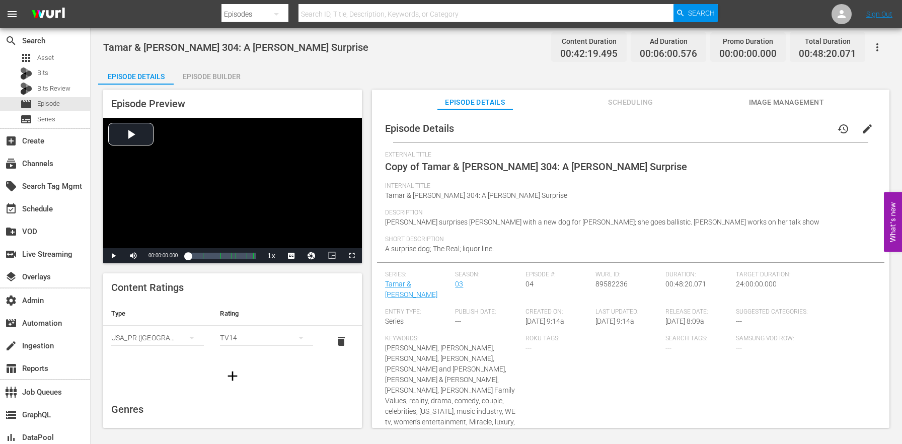
click at [863, 130] on span "edit" at bounding box center [868, 129] width 12 height 12
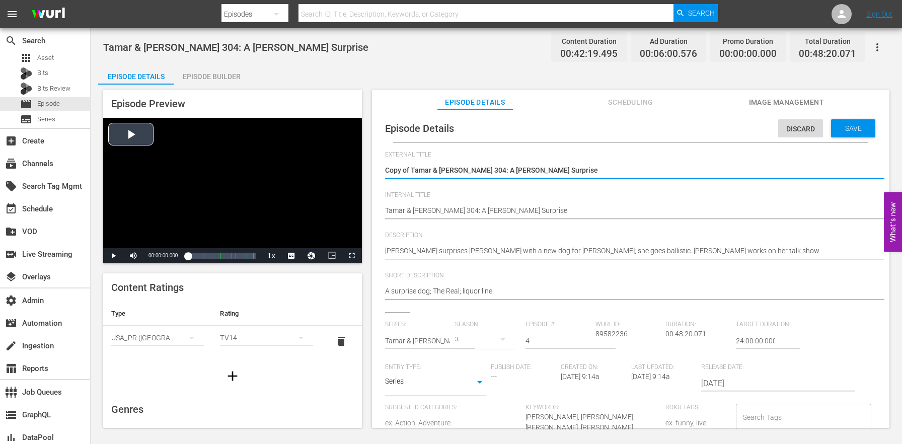
drag, startPoint x: 412, startPoint y: 168, endPoint x: 324, endPoint y: 154, distance: 89.7
click at [324, 154] on div "Episode Preview Video Player is loading. Play Video Play Mute Current Time 00:0…" at bounding box center [496, 260] width 797 height 351
type textarea "Tamar & Vince 304: A Ruff Surprise"
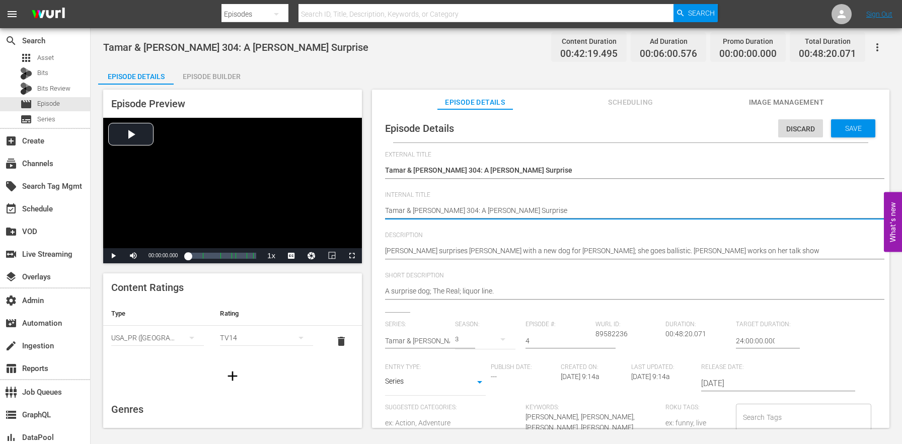
paste textarea "(24 ROKU BFV)"
type textarea "(24 ROKU BFV) Tamar & Vince 304: A Ruff Surprise"
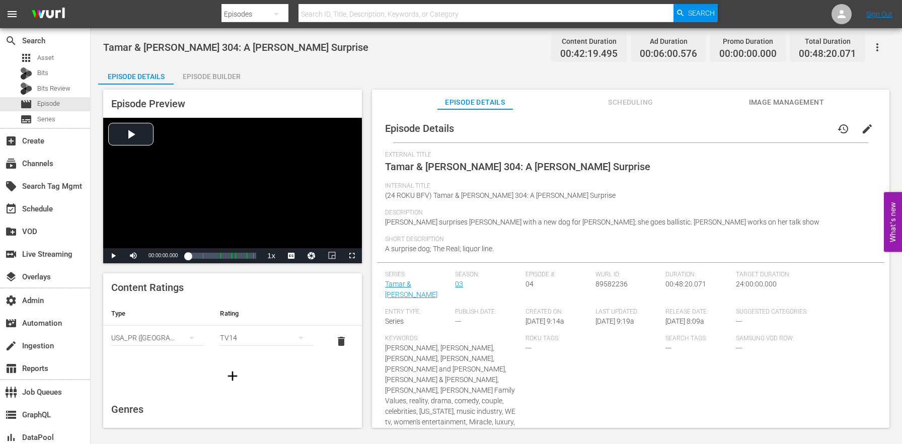
click at [210, 68] on div "Episode Builder" at bounding box center [212, 76] width 76 height 24
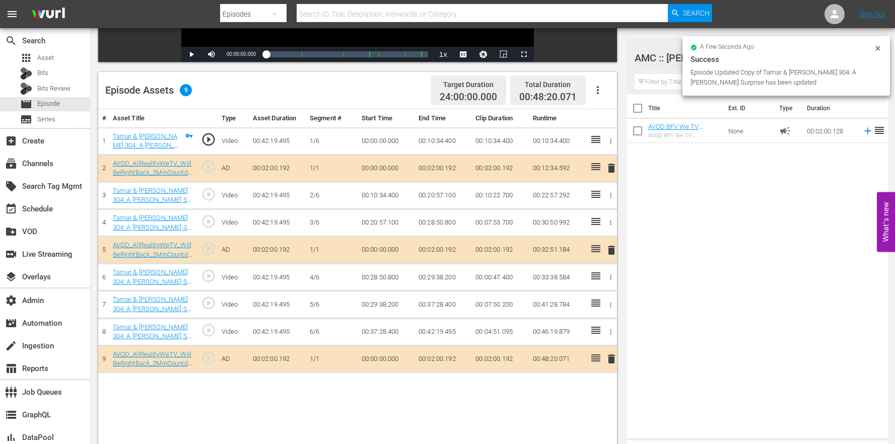
scroll to position [262, 0]
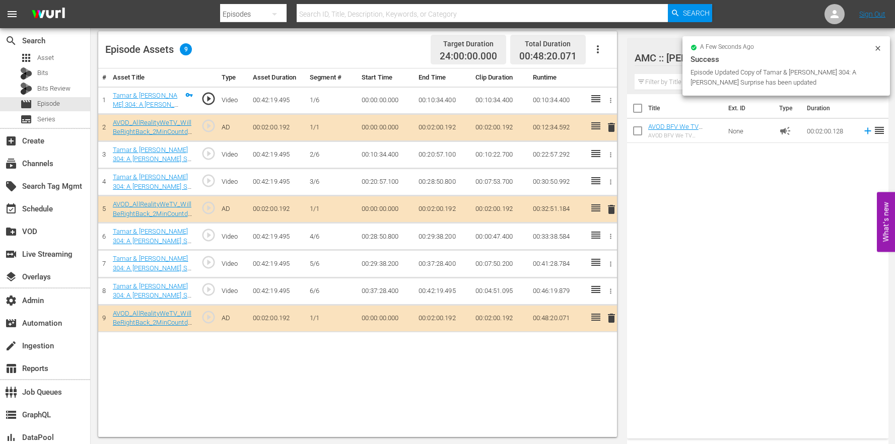
click at [596, 47] on icon "button" at bounding box center [598, 49] width 12 height 12
click at [621, 112] on div "Clear Ads" at bounding box center [628, 102] width 68 height 24
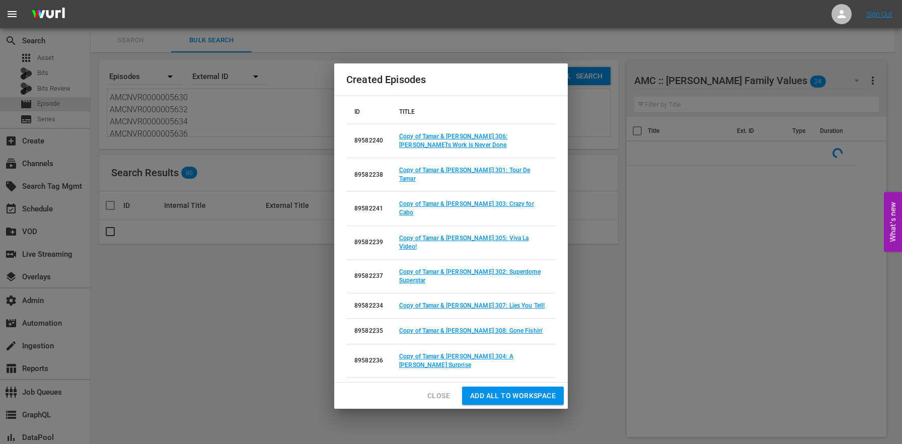
click at [429, 390] on span "Close" at bounding box center [439, 396] width 23 height 13
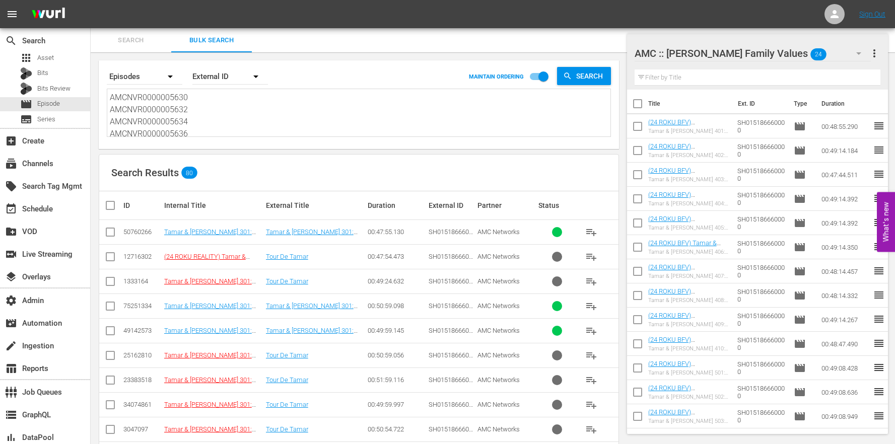
scroll to position [196, 0]
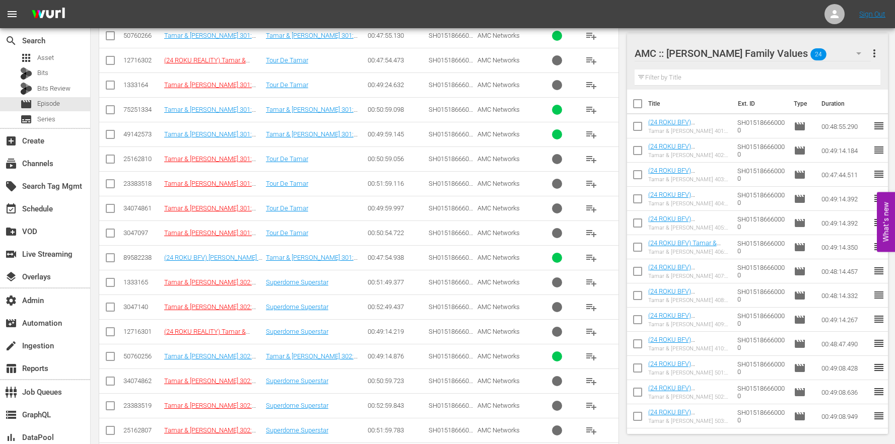
click at [108, 259] on input "checkbox" at bounding box center [110, 260] width 12 height 12
checkbox input "true"
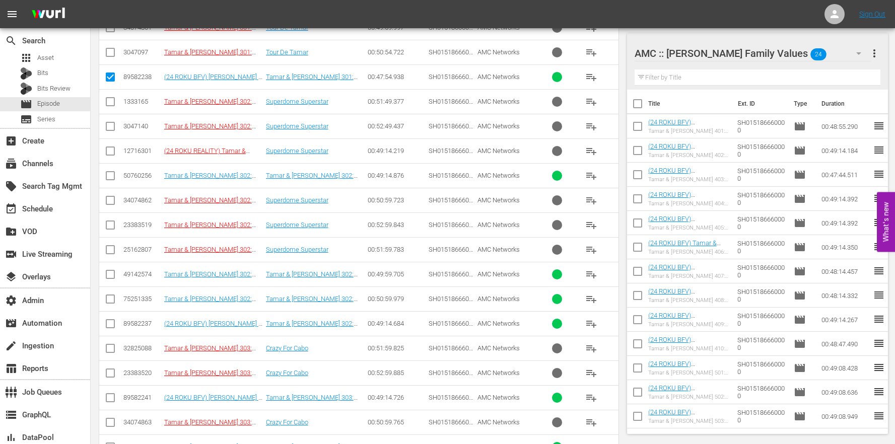
click at [104, 322] on input "checkbox" at bounding box center [110, 326] width 12 height 12
checkbox input "true"
drag, startPoint x: 118, startPoint y: 409, endPoint x: 115, endPoint y: 403, distance: 7.0
click at [118, 409] on td at bounding box center [110, 397] width 23 height 25
click at [115, 400] on input "checkbox" at bounding box center [110, 400] width 12 height 12
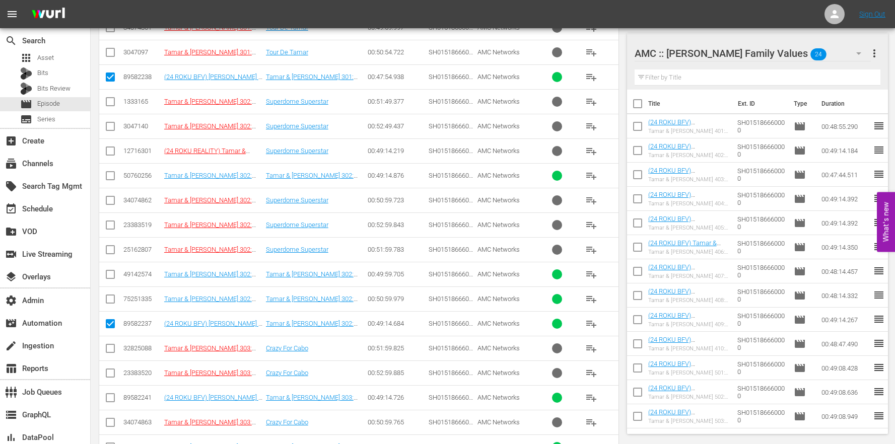
checkbox input "true"
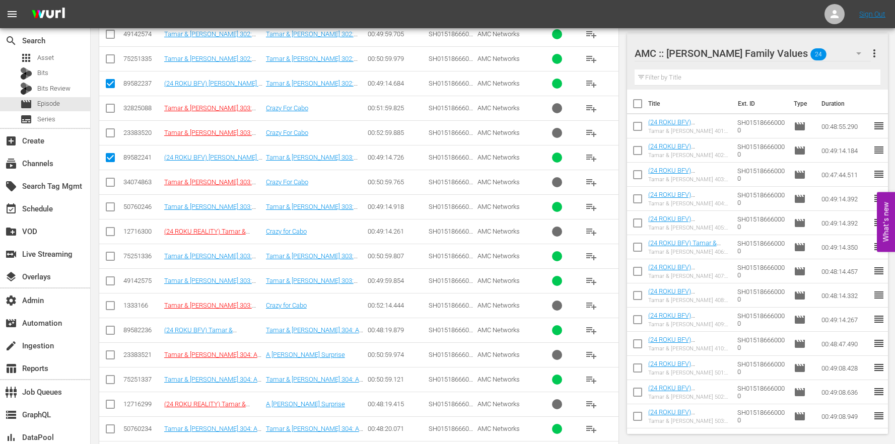
click at [109, 332] on input "checkbox" at bounding box center [110, 332] width 12 height 12
checkbox input "true"
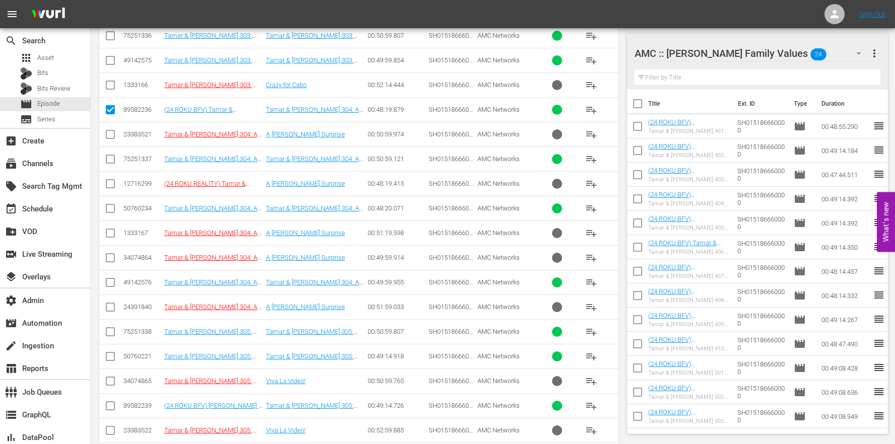
scroll to position [1033, 0]
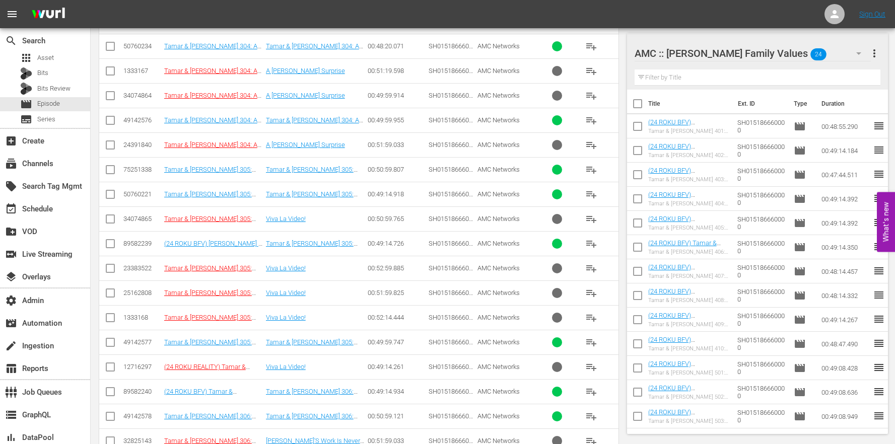
click at [112, 244] on input "checkbox" at bounding box center [110, 246] width 12 height 12
checkbox input "true"
click at [117, 393] on td at bounding box center [110, 391] width 23 height 25
click at [113, 395] on input "checkbox" at bounding box center [110, 394] width 12 height 12
checkbox input "true"
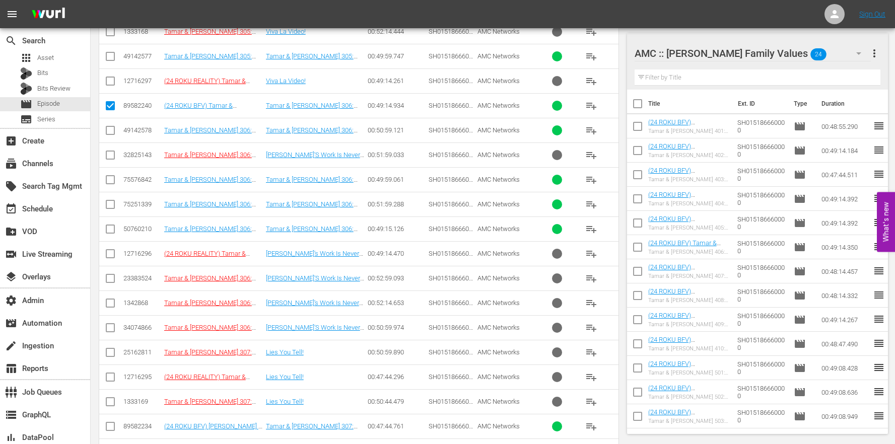
scroll to position [1340, 0]
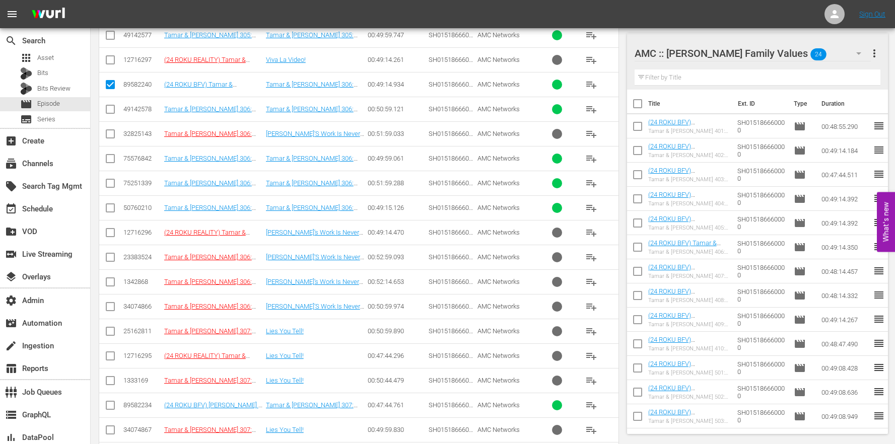
click at [115, 411] on input "checkbox" at bounding box center [110, 407] width 12 height 12
checkbox input "true"
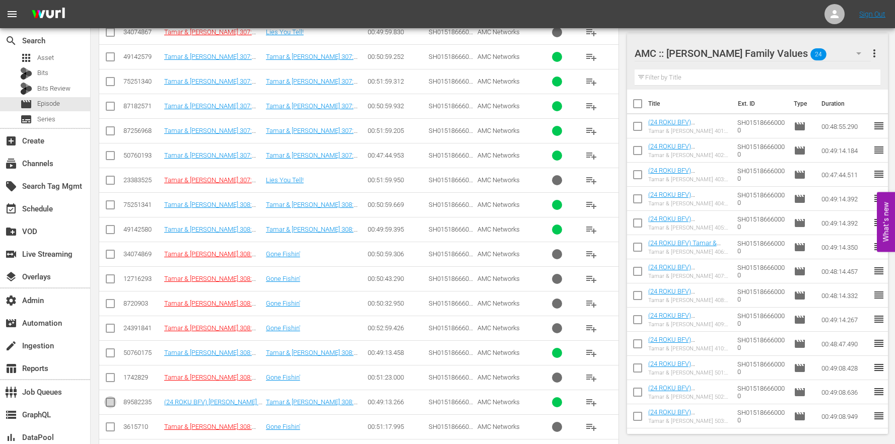
click at [114, 405] on input "checkbox" at bounding box center [110, 404] width 12 height 12
checkbox input "true"
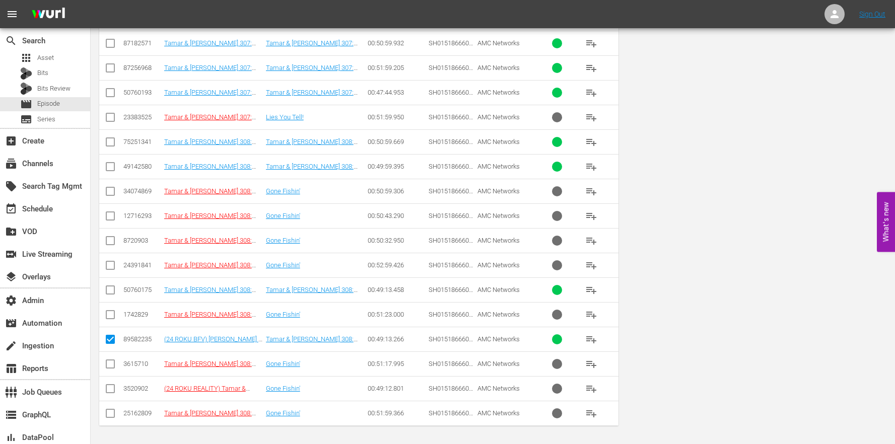
scroll to position [0, 0]
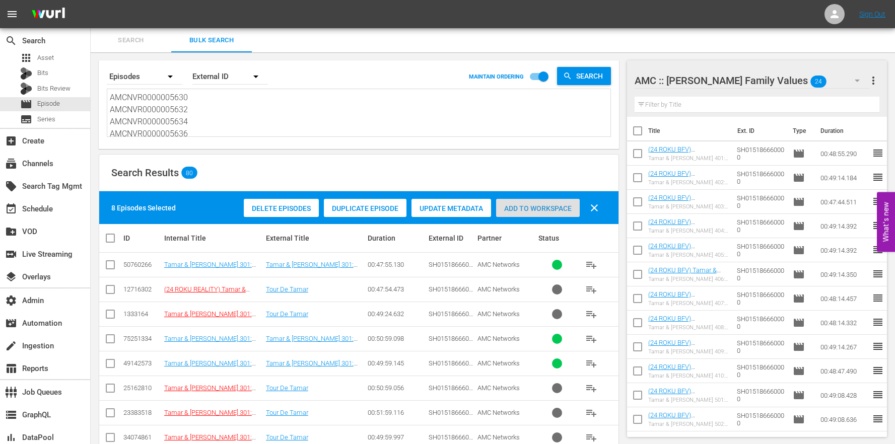
click at [546, 200] on div "Add to Workspace" at bounding box center [538, 208] width 84 height 19
click at [208, 113] on textarea "AMCNVR0000005630 AMCNVR0000005632 AMCNVR0000005634 AMCNVR0000005636 AMCNVR00000…" at bounding box center [360, 115] width 501 height 46
drag, startPoint x: 205, startPoint y: 127, endPoint x: 157, endPoint y: 41, distance: 98.7
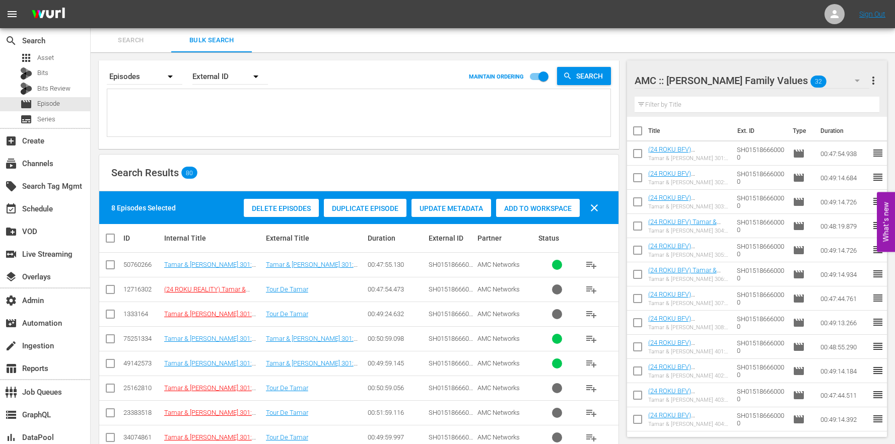
paste textarea "AMCNVR0000005583 AMCNVR0000005586 AMCNVR0000005590 AMCNVR0000005595 AMCNVR00000…"
type textarea "AMCNVR0000005583 AMCNVR0000005586 AMCNVR0000005590 AMCNVR0000005595 AMCNVR00000…"
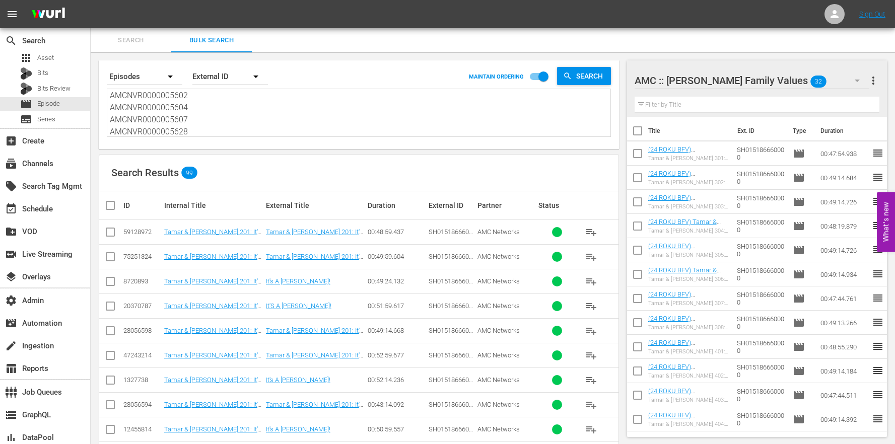
type textarea "AMCNVR0000005583 AMCNVR0000005586 AMCNVR0000005590 AMCNVR0000005595 AMCNVR00000…"
click at [105, 335] on input "checkbox" at bounding box center [110, 333] width 12 height 12
checkbox input "true"
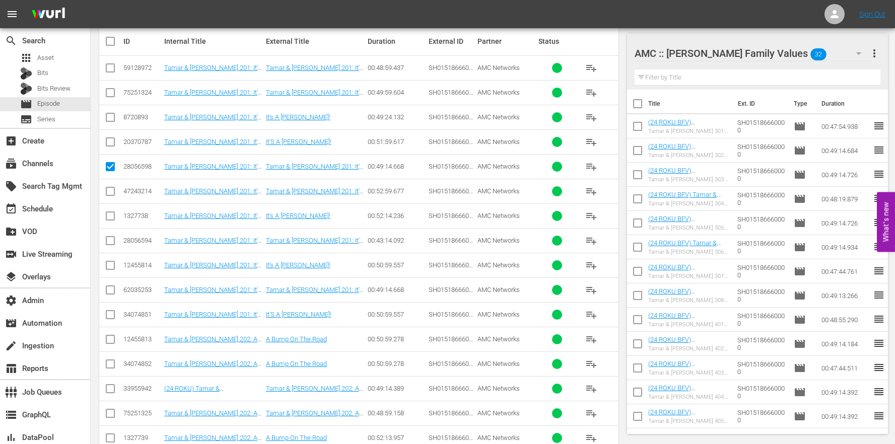
scroll to position [402, 0]
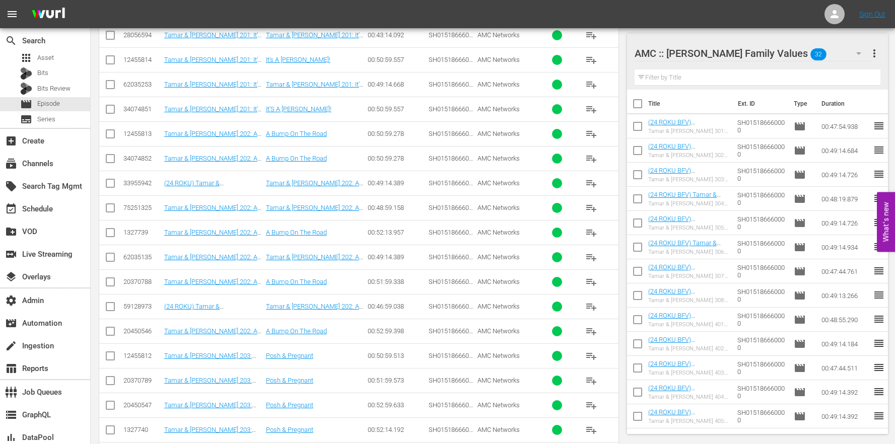
click at [101, 257] on td at bounding box center [110, 257] width 23 height 25
click at [110, 259] on input "checkbox" at bounding box center [110, 259] width 12 height 12
checkbox input "true"
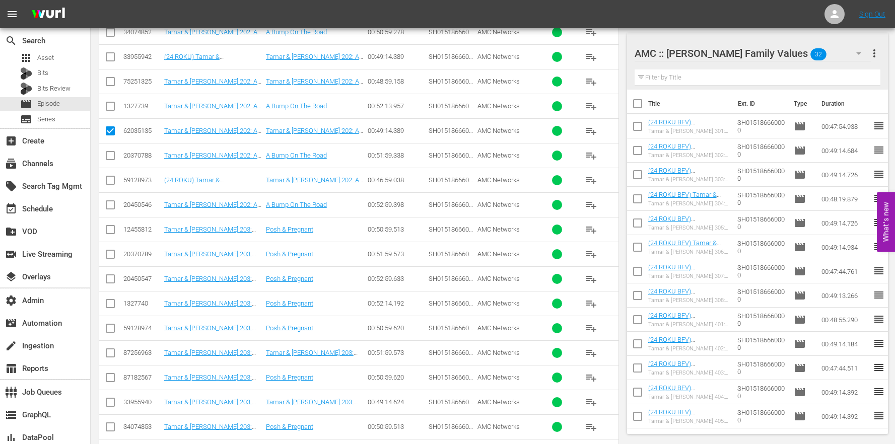
click at [111, 404] on input "checkbox" at bounding box center [110, 404] width 12 height 12
checkbox input "true"
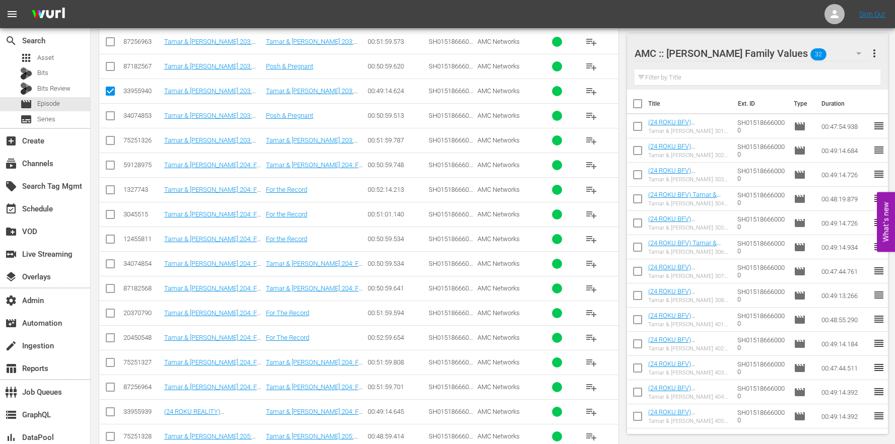
click at [103, 417] on td at bounding box center [110, 411] width 23 height 25
click at [107, 412] on input "checkbox" at bounding box center [110, 414] width 12 height 12
checkbox input "true"
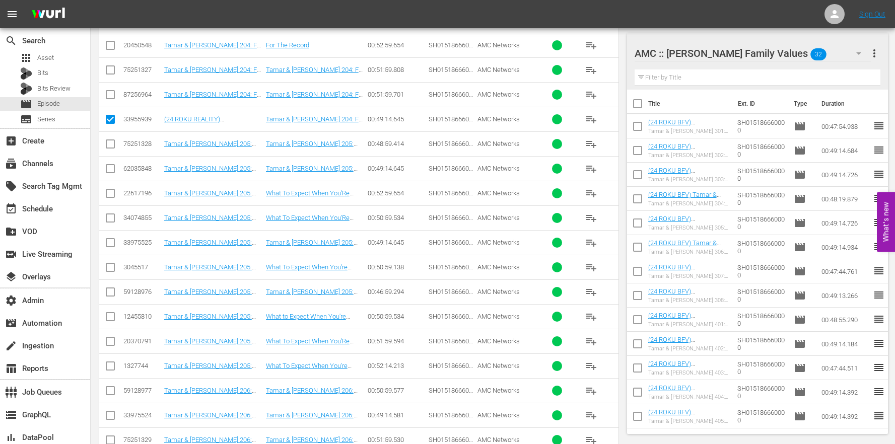
click at [109, 166] on input "checkbox" at bounding box center [110, 171] width 12 height 12
checkbox input "true"
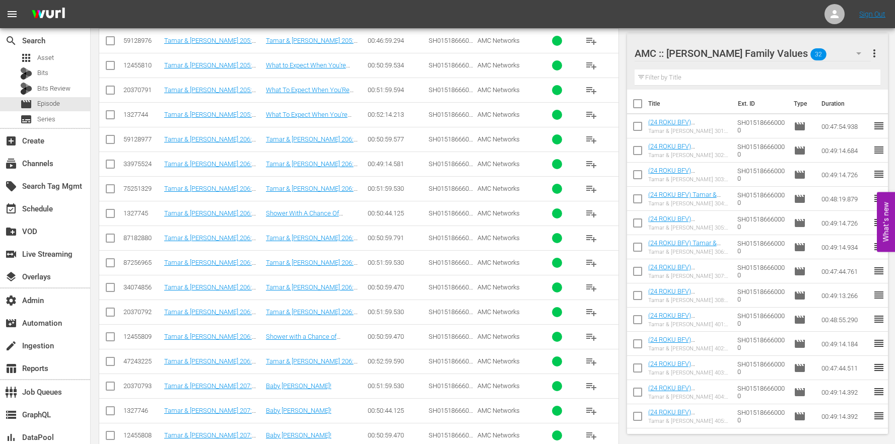
click at [111, 164] on input "checkbox" at bounding box center [110, 166] width 12 height 12
checkbox input "true"
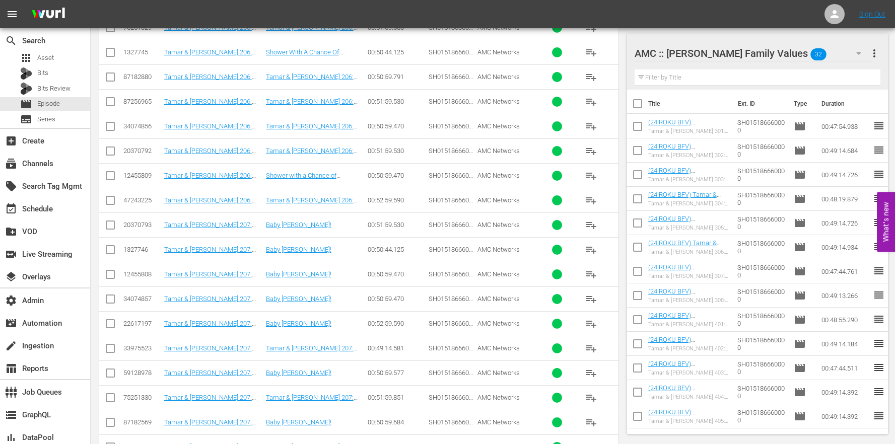
click at [121, 344] on td at bounding box center [110, 348] width 23 height 25
click at [115, 347] on input "checkbox" at bounding box center [110, 350] width 12 height 12
checkbox input "true"
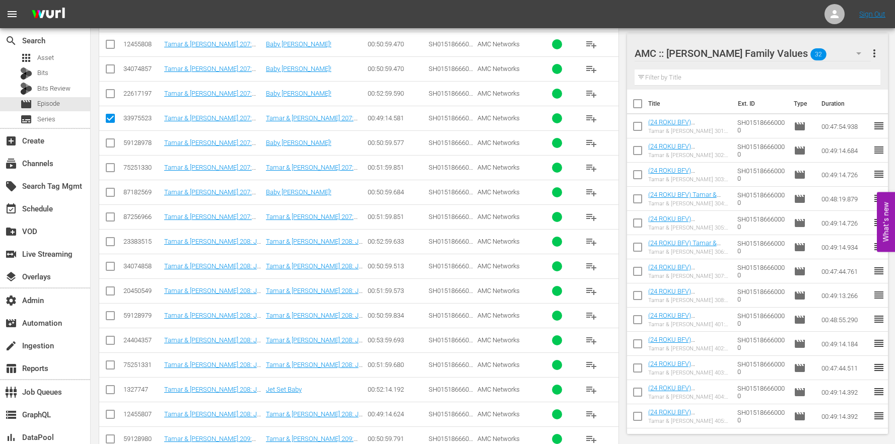
click at [116, 418] on td at bounding box center [110, 414] width 23 height 25
click at [109, 411] on input "checkbox" at bounding box center [110, 416] width 12 height 12
checkbox input "true"
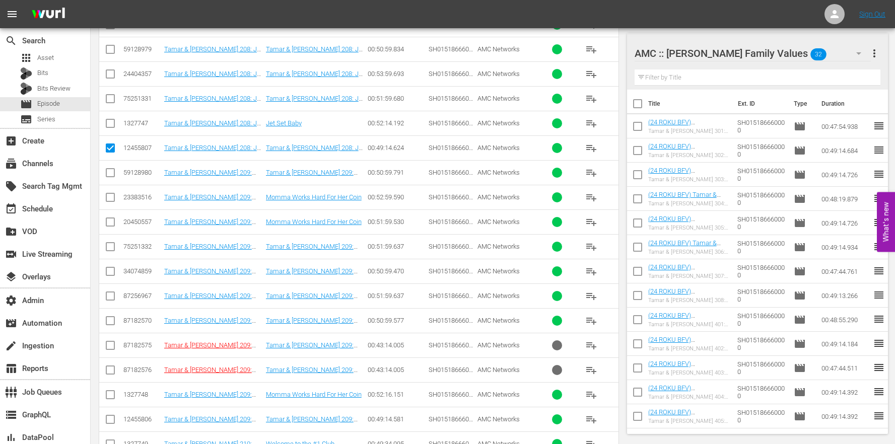
scroll to position [2105, 0]
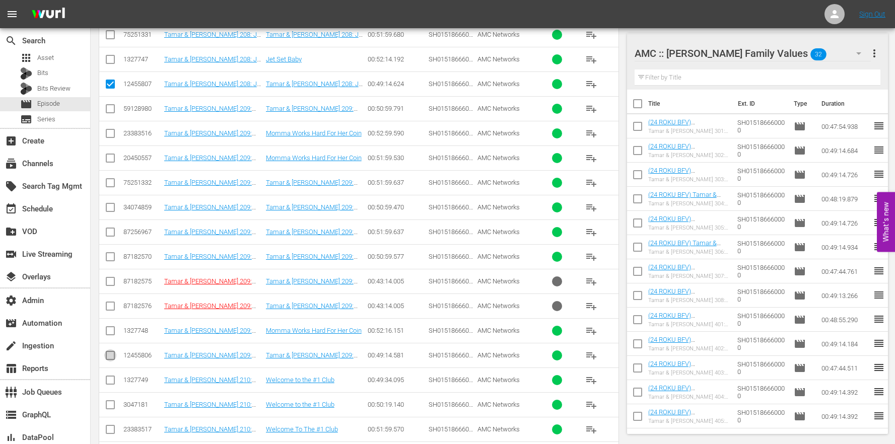
click at [109, 356] on input "checkbox" at bounding box center [110, 357] width 12 height 12
checkbox input "true"
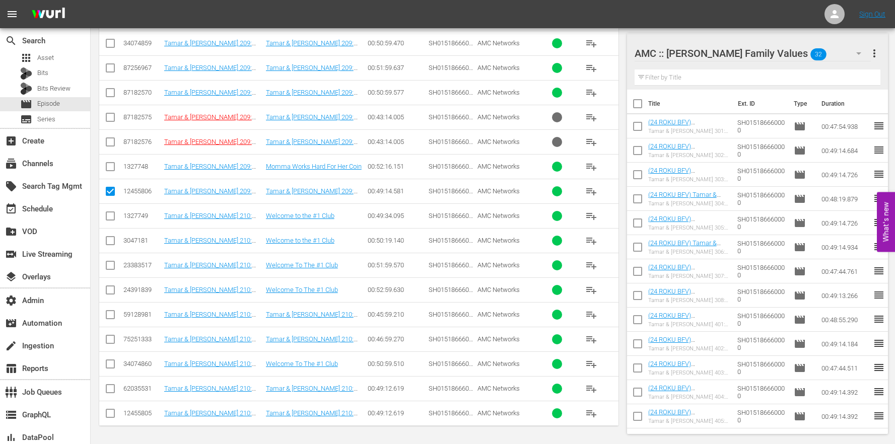
click at [106, 412] on input "checkbox" at bounding box center [110, 415] width 12 height 12
checkbox input "true"
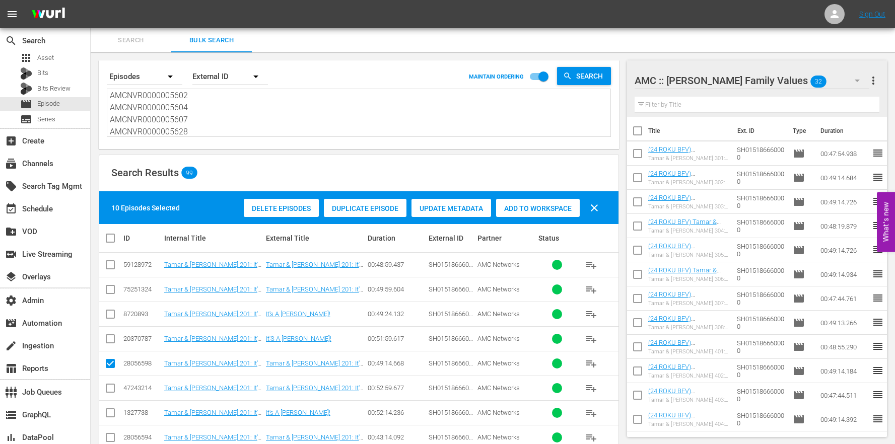
click at [365, 203] on div "Duplicate Episode" at bounding box center [365, 208] width 83 height 19
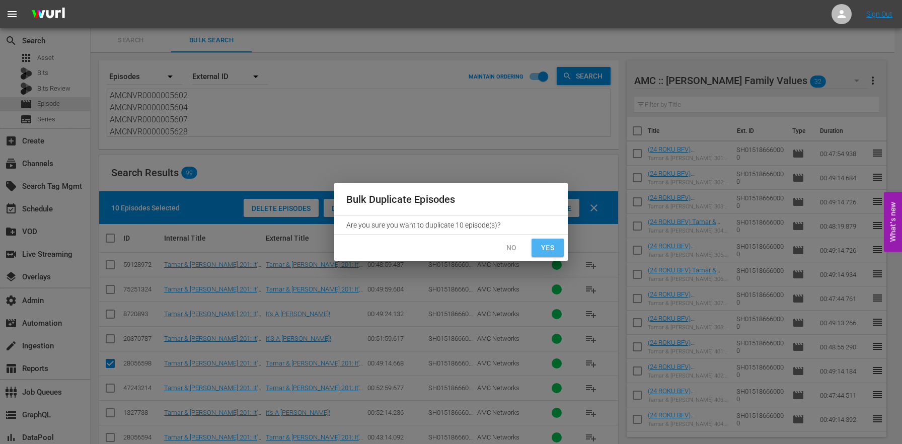
click at [554, 253] on span "Yes" at bounding box center [548, 248] width 16 height 13
checkbox input "false"
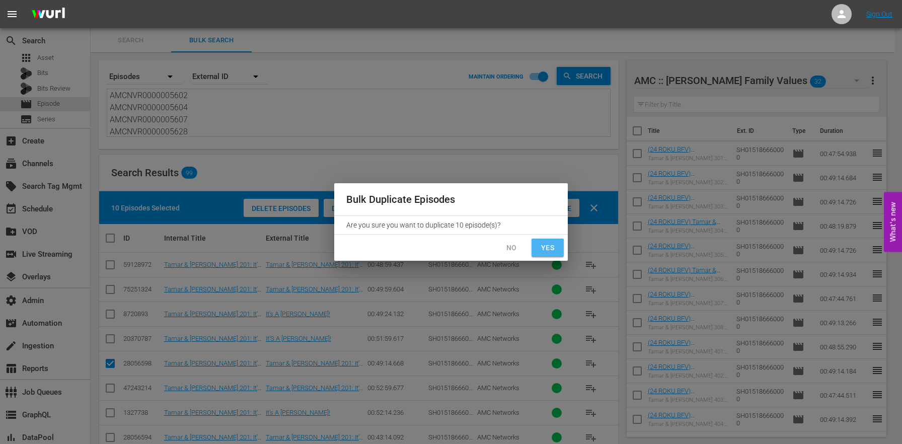
checkbox input "false"
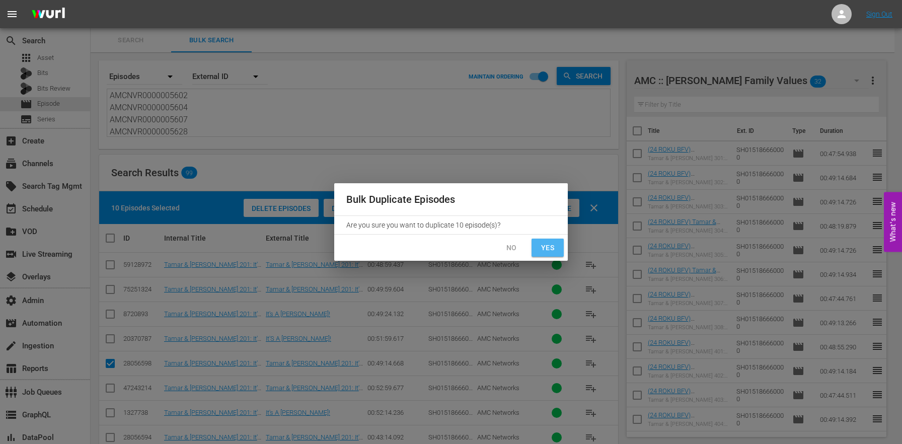
checkbox input "false"
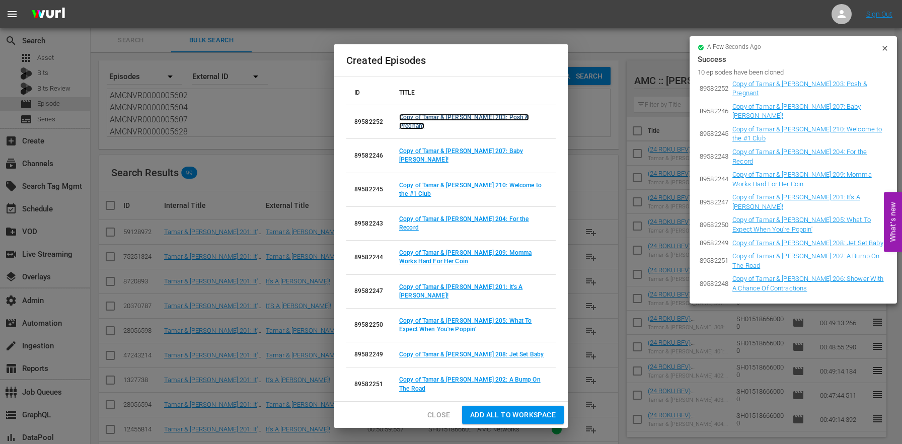
click at [470, 126] on link "Copy of Tamar & Vince 203: Posh & Pregnant" at bounding box center [464, 122] width 130 height 16
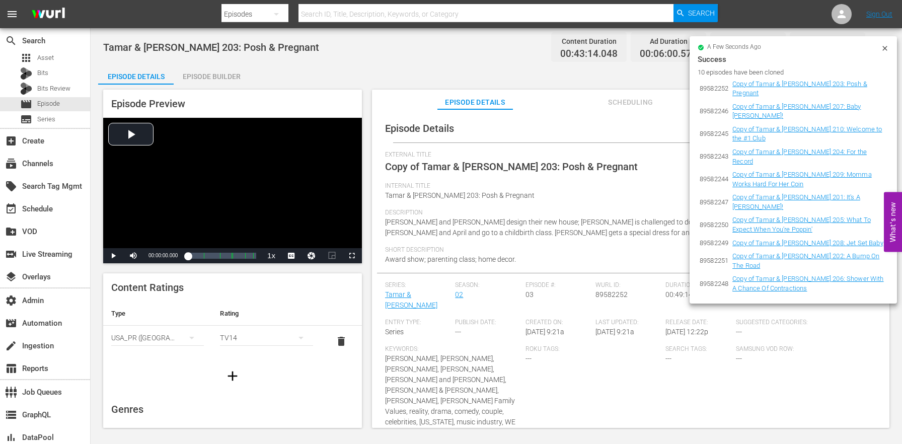
click at [879, 44] on div "a few seconds ago" at bounding box center [789, 47] width 183 height 7
click at [883, 47] on icon at bounding box center [885, 48] width 8 height 8
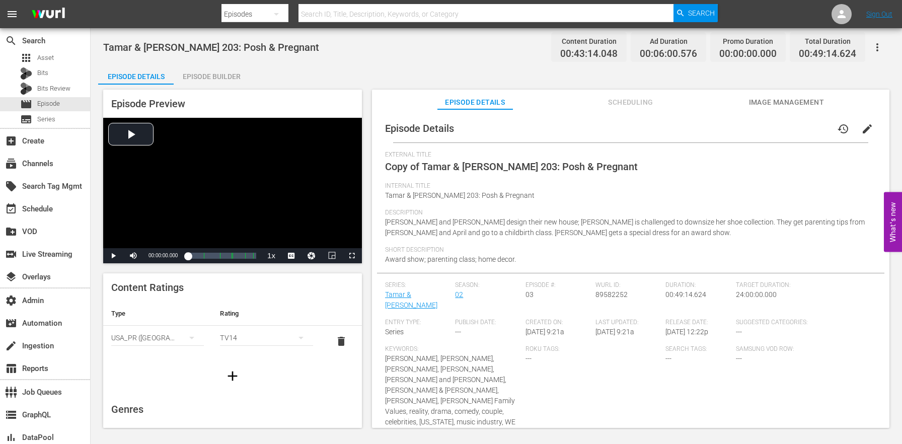
click at [864, 128] on span "edit" at bounding box center [868, 129] width 12 height 12
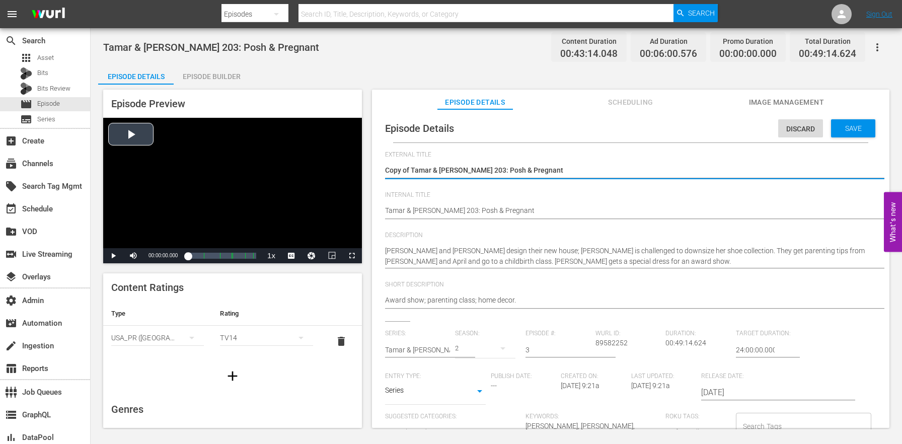
drag, startPoint x: 412, startPoint y: 166, endPoint x: 344, endPoint y: 157, distance: 68.6
click at [346, 158] on div "Episode Preview Video Player is loading. Play Video Play Mute Current Time 00:0…" at bounding box center [496, 260] width 797 height 351
type textarea "Tamar & Vince 203: Posh & Pregnant"
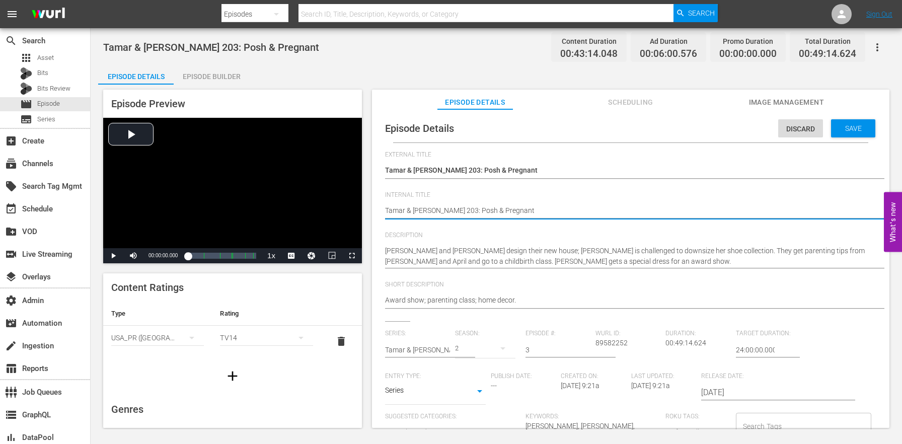
paste textarea "(24 ROKU BFV)"
type textarea "(24 ROKU BFV) Tamar & Vince 203: Posh & Pregnant"
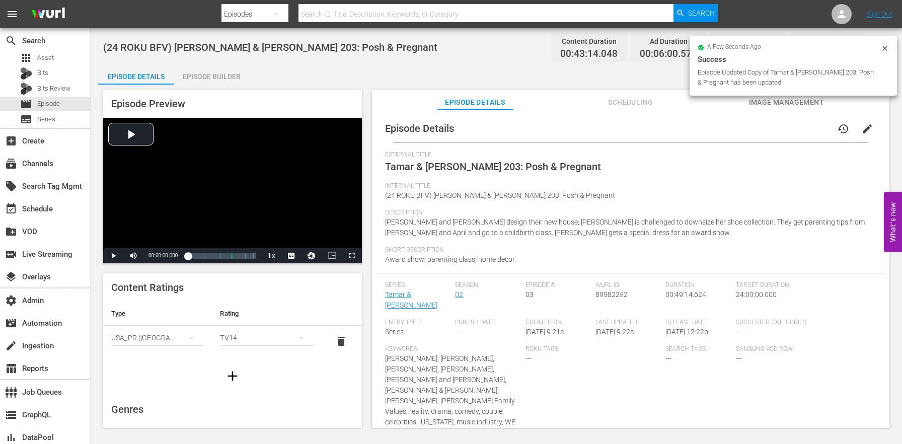
click at [233, 76] on div "Episode Builder" at bounding box center [212, 76] width 76 height 24
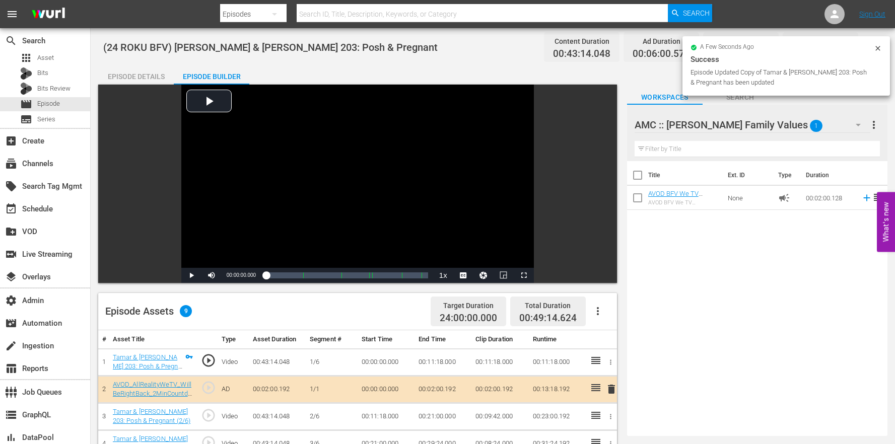
click at [604, 313] on button "button" at bounding box center [598, 311] width 24 height 24
click at [618, 361] on div "Clear Ads" at bounding box center [628, 363] width 68 height 24
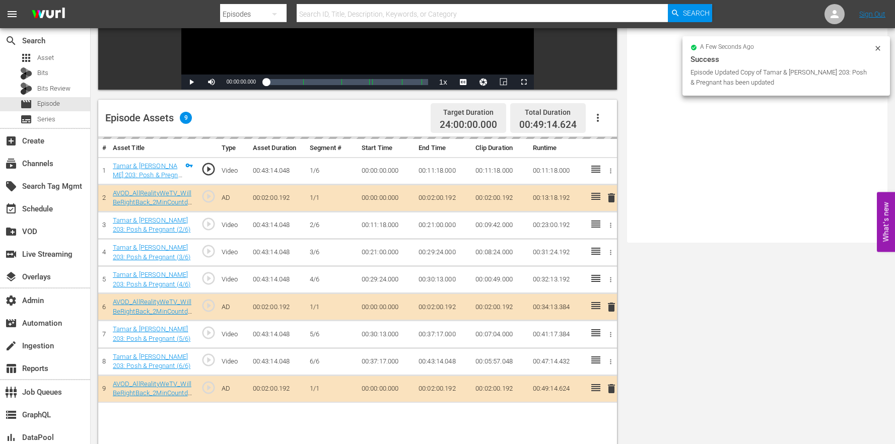
scroll to position [262, 0]
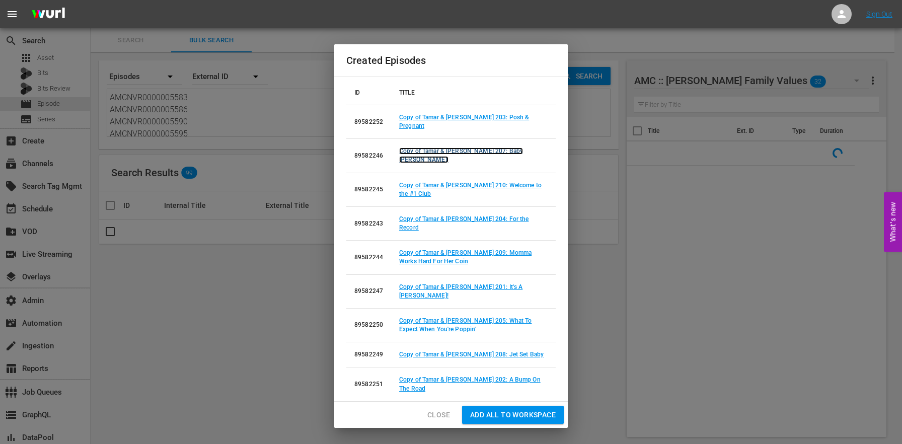
click at [503, 151] on link "Copy of Tamar & Vince 207: Baby Herbert Arrives!" at bounding box center [461, 156] width 124 height 16
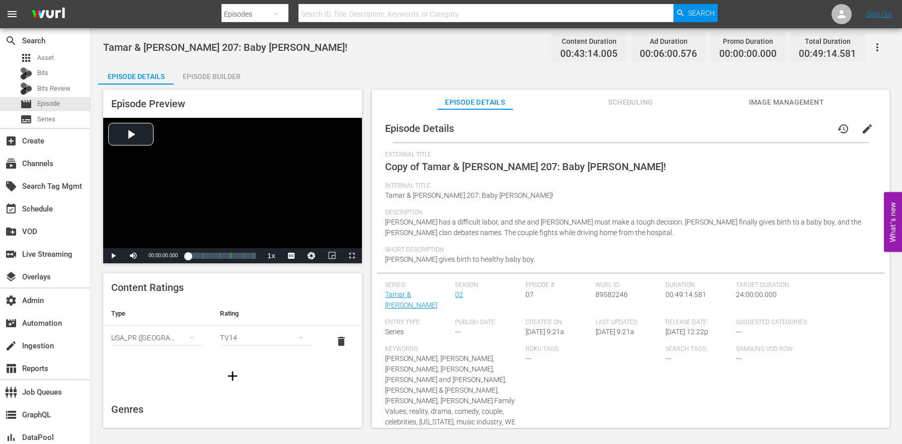
click at [864, 130] on span "edit" at bounding box center [868, 129] width 12 height 12
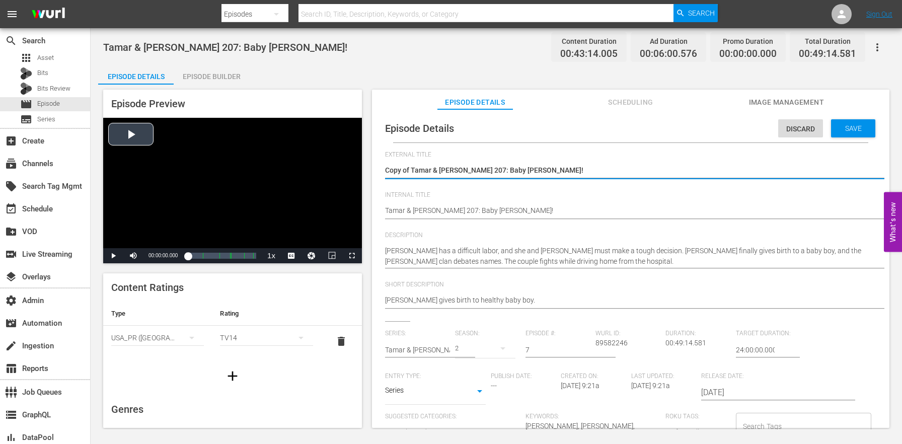
drag, startPoint x: 412, startPoint y: 170, endPoint x: 327, endPoint y: 150, distance: 87.5
click at [339, 153] on div "Episode Preview Video Player is loading. Play Video Play Mute Current Time 00:0…" at bounding box center [496, 260] width 797 height 351
type textarea "Tamar & Vince 207: Baby Herbert Arrives!"
click at [384, 212] on div "Episode Details Discard Save External Title Copy of Tamar & Vince 207: Baby Her…" at bounding box center [631, 418] width 508 height 608
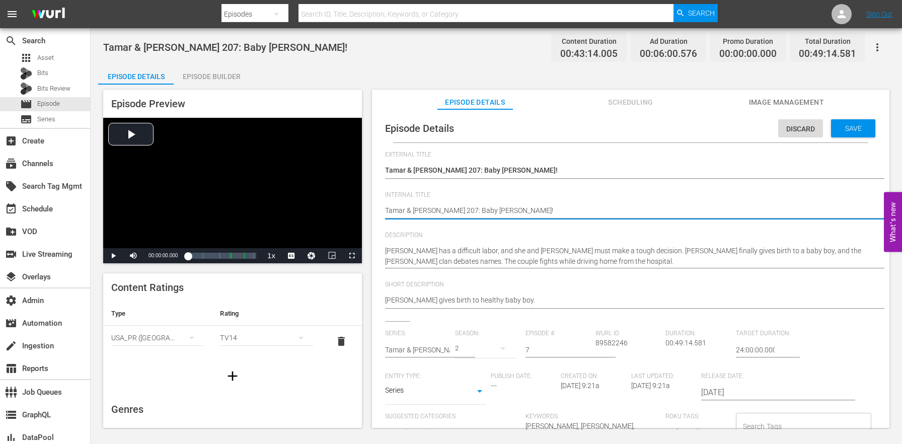
paste textarea "(24 ROKU BFV)"
type textarea "(24 ROKU BFV) Tamar & Vince 207: Baby Herbert Arrives!"
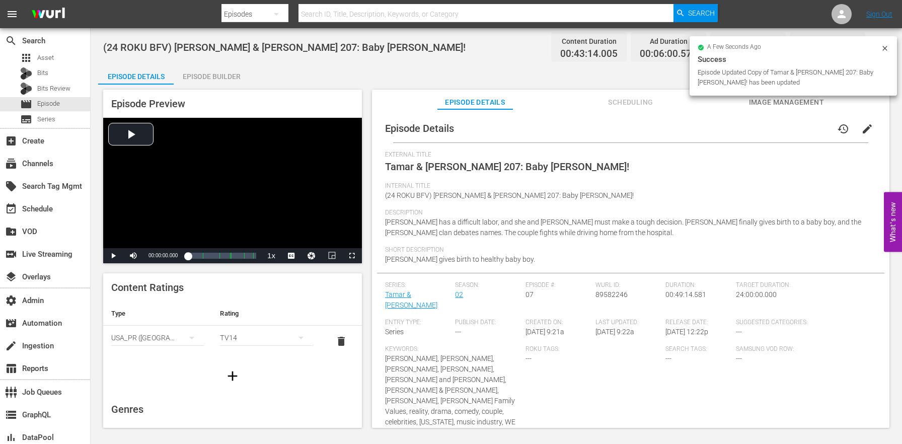
click at [215, 75] on div "Episode Builder" at bounding box center [212, 76] width 76 height 24
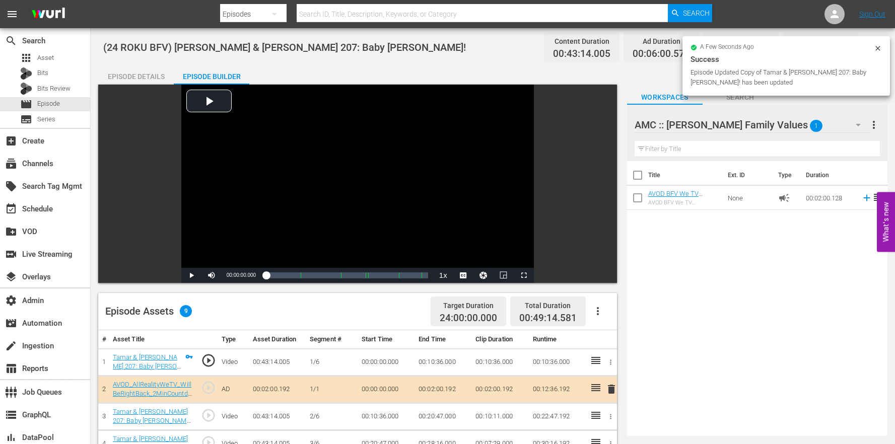
click at [601, 317] on button "button" at bounding box center [598, 311] width 24 height 24
click at [610, 358] on div "Clear Ads" at bounding box center [628, 363] width 68 height 24
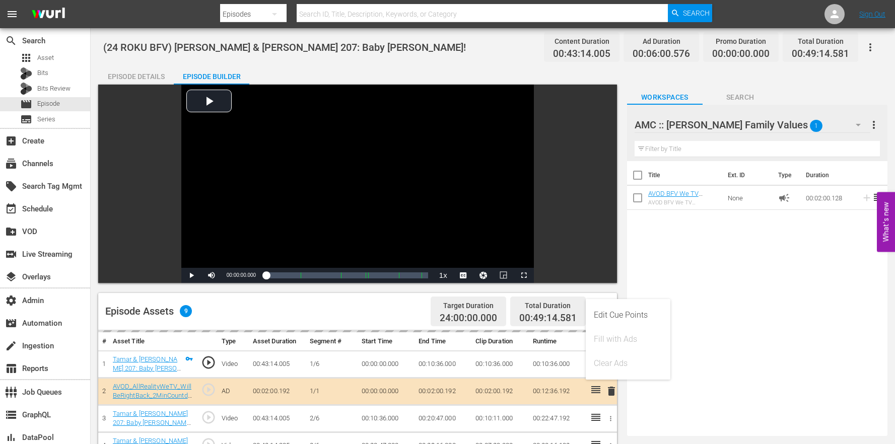
scroll to position [262, 0]
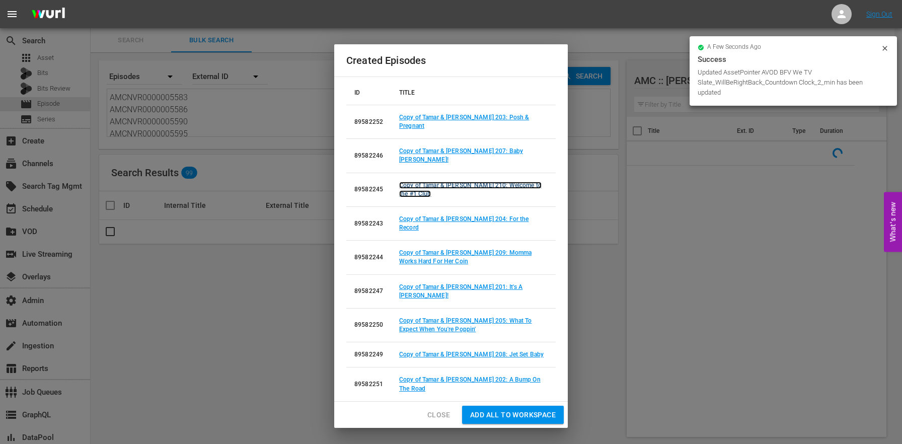
click at [462, 182] on link "Copy of Tamar & Vince 210: Welcome to the #1 Club" at bounding box center [470, 190] width 143 height 16
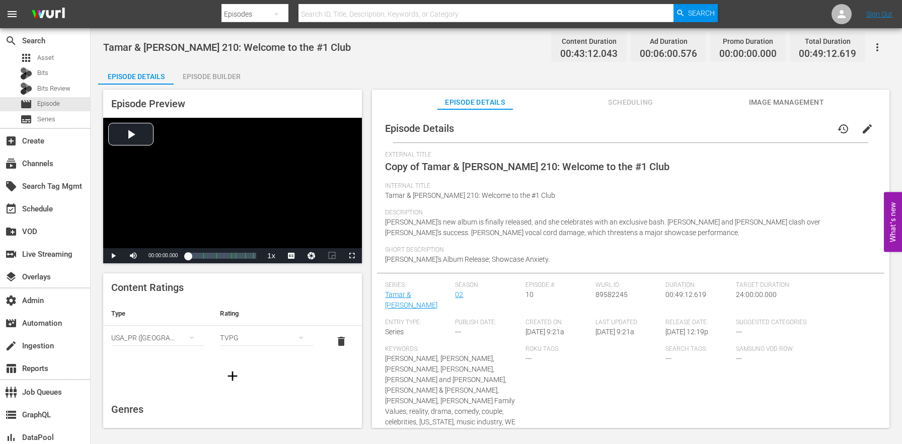
click at [862, 125] on span "edit" at bounding box center [868, 129] width 12 height 12
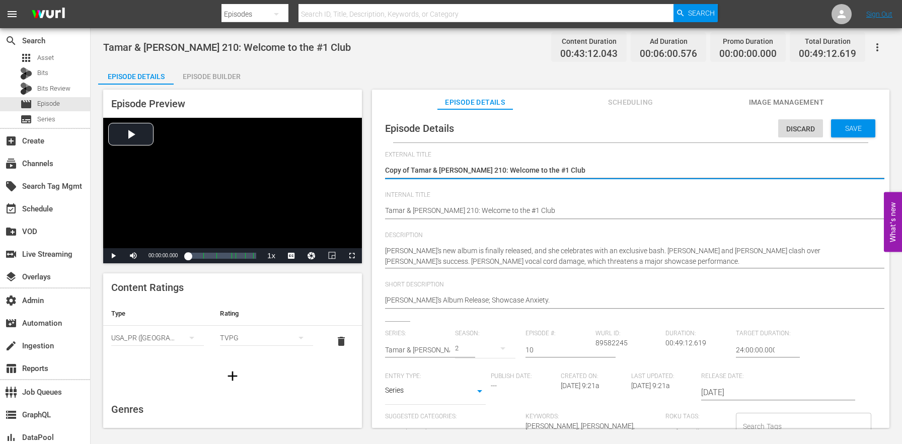
click at [411, 164] on div "Copy of Tamar & Vince 210: Welcome to the #1 Club Copy of Tamar & Vince 210: We…" at bounding box center [628, 171] width 486 height 24
drag, startPoint x: 411, startPoint y: 168, endPoint x: 298, endPoint y: 158, distance: 114.2
type textarea "Tamar & Vince 210: Welcome to the #1 Club"
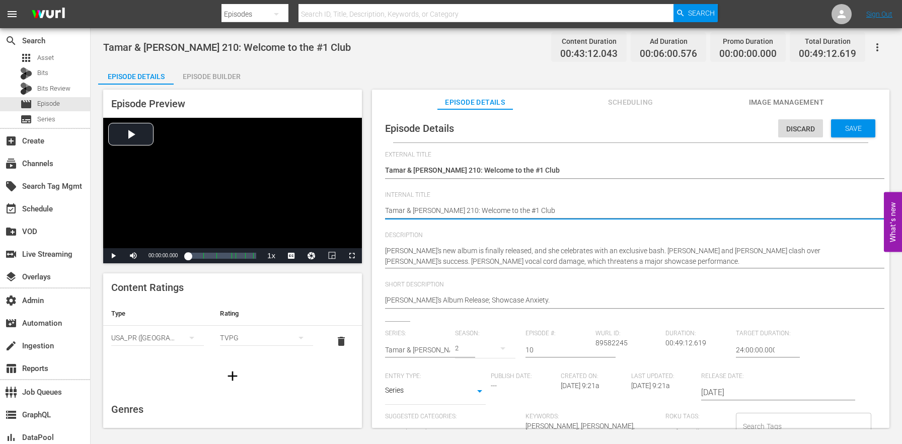
paste textarea "(24 ROKU BFV)"
type textarea "(24 ROKU BFV) Tamar & Vince 210: Welcome to the #1 Club"
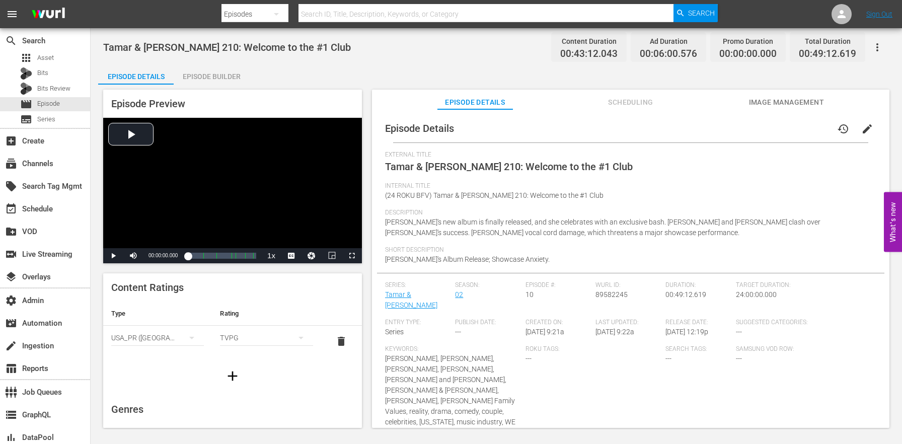
click at [223, 81] on div "Episode Builder" at bounding box center [212, 76] width 76 height 24
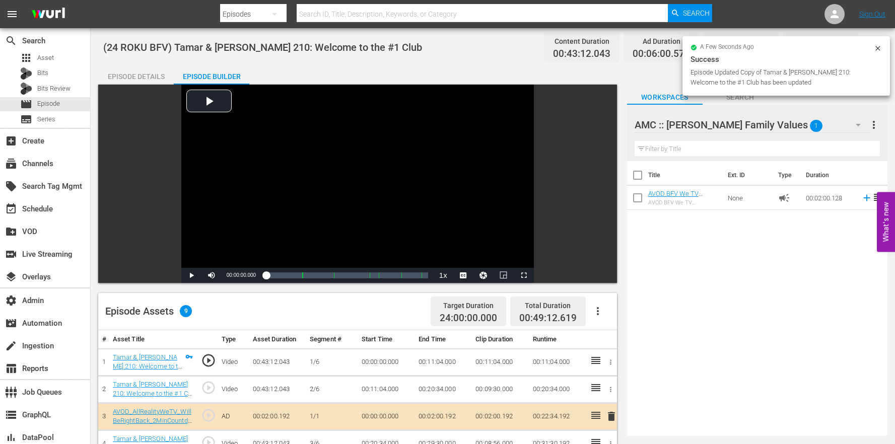
scroll to position [144, 0]
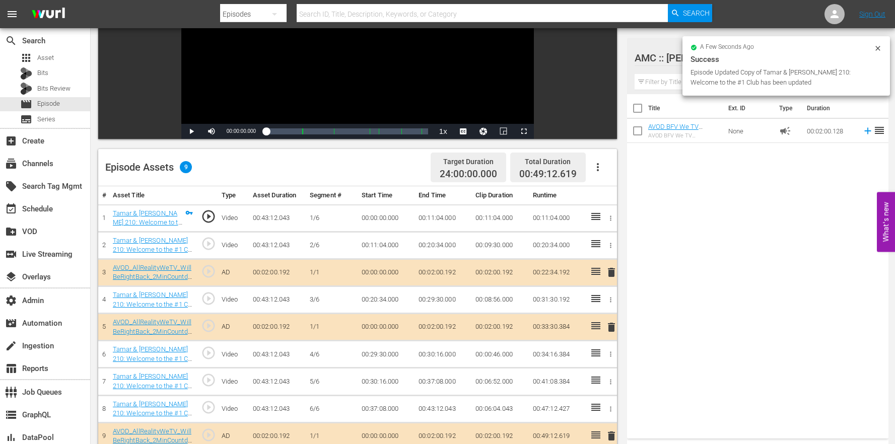
click at [600, 173] on button "button" at bounding box center [598, 167] width 24 height 24
click at [612, 227] on div "Clear Ads" at bounding box center [628, 219] width 68 height 24
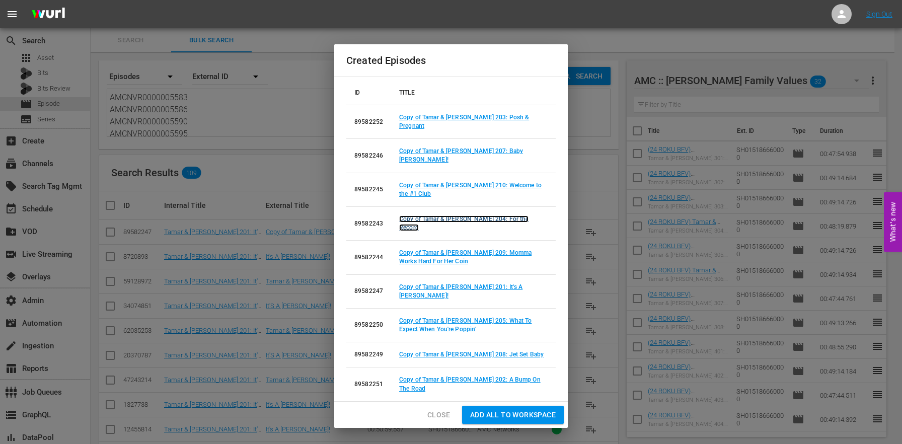
click at [493, 216] on link "Copy of Tamar & Vince 204: For the Record" at bounding box center [463, 224] width 129 height 16
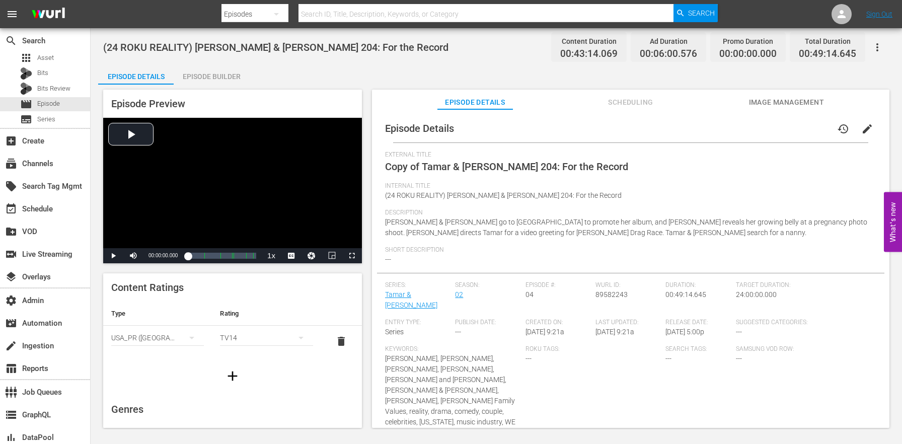
click at [868, 129] on button "edit" at bounding box center [868, 129] width 24 height 24
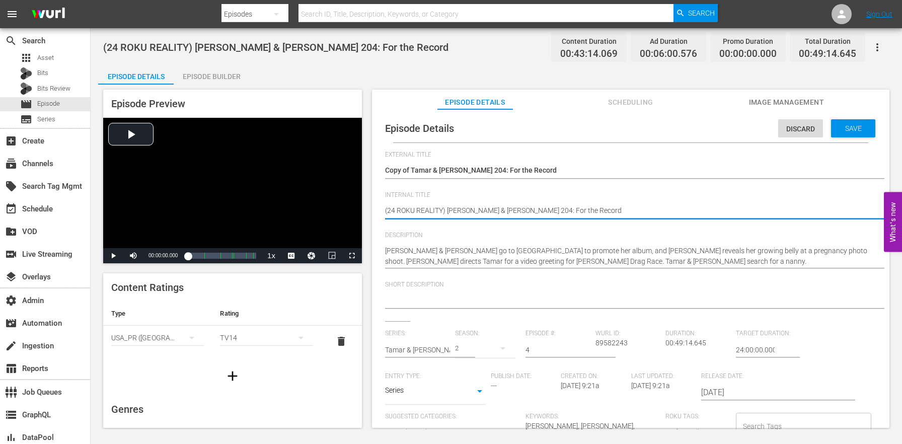
click at [432, 212] on textarea "(24 ROKU REALITY) Tamar & Vince 204: For the Record" at bounding box center [628, 211] width 486 height 12
type textarea "(24 ROKU B) Tamar & Vince 204: For the Record"
type textarea "(24 ROKU BF) Tamar & Vince 204: For the Record"
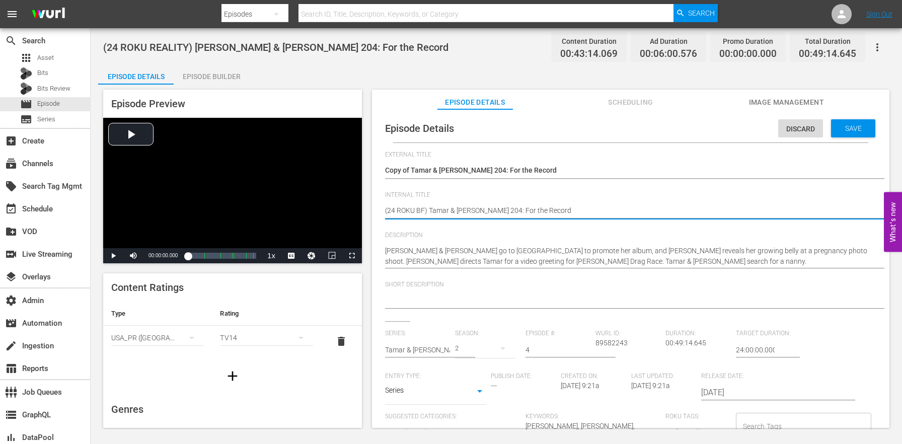
type textarea "(24 ROKU BFV) Tamar & Vince 204: For the Record"
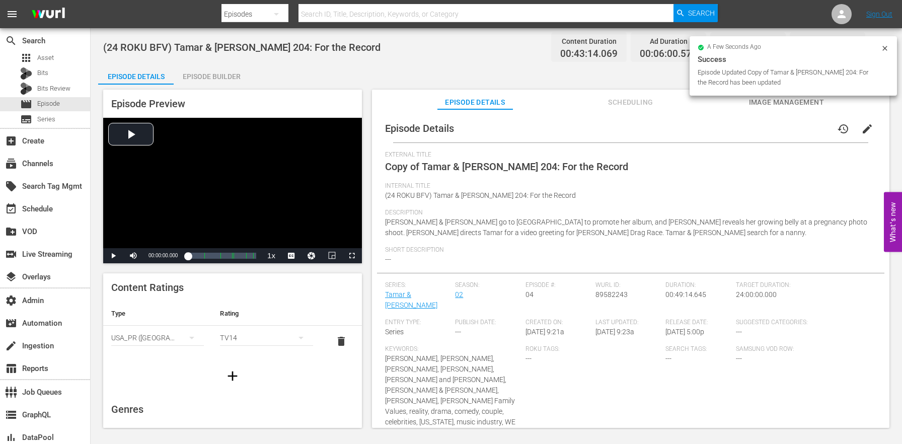
click at [862, 131] on span "edit" at bounding box center [868, 129] width 12 height 12
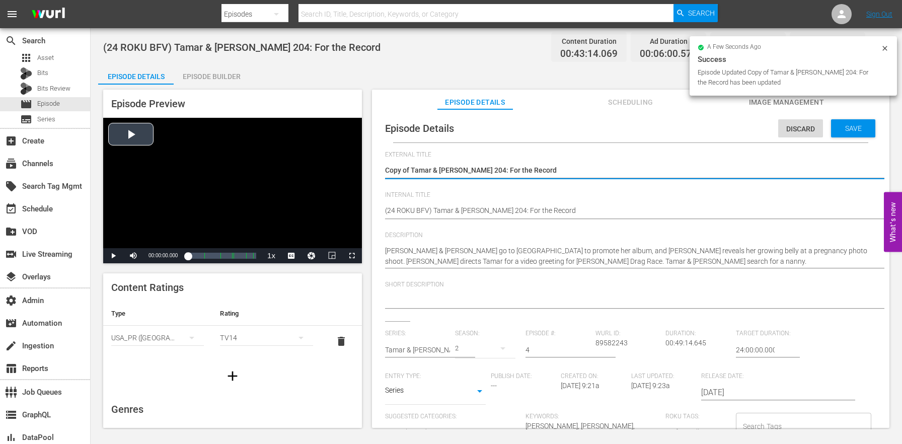
drag, startPoint x: 412, startPoint y: 170, endPoint x: 284, endPoint y: 158, distance: 129.0
click at [284, 158] on div "Episode Preview Video Player is loading. Play Video Play Mute Current Time 00:0…" at bounding box center [496, 260] width 797 height 351
type textarea "Tamar & Vince 204: For the Record"
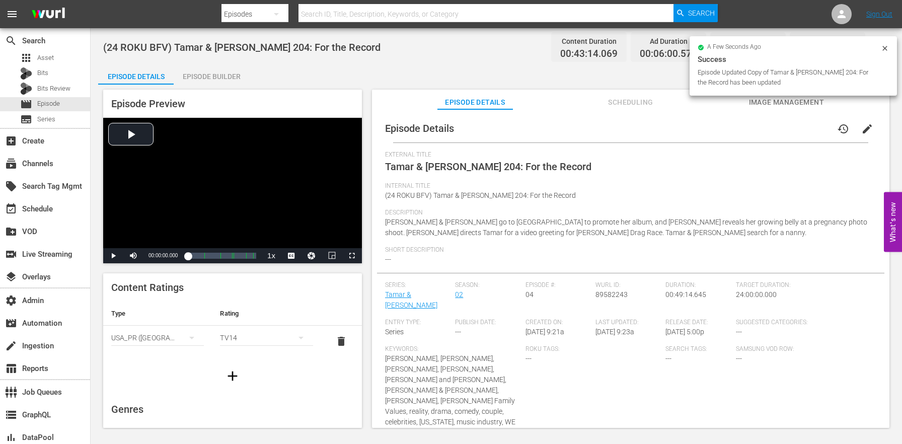
click at [225, 82] on div "Episode Builder" at bounding box center [212, 76] width 76 height 24
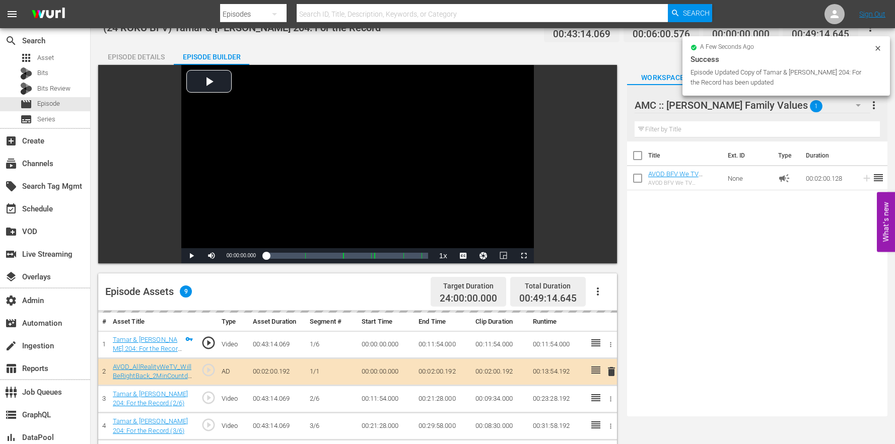
scroll to position [243, 0]
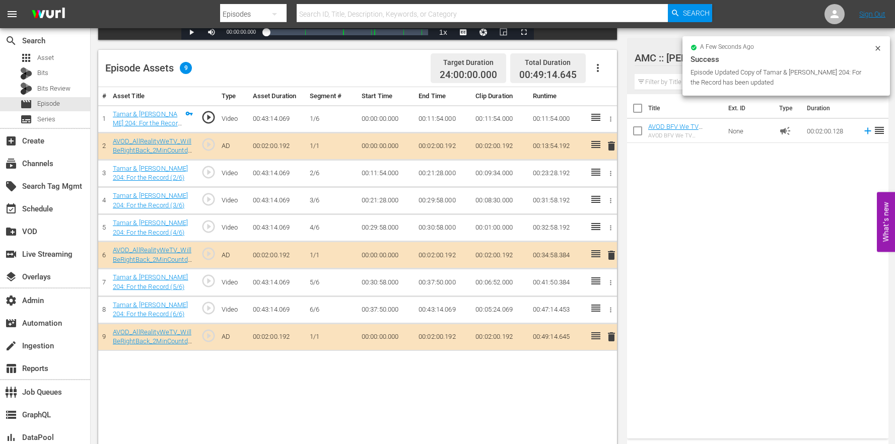
click at [605, 68] on button "button" at bounding box center [598, 68] width 24 height 24
click at [623, 120] on div "Clear Ads" at bounding box center [628, 120] width 68 height 24
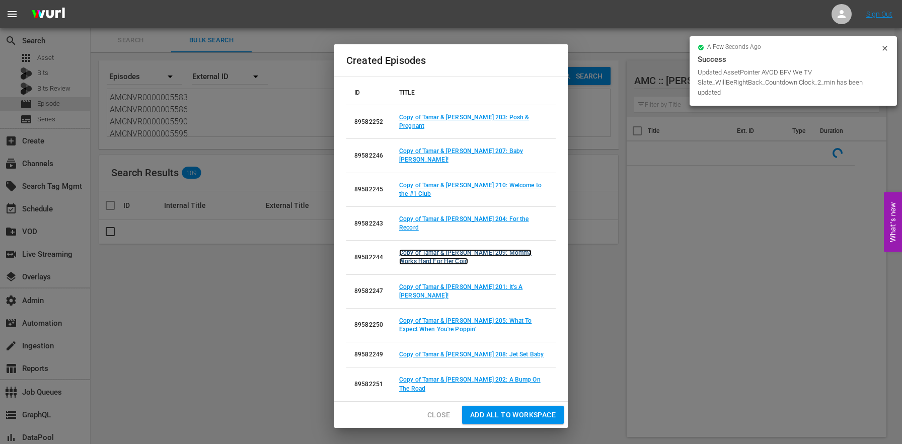
click at [494, 249] on link "Copy of Tamar & Vince 209: Momma Works Hard For Her Coin" at bounding box center [465, 257] width 132 height 16
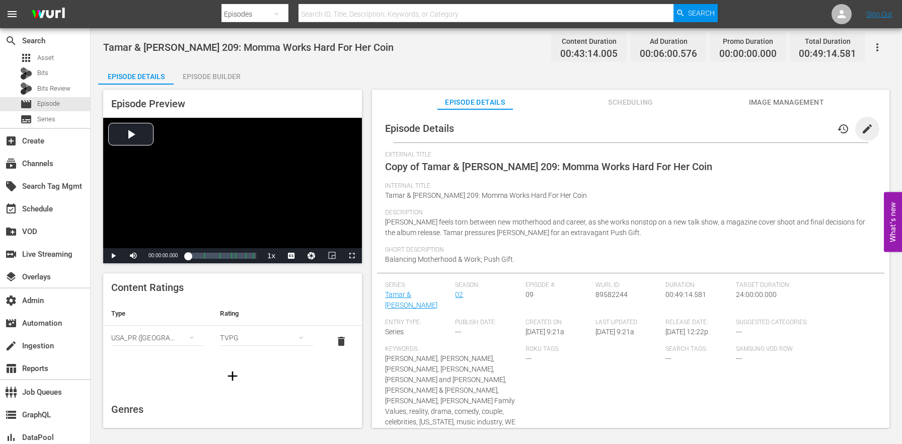
click at [867, 126] on span "edit" at bounding box center [868, 129] width 12 height 12
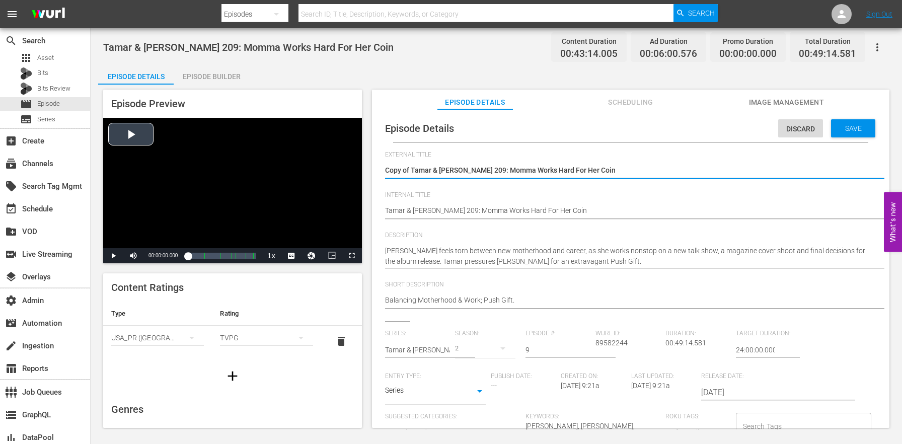
drag, startPoint x: 412, startPoint y: 171, endPoint x: 340, endPoint y: 161, distance: 72.8
click at [340, 161] on div "Episode Preview Video Player is loading. Play Video Play Mute Current Time 00:0…" at bounding box center [496, 260] width 797 height 351
type textarea "Tamar & Vince 209: Momma Works Hard For Her Coin"
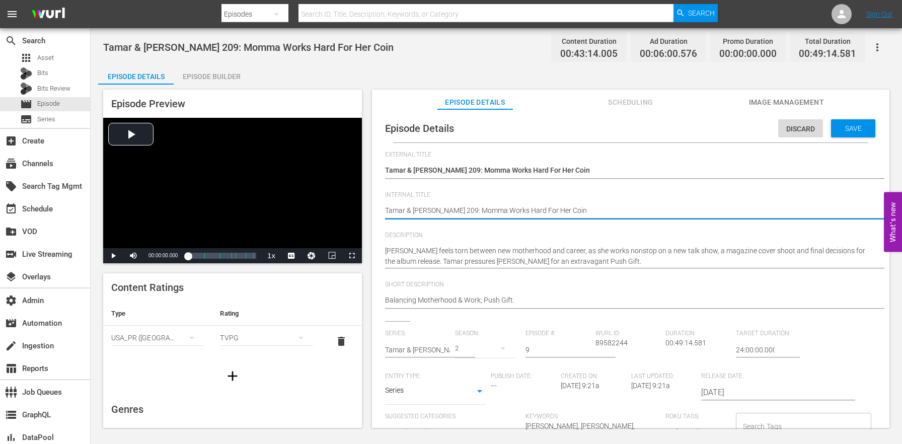
click at [385, 209] on textarea "Tamar & Vince 209: Momma Works Hard For Her Coin" at bounding box center [628, 211] width 486 height 12
paste textarea "(24 ROKU BFV)"
type textarea "(24 ROKU BFV) & Vince 209: Momma Works Hard For Her Coin"
type textarea "Tamar & Vince 209: Momma Works Hard For Her Coin"
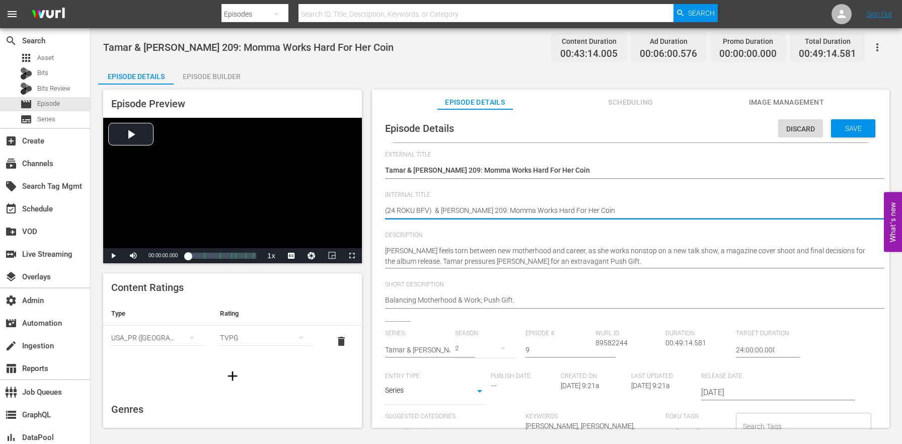
type textarea "Tamar & Vince 209: Momma Works Hard For Her Coin"
paste textarea "(24 ROKU BFV)"
type textarea "(24 ROKU BFV) Tamar & Vince 209: Momma Works Hard For Her Coin"
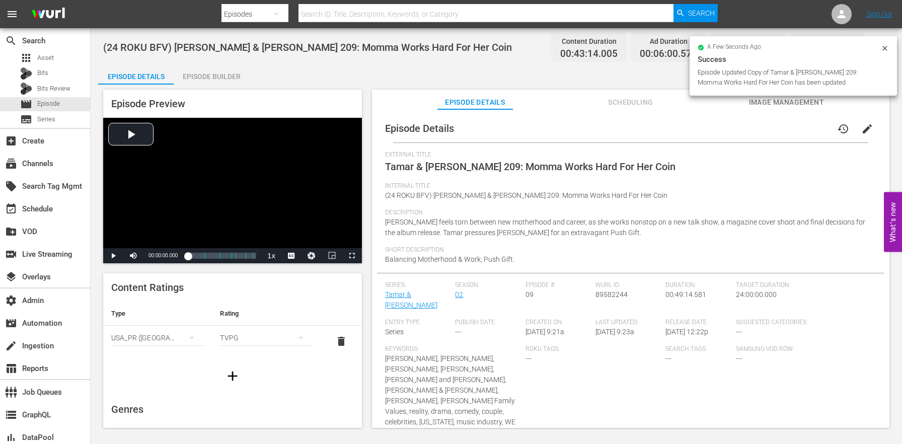
click at [216, 74] on div "Episode Builder" at bounding box center [212, 76] width 76 height 24
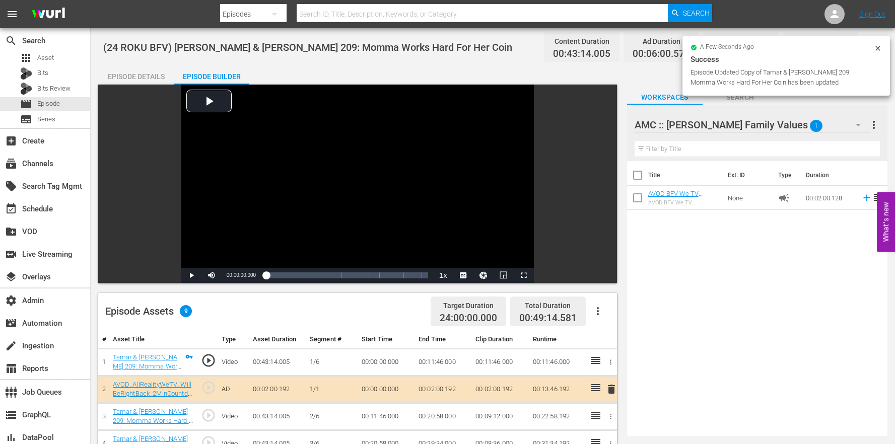
click at [603, 314] on icon "button" at bounding box center [598, 311] width 12 height 12
click at [624, 362] on div "Clear Ads" at bounding box center [628, 363] width 68 height 24
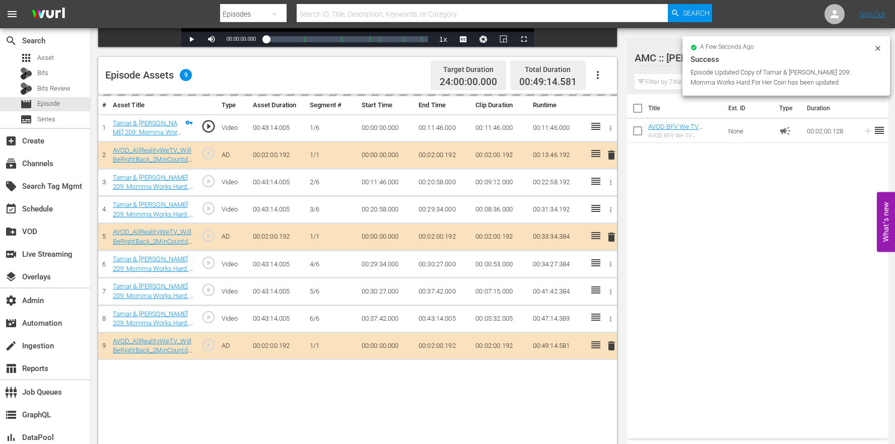
scroll to position [262, 0]
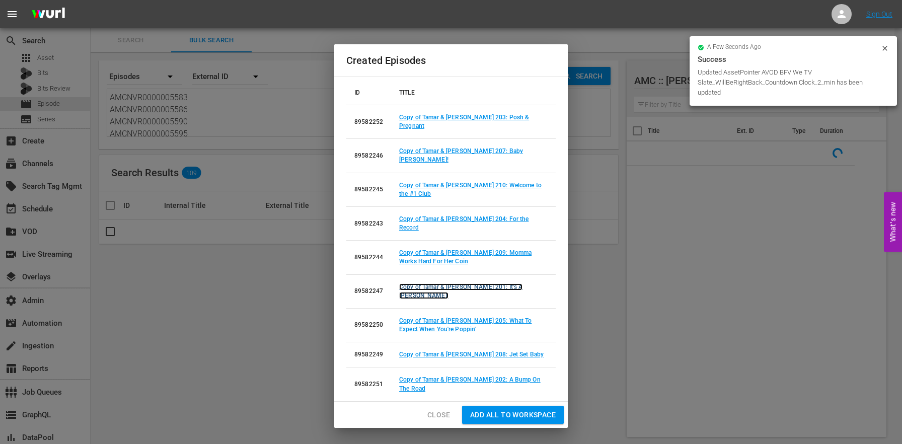
click at [499, 284] on link "Copy of Tamar & Vince 201: It's A Herbert!" at bounding box center [460, 292] width 123 height 16
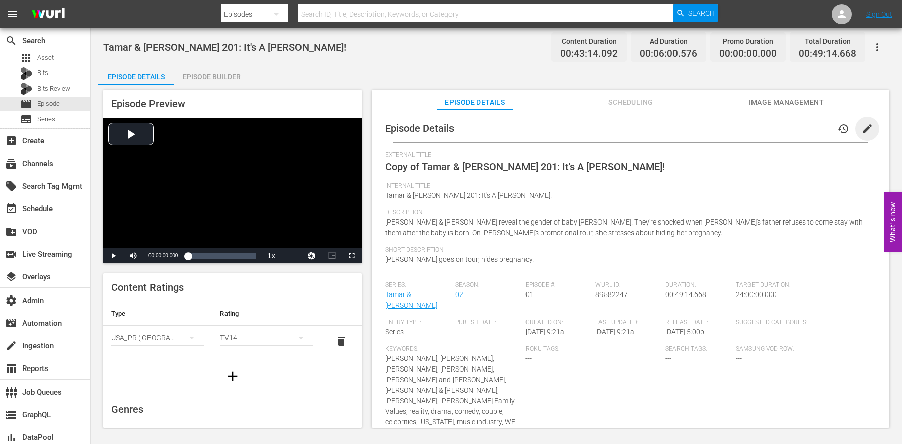
click at [862, 131] on span "edit" at bounding box center [868, 129] width 12 height 12
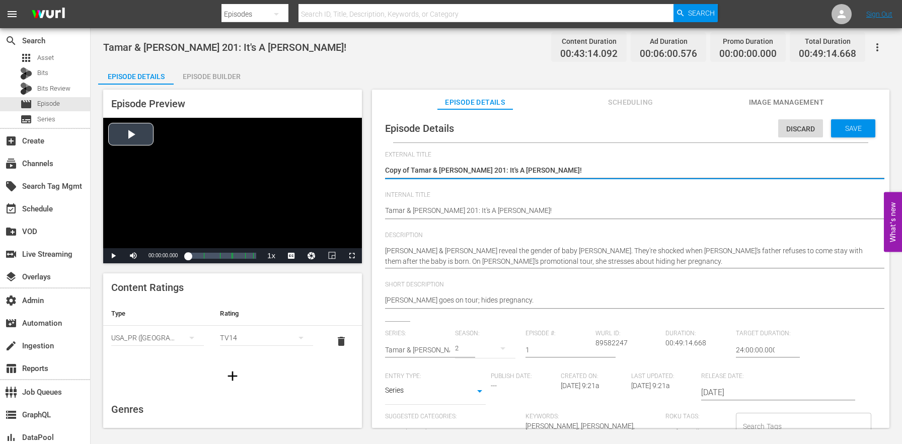
drag, startPoint x: 412, startPoint y: 170, endPoint x: 318, endPoint y: 165, distance: 94.3
click at [319, 166] on div "Episode Preview Video Player is loading. Play Video Play Mute Current Time 00:0…" at bounding box center [496, 260] width 797 height 351
type textarea "Tamar & Vince 201: It's A Herbert!"
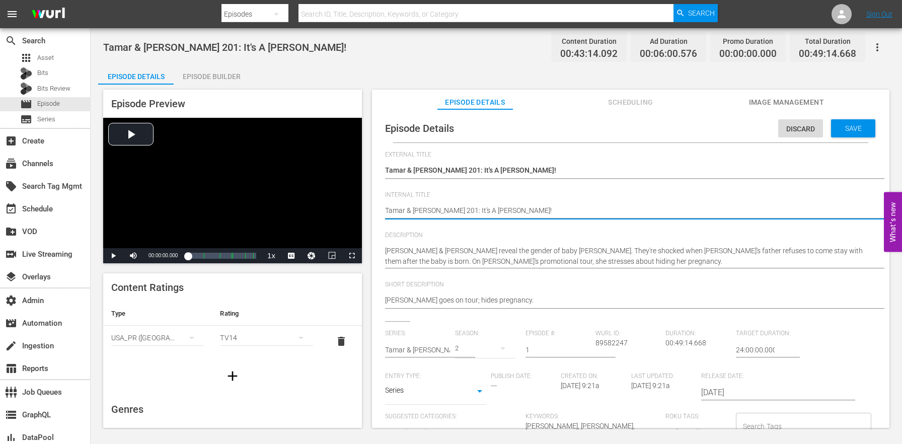
paste textarea "(24 ROKU BFV)"
type textarea "(24 ROKU BFV) Tamar & Vince 201: It's A Herbert!"
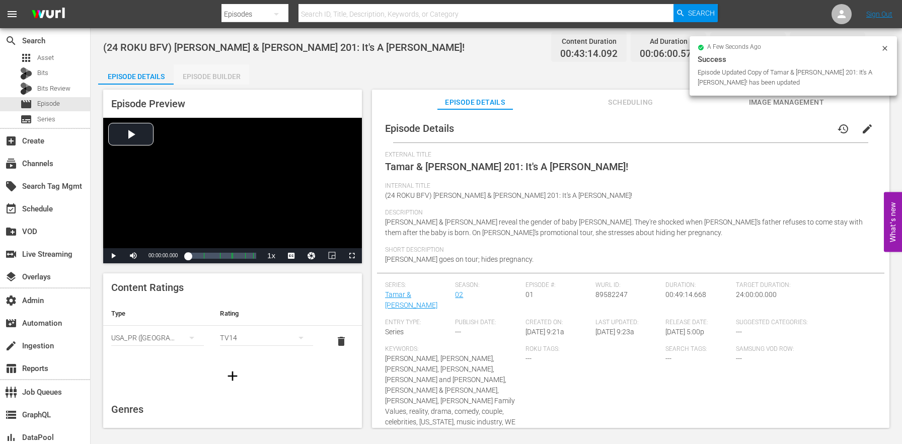
click at [226, 74] on div "Episode Builder" at bounding box center [212, 76] width 76 height 24
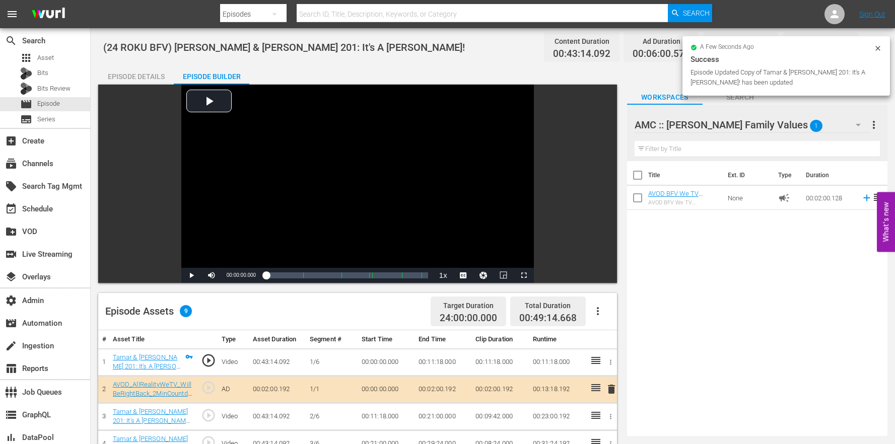
click at [593, 312] on icon "button" at bounding box center [598, 311] width 12 height 12
click at [621, 360] on div "Clear Ads" at bounding box center [628, 363] width 68 height 24
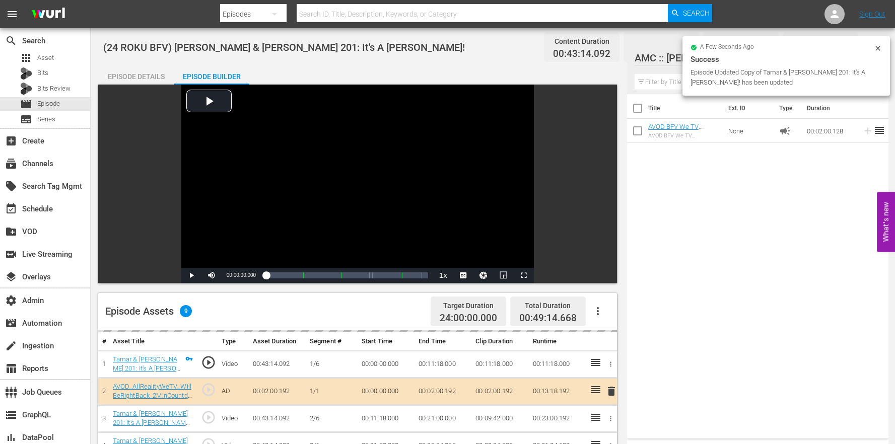
scroll to position [262, 0]
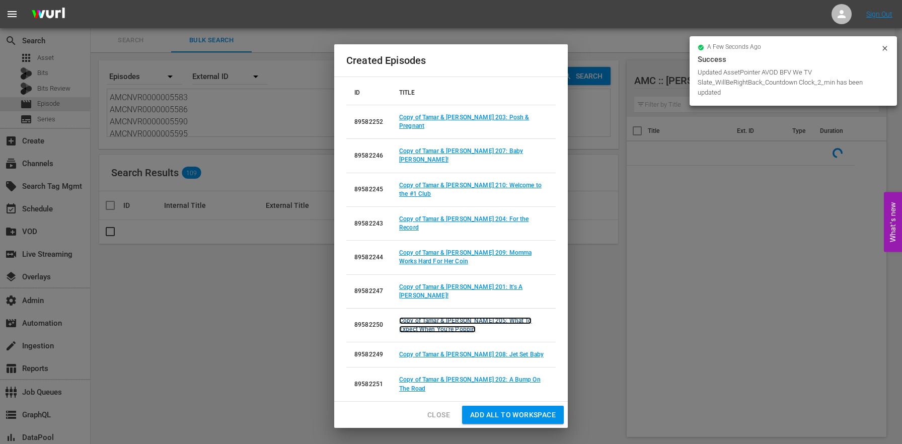
click at [503, 317] on link "Copy of Tamar & Vince 205: What To Expect When You're Poppin'" at bounding box center [465, 325] width 132 height 16
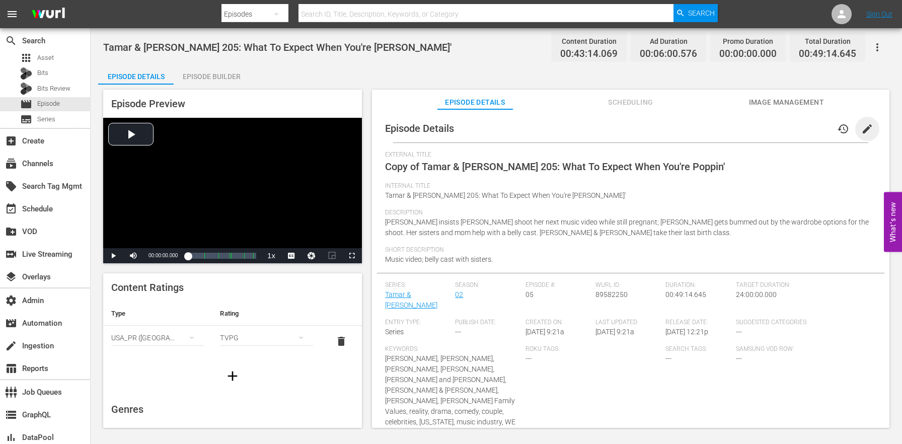
click at [862, 129] on span "edit" at bounding box center [868, 129] width 12 height 12
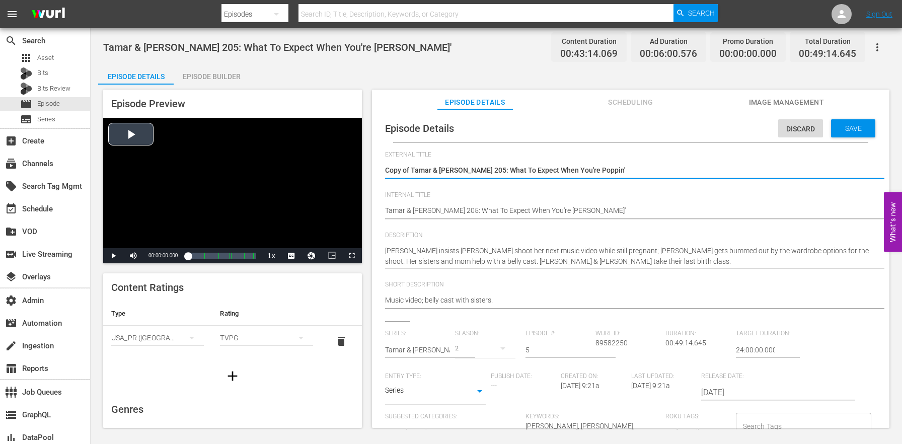
drag, startPoint x: 411, startPoint y: 167, endPoint x: 330, endPoint y: 157, distance: 81.7
click at [333, 159] on div "Episode Preview Video Player is loading. Play Video Play Mute Current Time 00:0…" at bounding box center [496, 260] width 797 height 351
type textarea "Tamar & Vince 205: What To Expect When You're Poppin'"
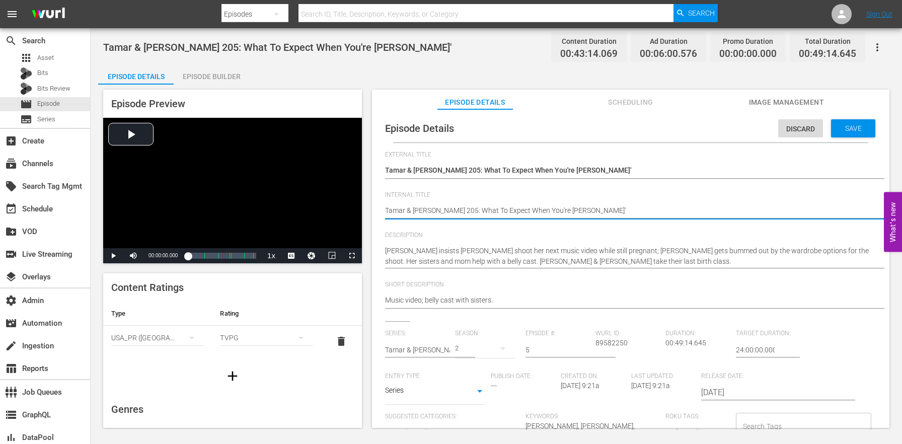
paste textarea "(24 ROKU BFV)"
type textarea "(24 ROKU BFV) Tamar & Vince 205: What To Expect When You're Poppin'"
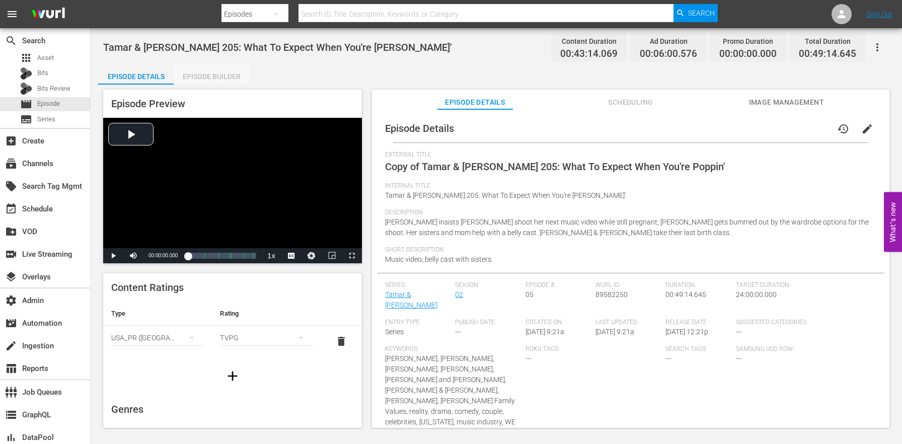
click at [197, 73] on div "Episode Builder" at bounding box center [212, 76] width 76 height 24
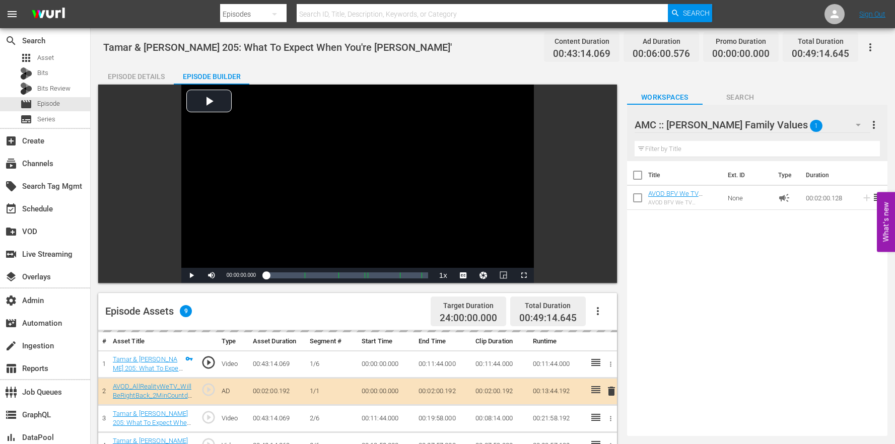
scroll to position [181, 0]
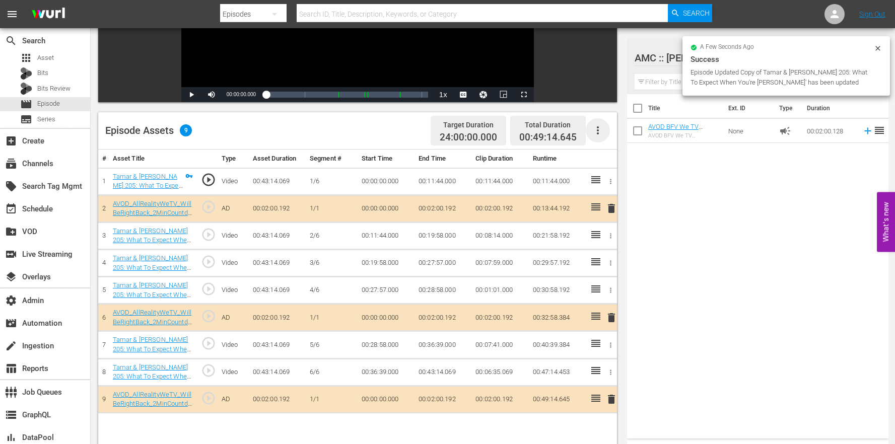
click at [600, 132] on icon "button" at bounding box center [598, 130] width 12 height 12
click at [611, 179] on div "Clear Ads" at bounding box center [628, 183] width 68 height 24
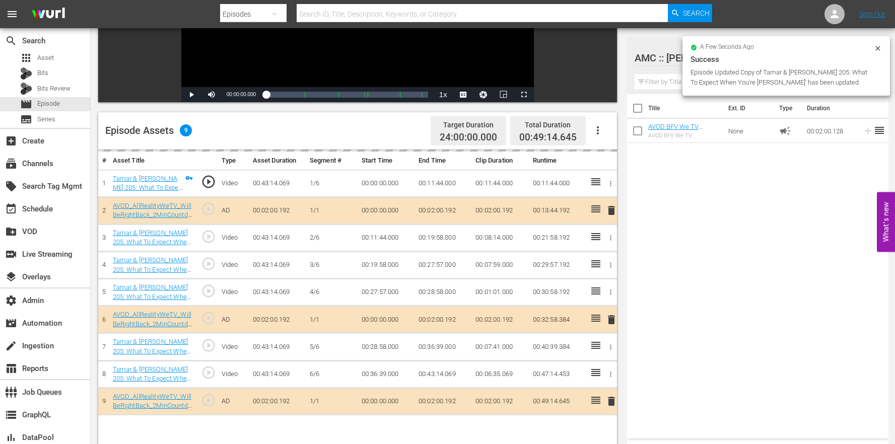
scroll to position [262, 0]
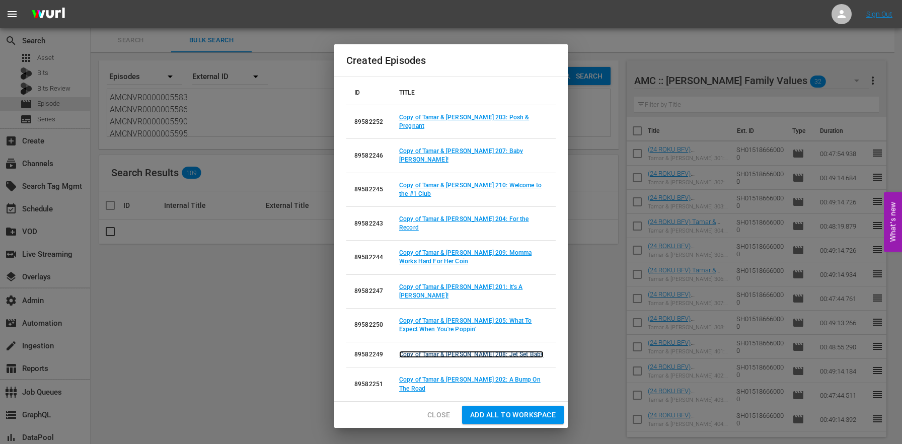
click at [470, 351] on link "Copy of Tamar & Vince 208: Jet Set Baby" at bounding box center [471, 354] width 145 height 7
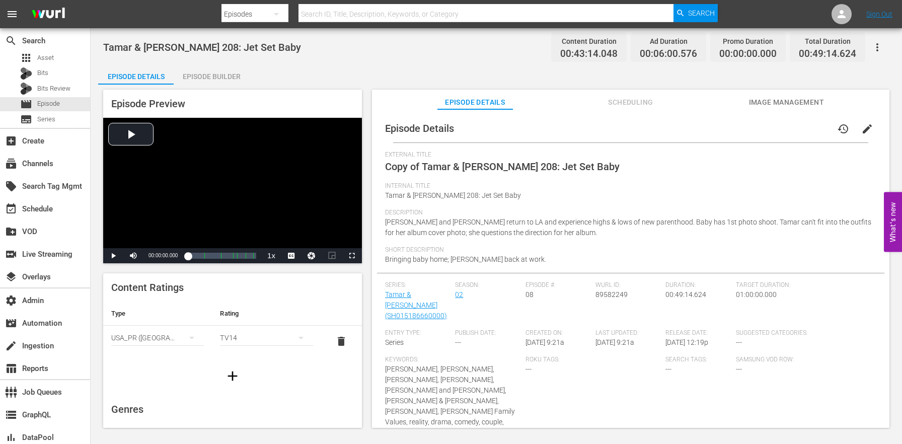
click at [862, 134] on span "edit" at bounding box center [868, 129] width 12 height 12
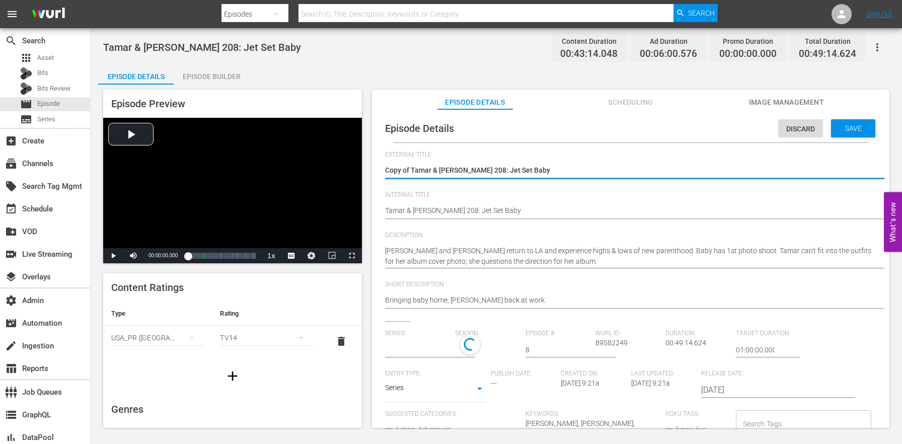
type input "Tamar & Vince"
drag, startPoint x: 411, startPoint y: 169, endPoint x: 317, endPoint y: 156, distance: 95.1
click at [322, 157] on div "Episode Preview Video Player is loading. Play Video Play Mute Current Time 00:0…" at bounding box center [496, 260] width 797 height 351
type textarea "Tamar & Vince 208: Jet Set Baby"
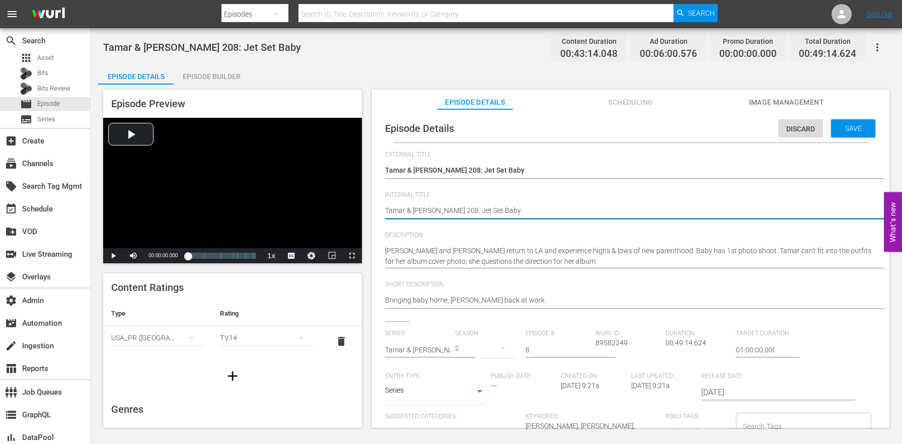
paste textarea "(24 ROKU BFV)"
type textarea "(24 ROKU BFV) Tamar & Vince 208: Jet Set Baby"
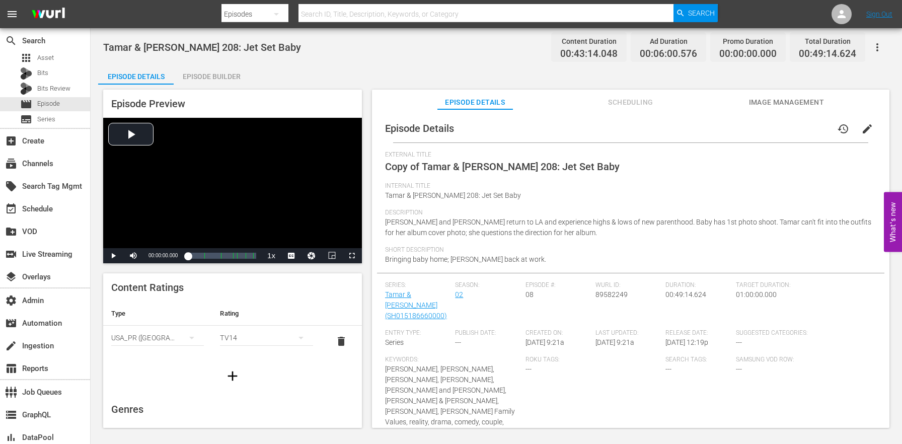
drag, startPoint x: 212, startPoint y: 71, endPoint x: 544, endPoint y: 272, distance: 387.8
click at [212, 71] on div "Episode Builder" at bounding box center [212, 76] width 76 height 24
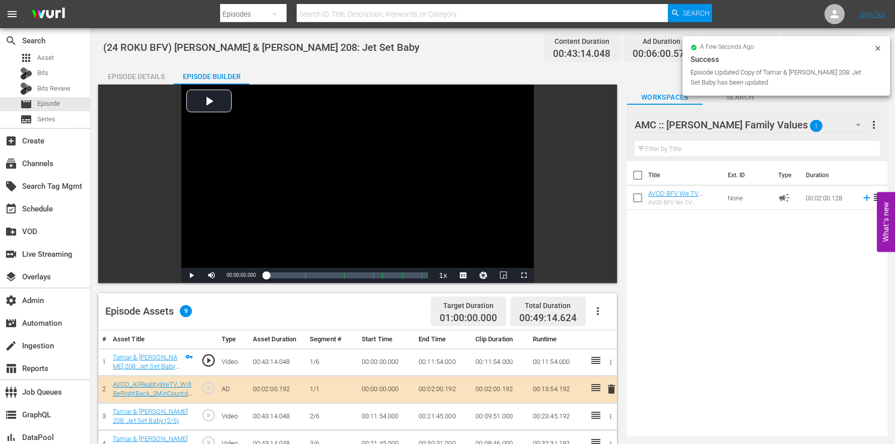
click at [603, 310] on icon "button" at bounding box center [598, 311] width 12 height 12
click at [623, 361] on div "Clear Ads" at bounding box center [628, 363] width 68 height 24
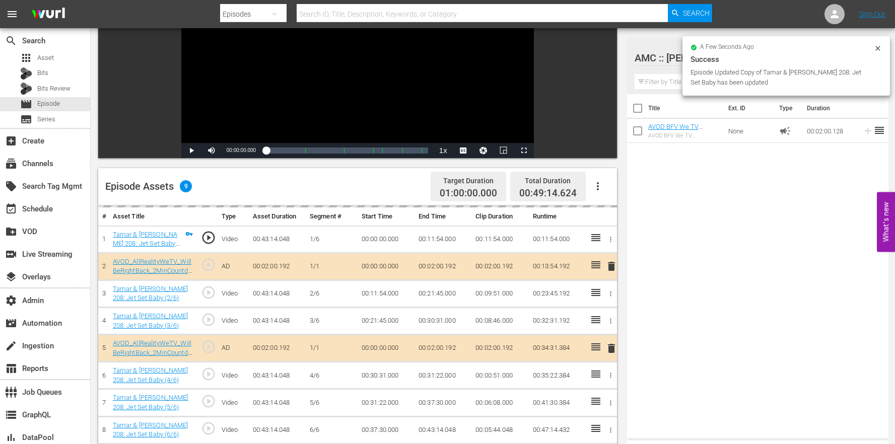
scroll to position [262, 0]
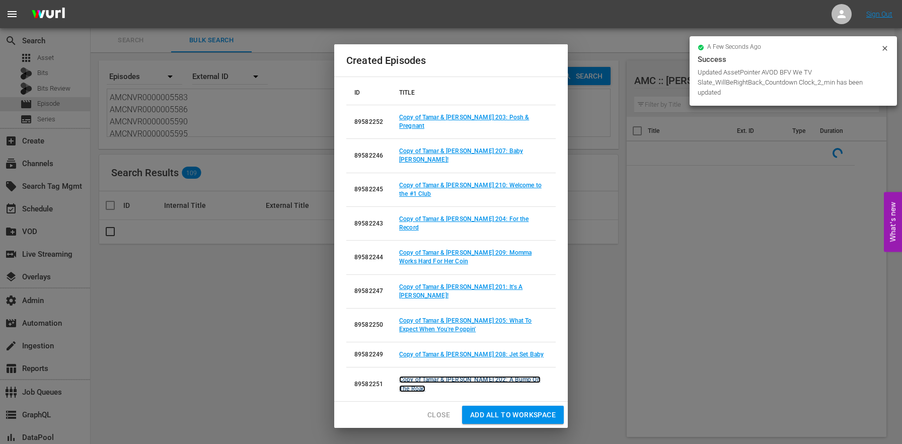
click at [479, 376] on link "Copy of Tamar & Vince 202: A Bump On The Road" at bounding box center [469, 384] width 141 height 16
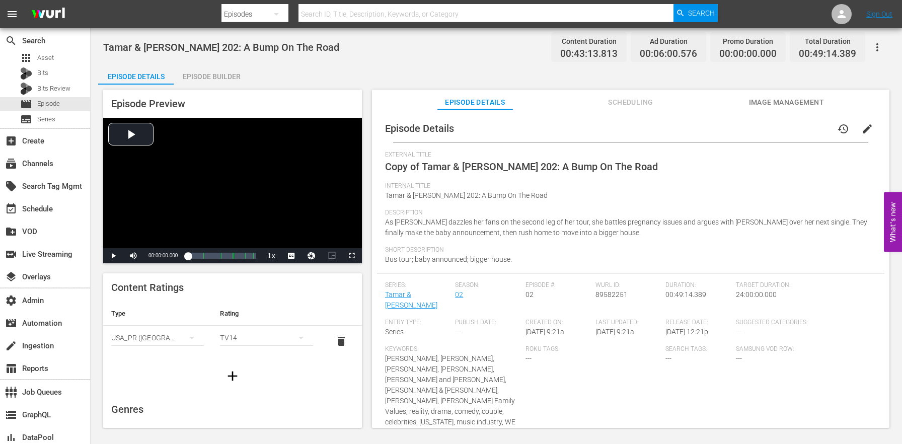
click at [859, 136] on button "edit" at bounding box center [868, 129] width 24 height 24
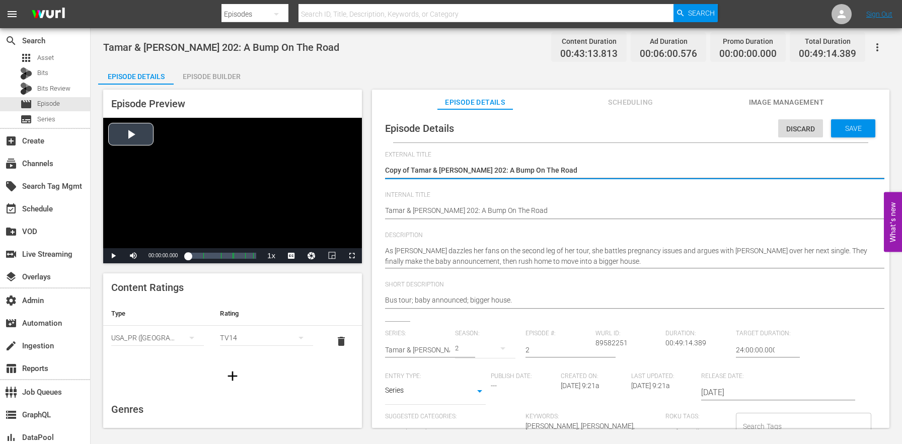
drag, startPoint x: 412, startPoint y: 168, endPoint x: 328, endPoint y: 163, distance: 84.7
click at [328, 164] on div "Episode Preview Video Player is loading. Play Video Play Mute Current Time 00:0…" at bounding box center [496, 260] width 797 height 351
type textarea "Tamar & Vince 202: A Bump On The Road"
click at [384, 207] on div "Episode Details Discard Save External Title Copy of Tamar & Vince 202: A Bump O…" at bounding box center [631, 418] width 508 height 608
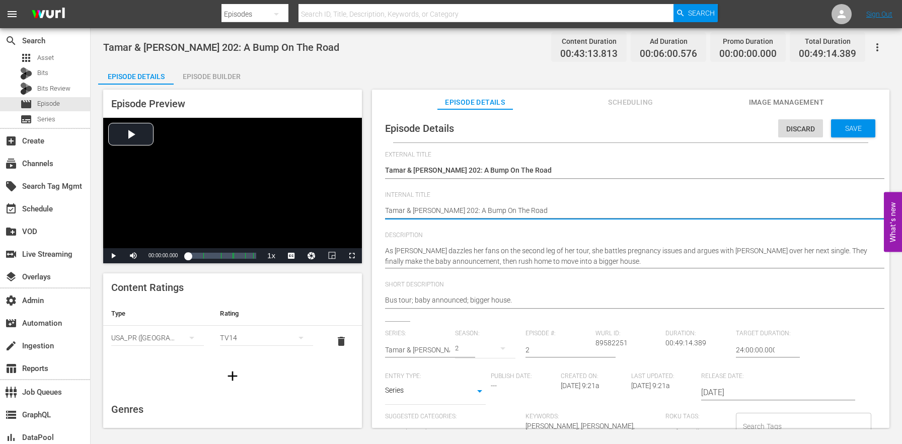
paste textarea "(24 ROKU BFV)"
type textarea "(24 ROKU BFV) Tamar & Vince 202: A Bump On The Road"
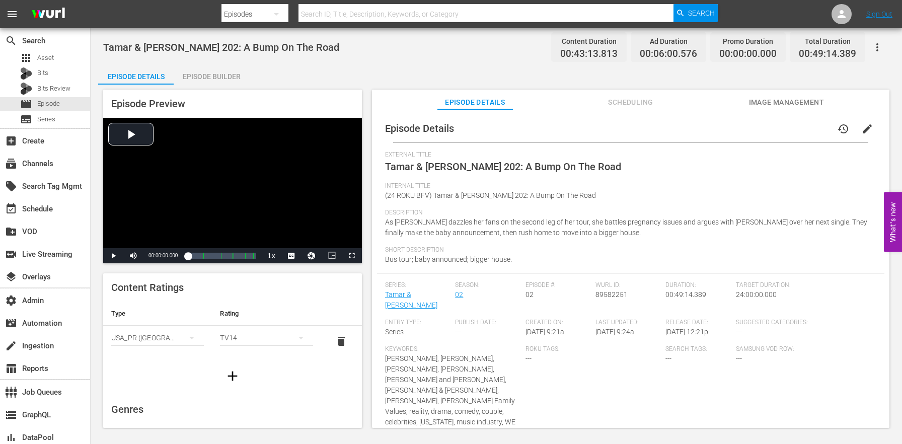
click at [220, 73] on div "Episode Builder" at bounding box center [212, 76] width 76 height 24
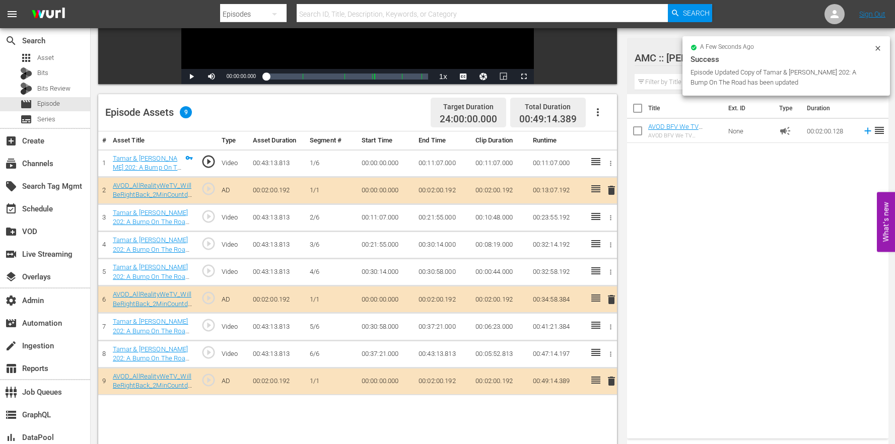
scroll to position [262, 0]
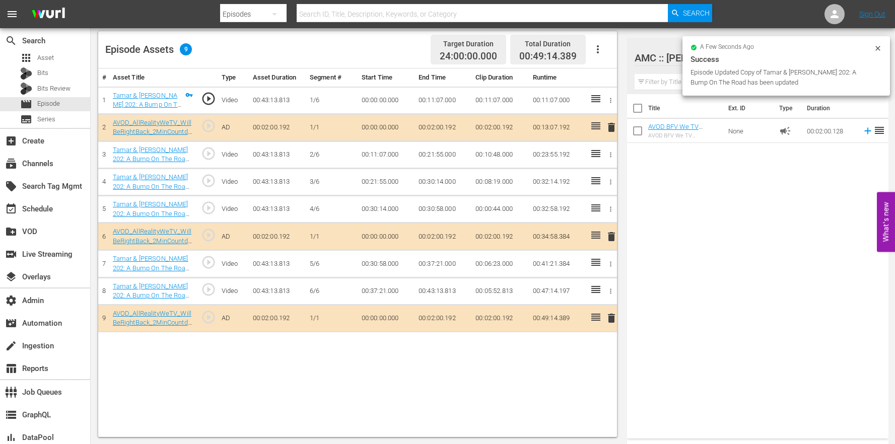
click at [605, 48] on button "button" at bounding box center [598, 49] width 24 height 24
click at [627, 106] on div "Clear Ads" at bounding box center [628, 102] width 68 height 24
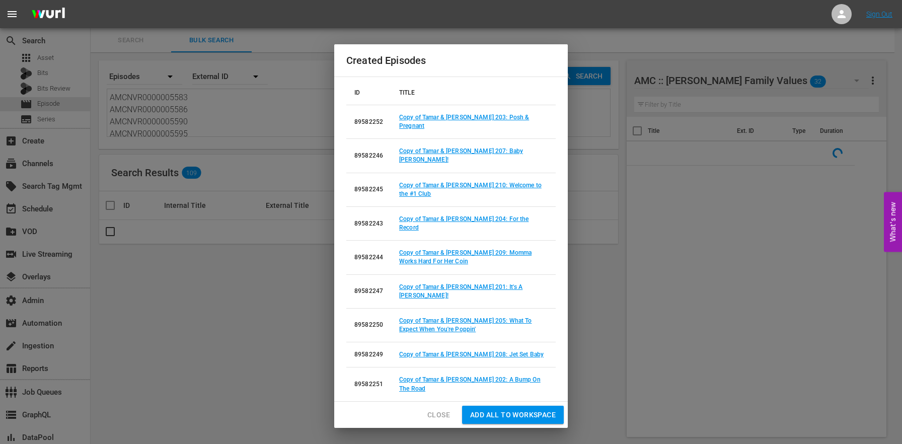
click at [495, 410] on link "Copy of Tamar & Vince 206: Shower With A Chance Of Contractions" at bounding box center [471, 418] width 145 height 16
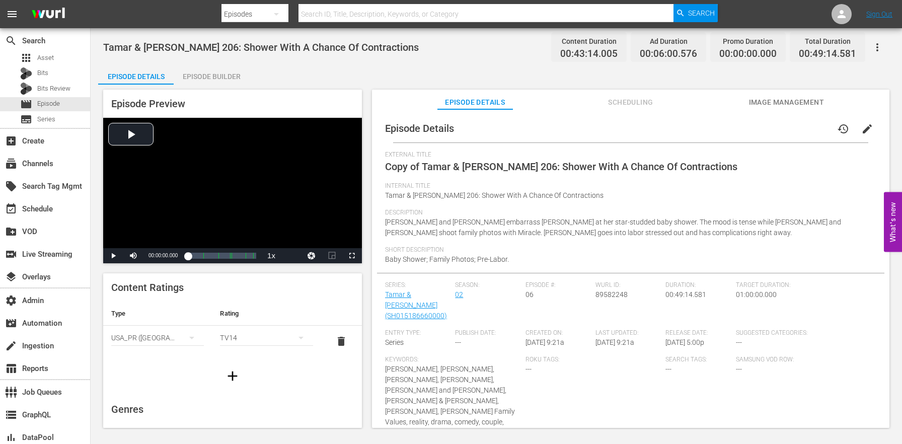
click at [862, 130] on span "edit" at bounding box center [868, 129] width 12 height 12
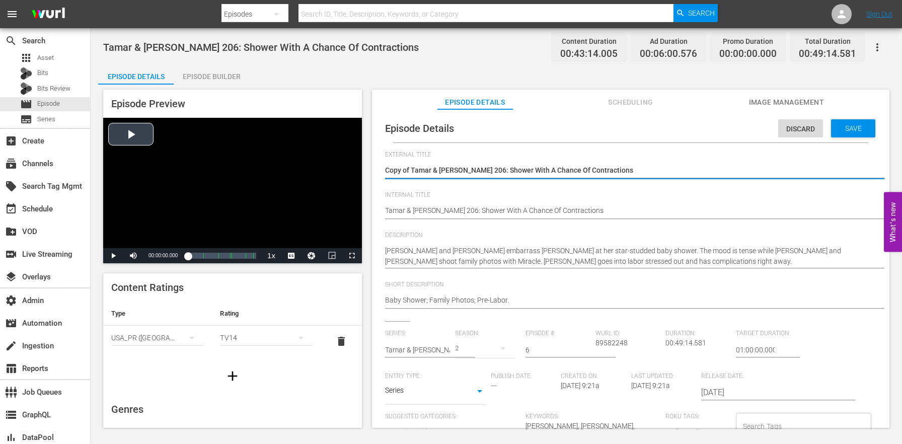
drag, startPoint x: 411, startPoint y: 168, endPoint x: 297, endPoint y: 157, distance: 114.4
click at [298, 157] on div "Episode Preview Video Player is loading. Play Video Play Mute Current Time 00:0…" at bounding box center [496, 260] width 797 height 351
type textarea "Tamar & Vince 206: Shower With A Chance Of Contractions"
paste textarea "(24 ROKU BFV)"
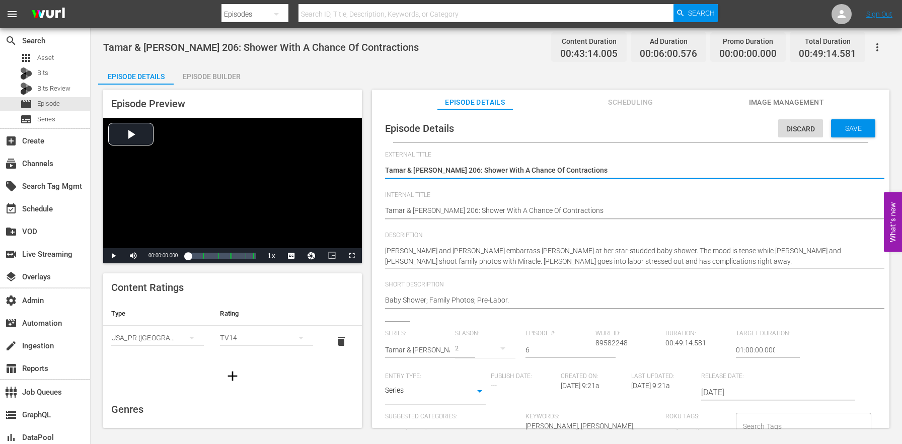
type textarea "(24 ROKU BFV) Tamar & Vince 206: Shower With A Chance Of Contractions"
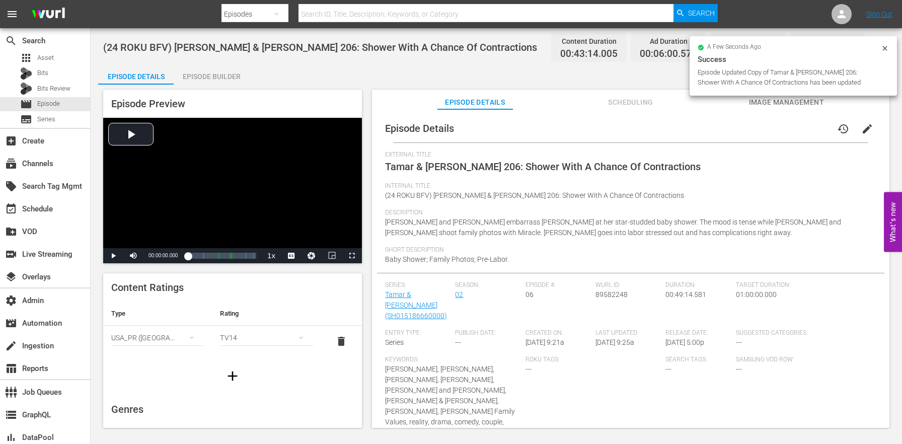
click at [869, 126] on button "edit" at bounding box center [868, 129] width 24 height 24
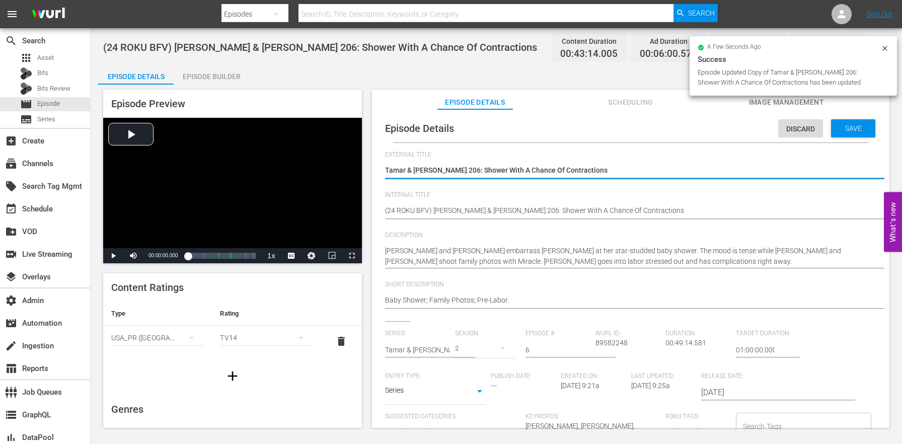
click at [736, 350] on input "01:00:00.000" at bounding box center [755, 350] width 39 height 24
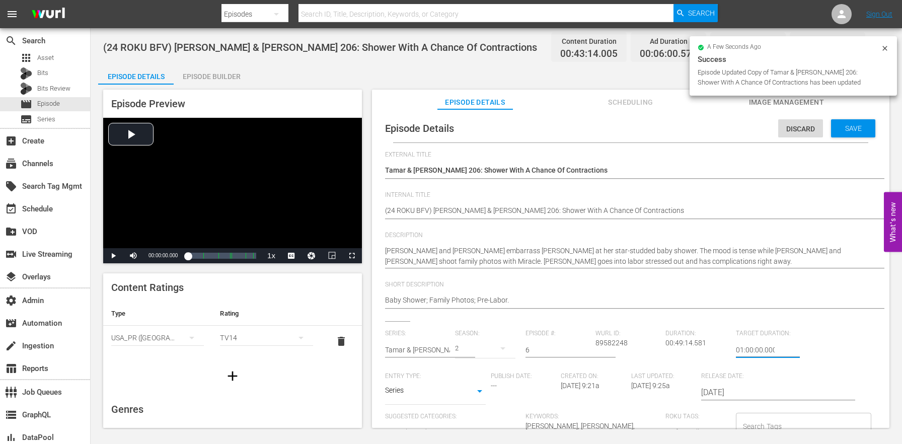
click at [736, 350] on input "01:00:00.000" at bounding box center [755, 350] width 39 height 24
type input "24:00:00.000"
click at [847, 126] on span "Save" at bounding box center [853, 128] width 33 height 8
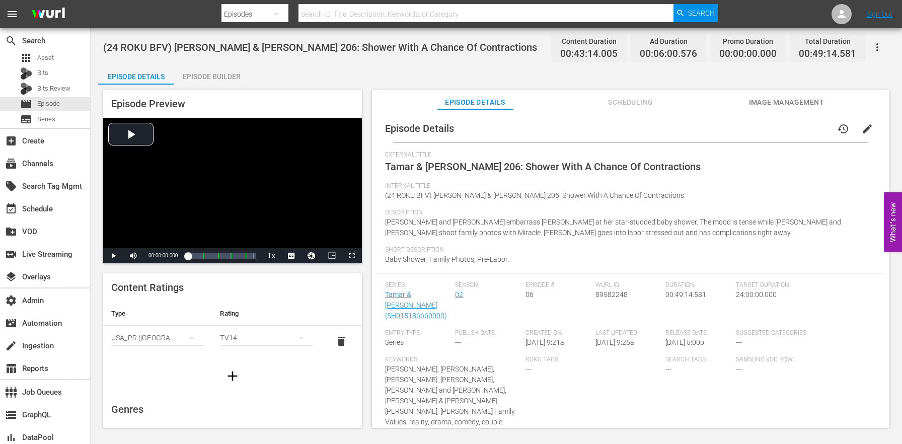
click at [226, 72] on div "Episode Builder" at bounding box center [212, 76] width 76 height 24
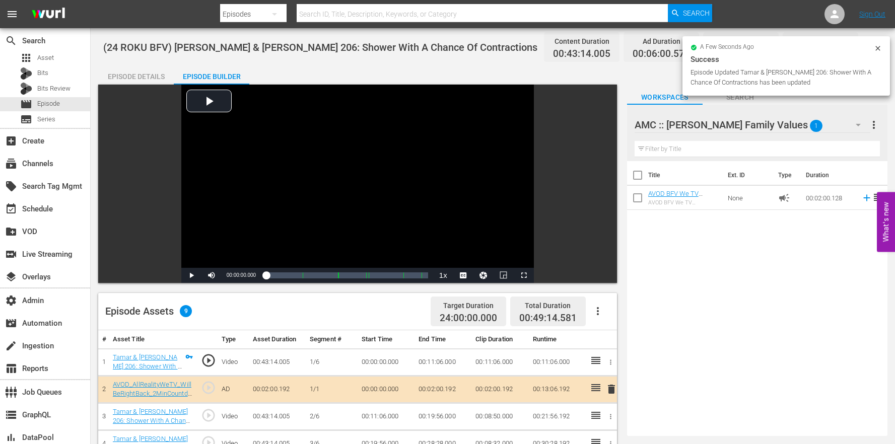
click at [599, 316] on icon "button" at bounding box center [598, 311] width 12 height 12
click at [617, 363] on div "Clear Ads" at bounding box center [628, 363] width 68 height 24
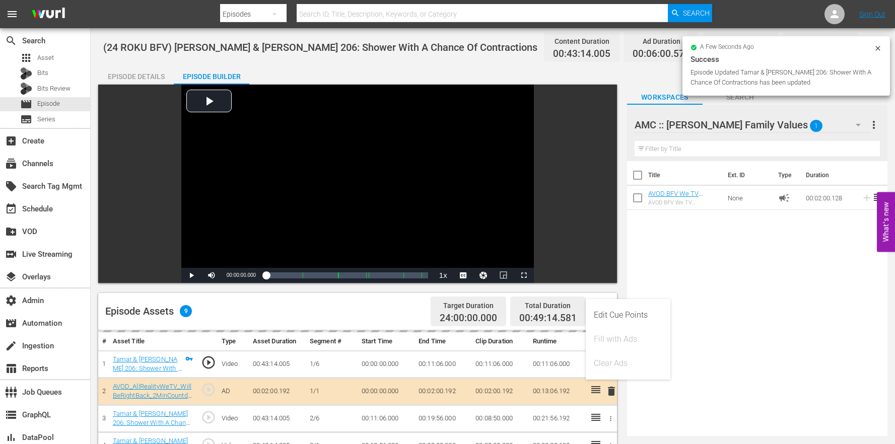
scroll to position [262, 0]
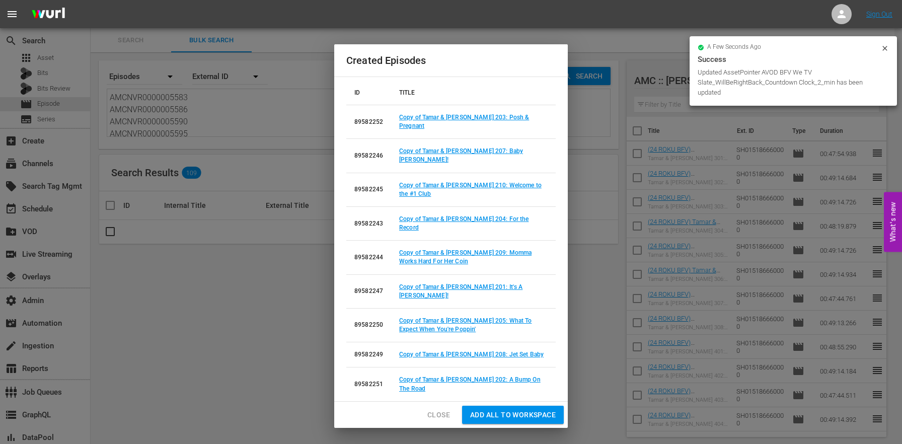
click at [435, 409] on span "Close" at bounding box center [439, 415] width 23 height 13
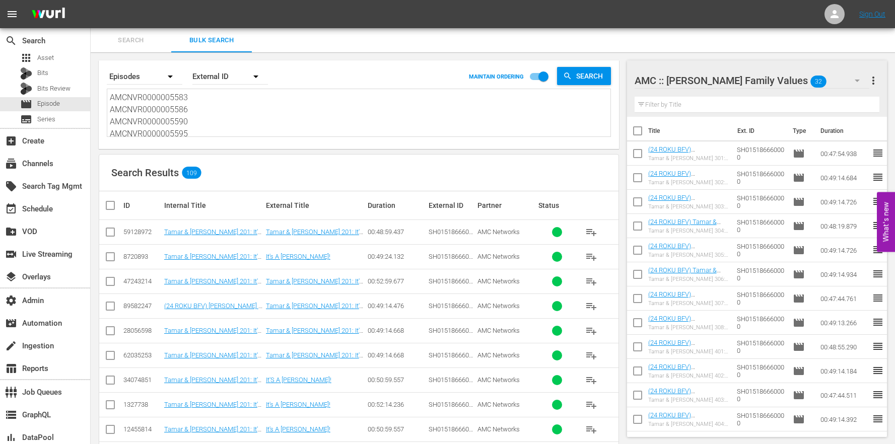
click at [303, 168] on div "Search Results 109" at bounding box center [358, 173] width 519 height 37
click at [111, 301] on icon at bounding box center [110, 306] width 12 height 12
click at [105, 309] on input "checkbox" at bounding box center [110, 308] width 12 height 12
checkbox input "true"
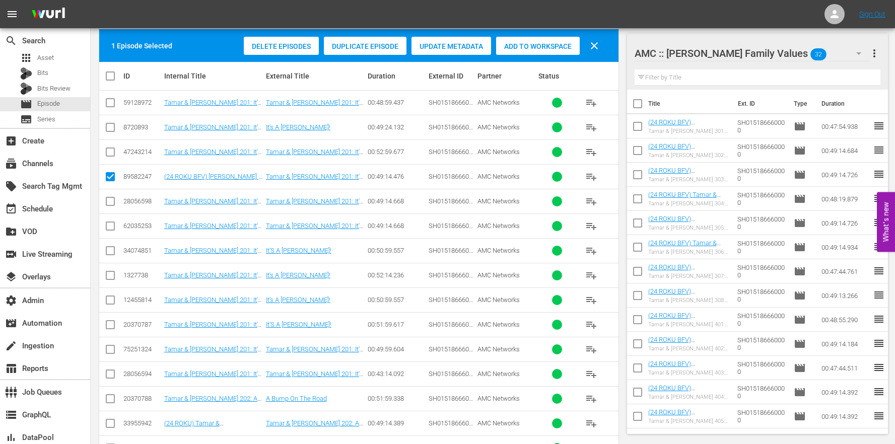
scroll to position [316, 0]
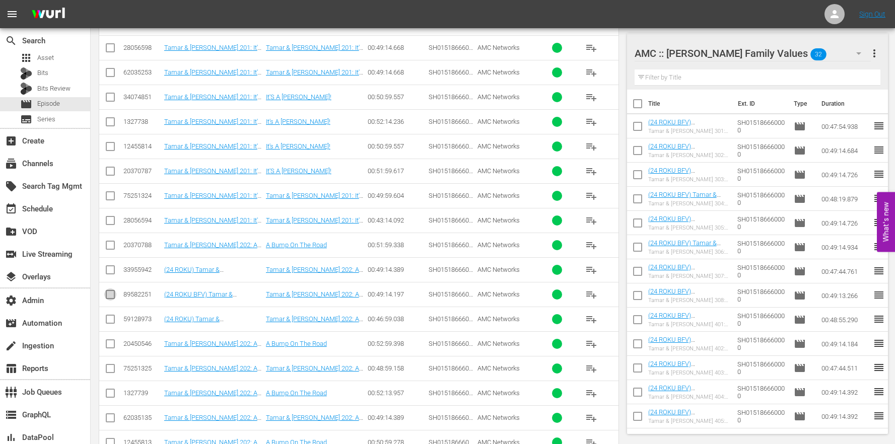
click at [112, 291] on input "checkbox" at bounding box center [110, 297] width 12 height 12
checkbox input "true"
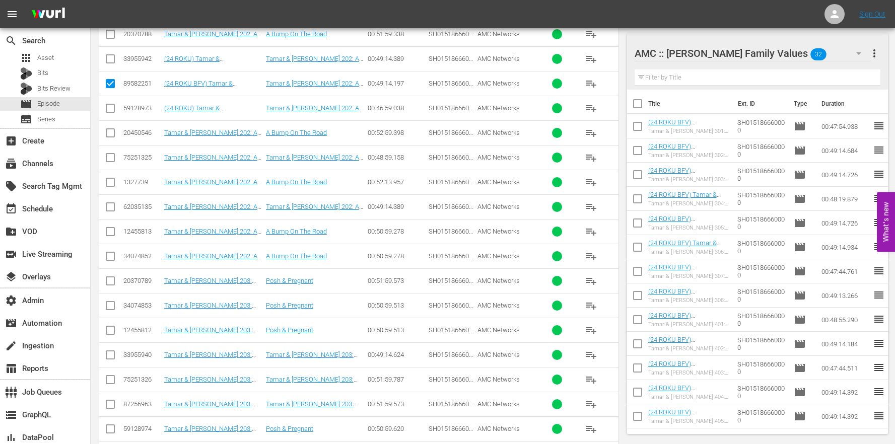
scroll to position [687, 0]
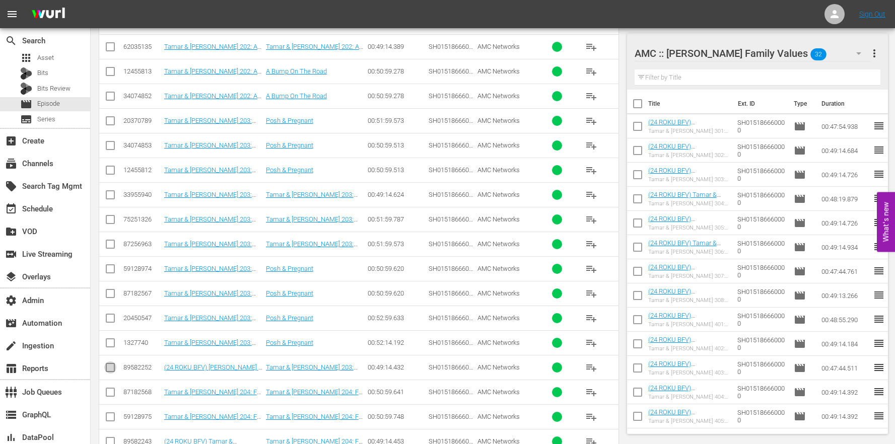
click at [111, 371] on input "checkbox" at bounding box center [110, 370] width 12 height 12
checkbox input "true"
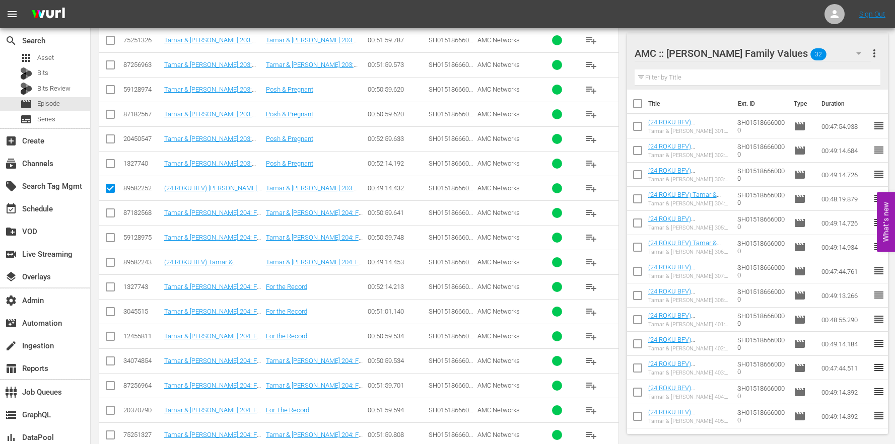
click at [106, 265] on input "checkbox" at bounding box center [110, 264] width 12 height 12
checkbox input "true"
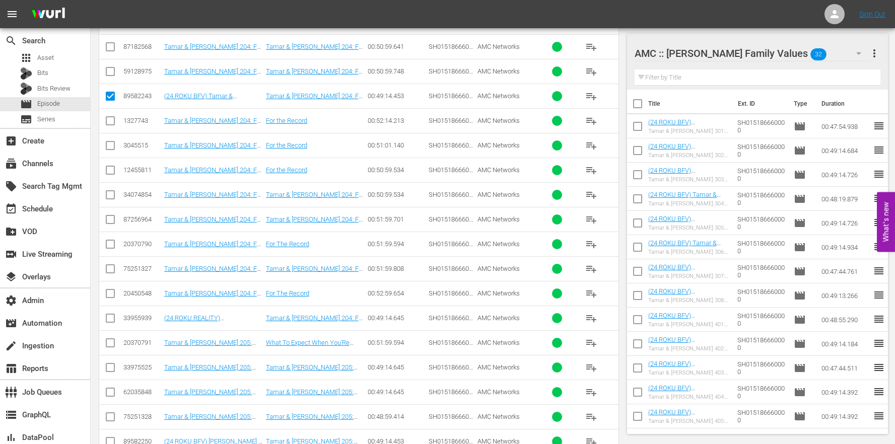
scroll to position [1325, 0]
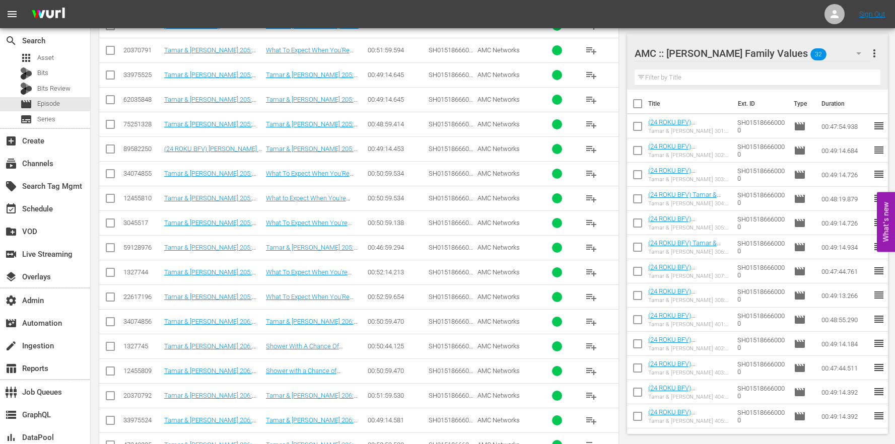
click at [113, 148] on input "checkbox" at bounding box center [110, 151] width 12 height 12
checkbox input "true"
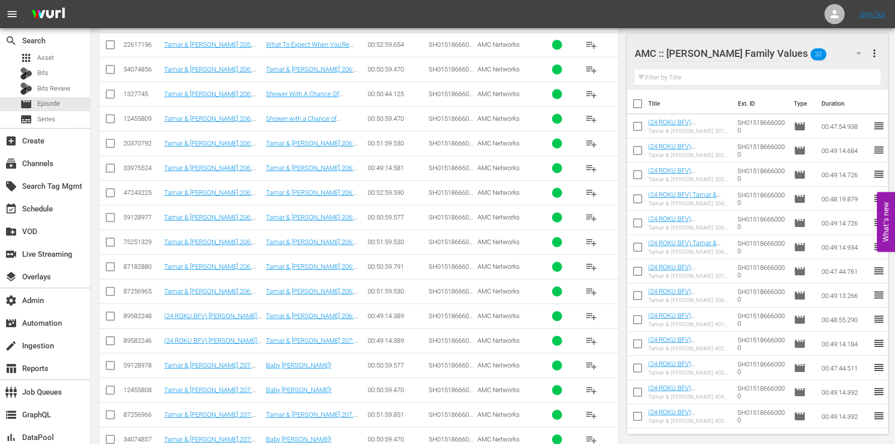
scroll to position [1590, 0]
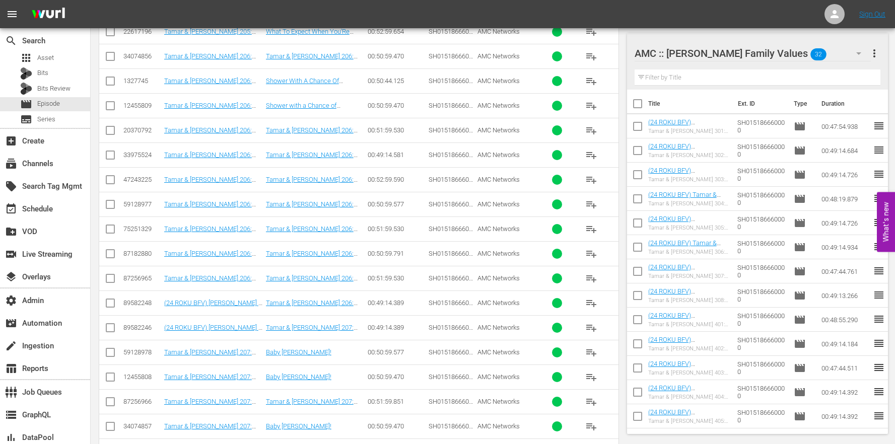
click at [105, 302] on input "checkbox" at bounding box center [110, 305] width 12 height 12
checkbox input "true"
click at [106, 328] on input "checkbox" at bounding box center [110, 330] width 12 height 12
checkbox input "true"
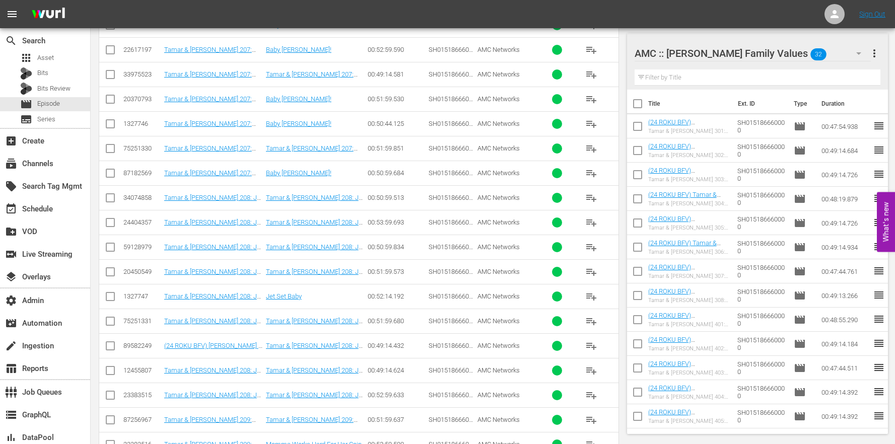
scroll to position [2018, 0]
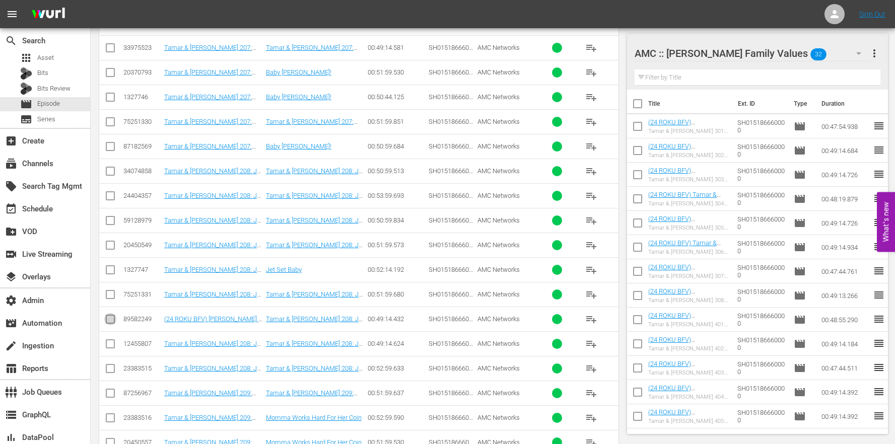
click at [115, 327] on input "checkbox" at bounding box center [110, 321] width 12 height 12
checkbox input "true"
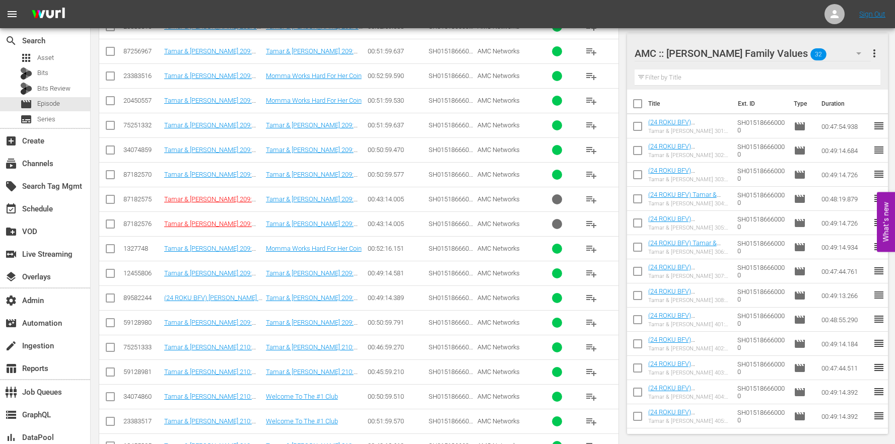
click at [110, 299] on input "checkbox" at bounding box center [110, 300] width 12 height 12
checkbox input "true"
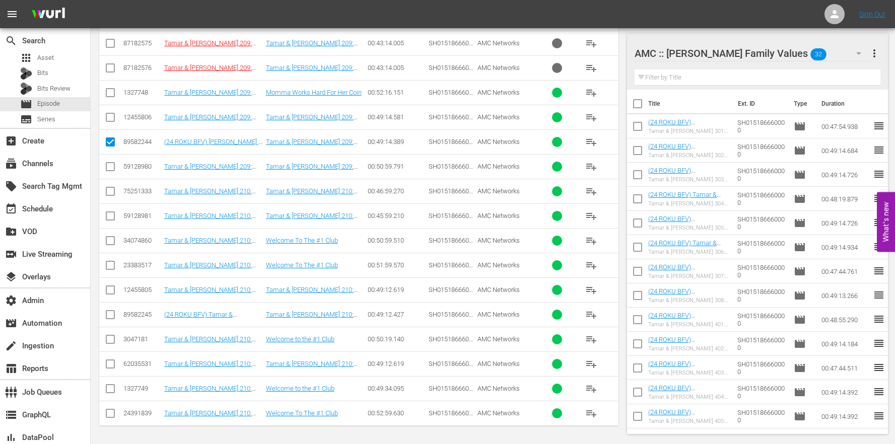
click at [112, 319] on input "checkbox" at bounding box center [110, 317] width 12 height 12
checkbox input "true"
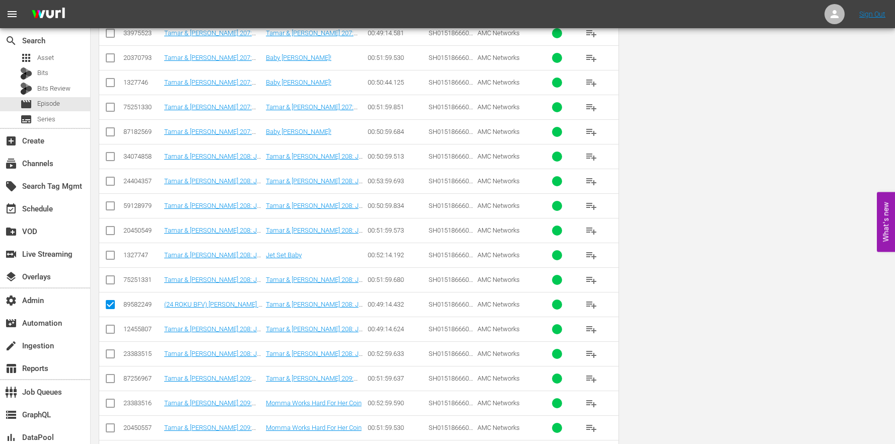
scroll to position [0, 0]
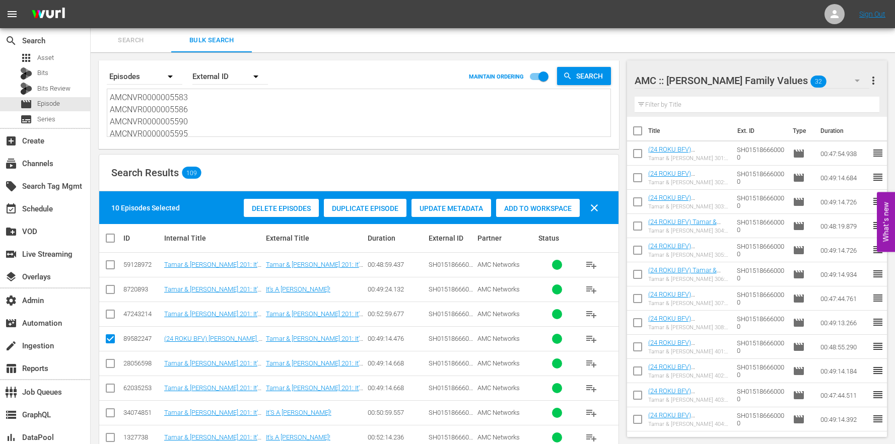
click at [540, 211] on span "Add to Workspace" at bounding box center [538, 208] width 84 height 8
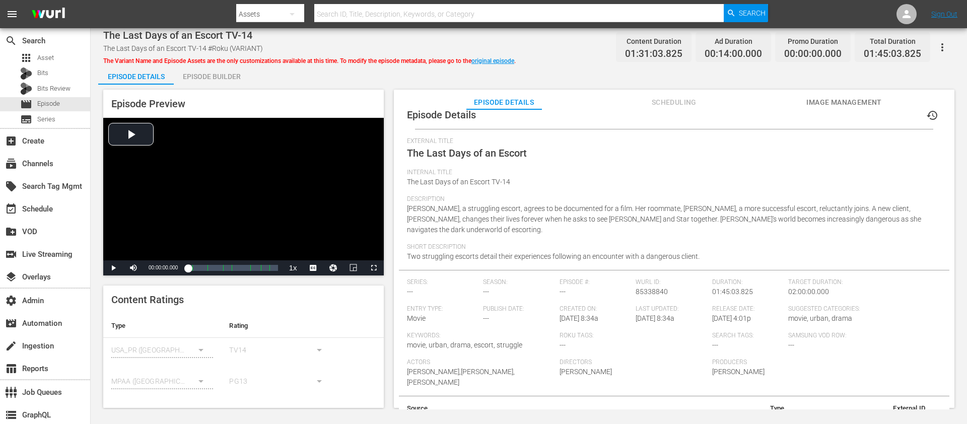
scroll to position [90, 0]
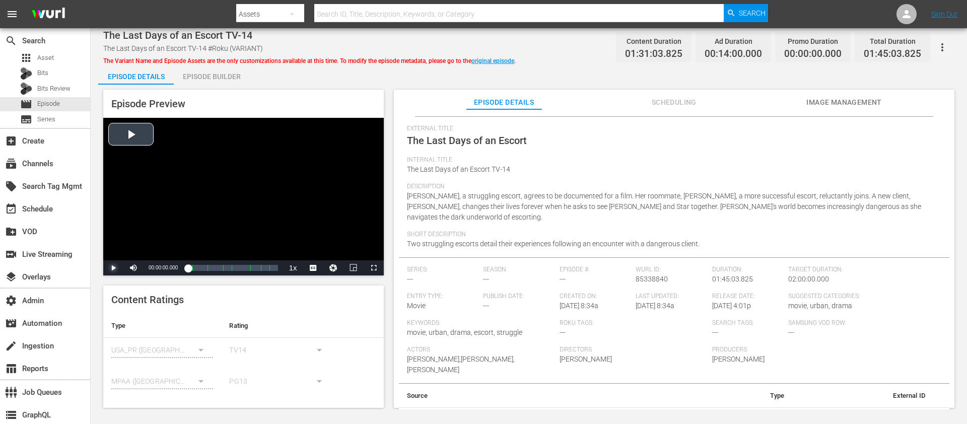
click at [113, 268] on span "Video Player" at bounding box center [113, 268] width 0 height 0
click at [188, 270] on div "00:00:04.465" at bounding box center [188, 268] width 0 height 10
click at [244, 196] on div "Video Player" at bounding box center [243, 189] width 280 height 143
